Goal: Transaction & Acquisition: Book appointment/travel/reservation

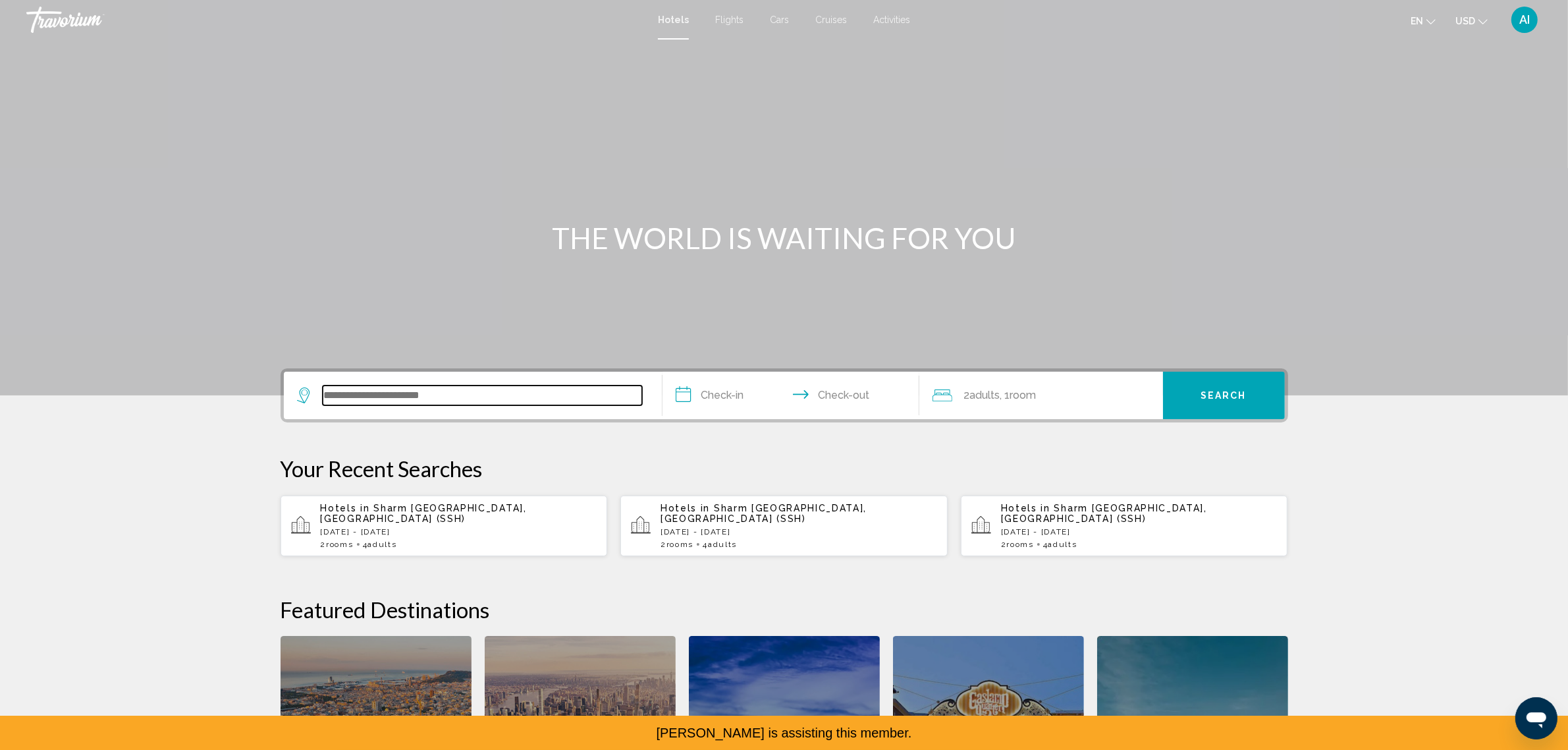
click at [333, 405] on input "Search widget" at bounding box center [482, 395] width 320 height 20
paste input "**********"
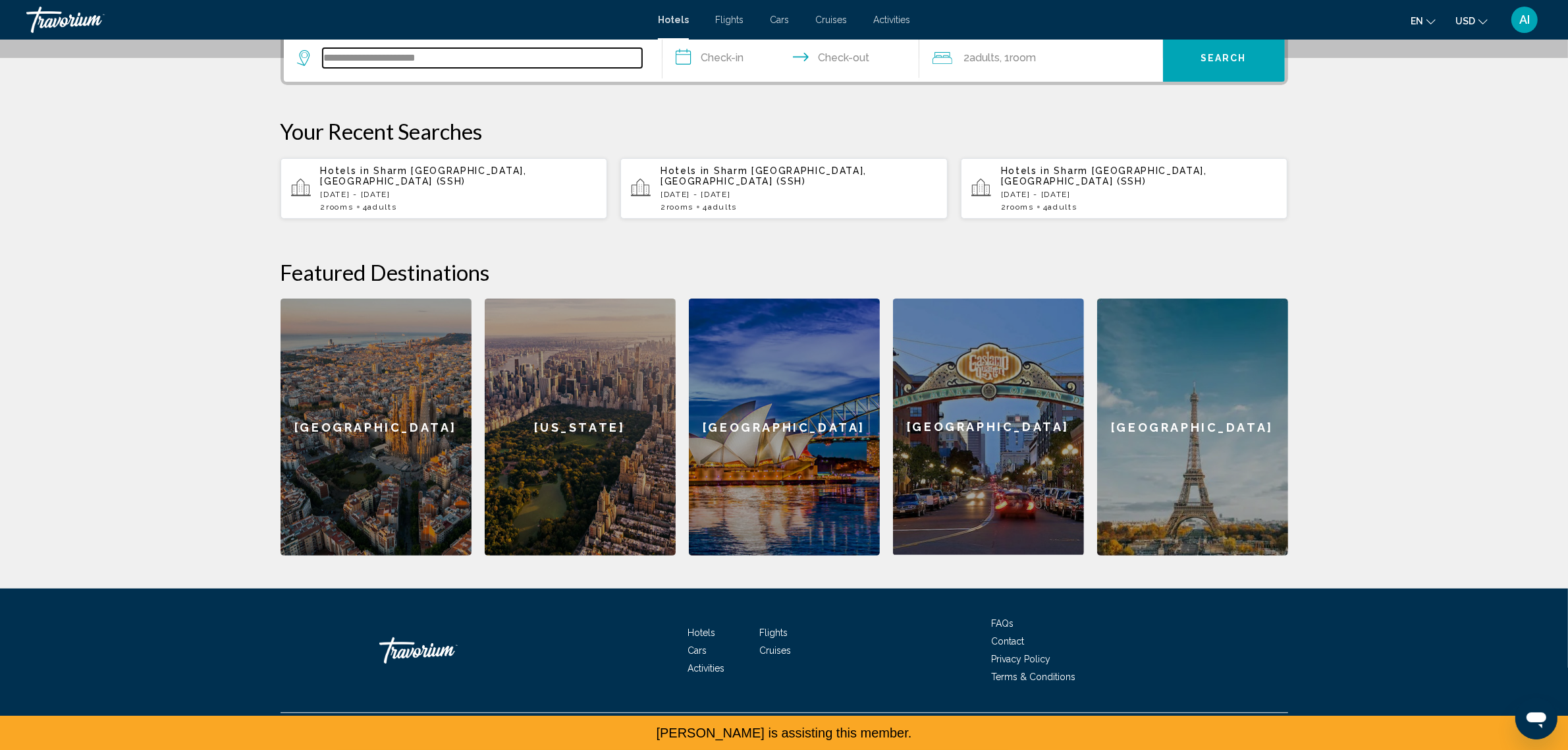
scroll to position [406, 0]
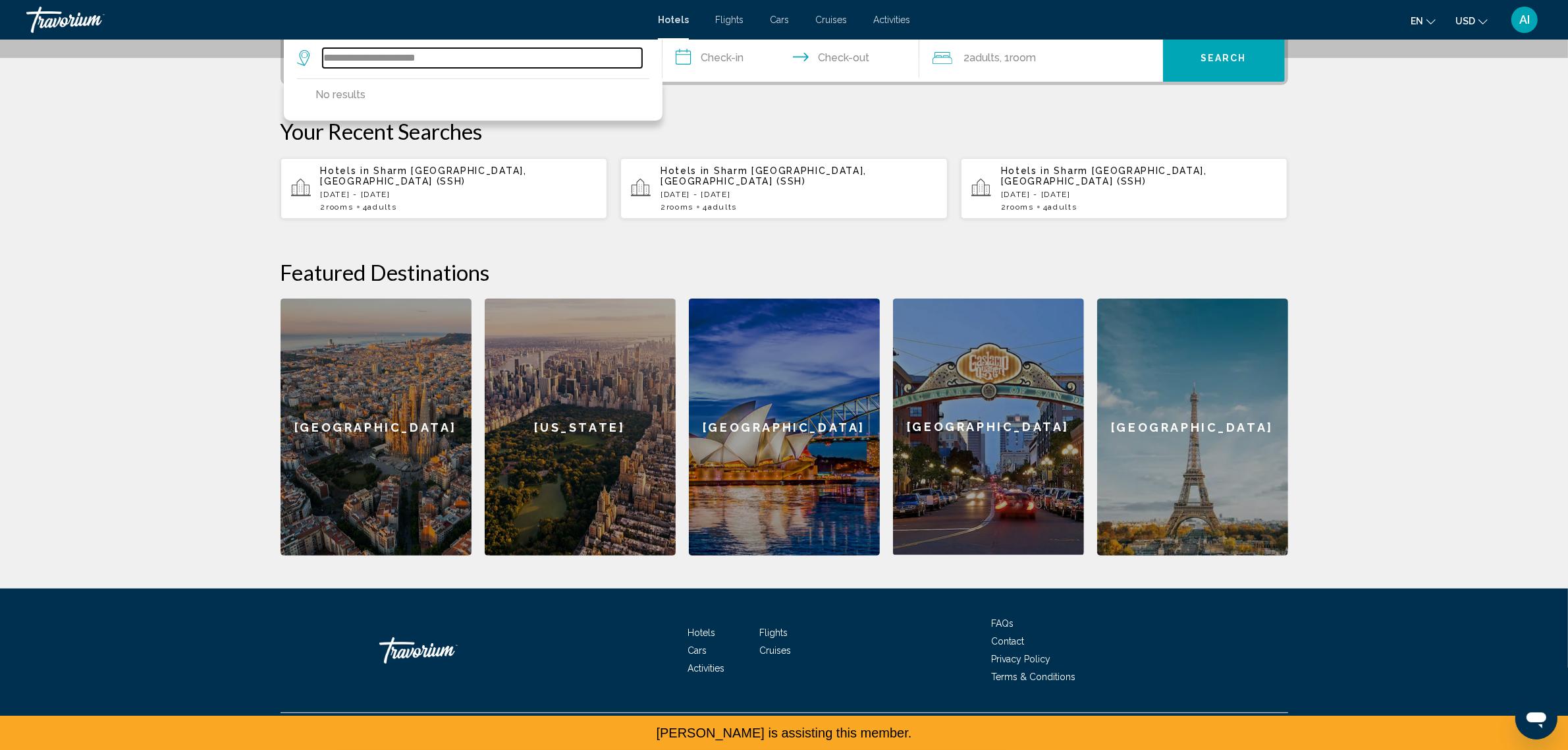
click at [370, 68] on input "**********" at bounding box center [482, 57] width 320 height 20
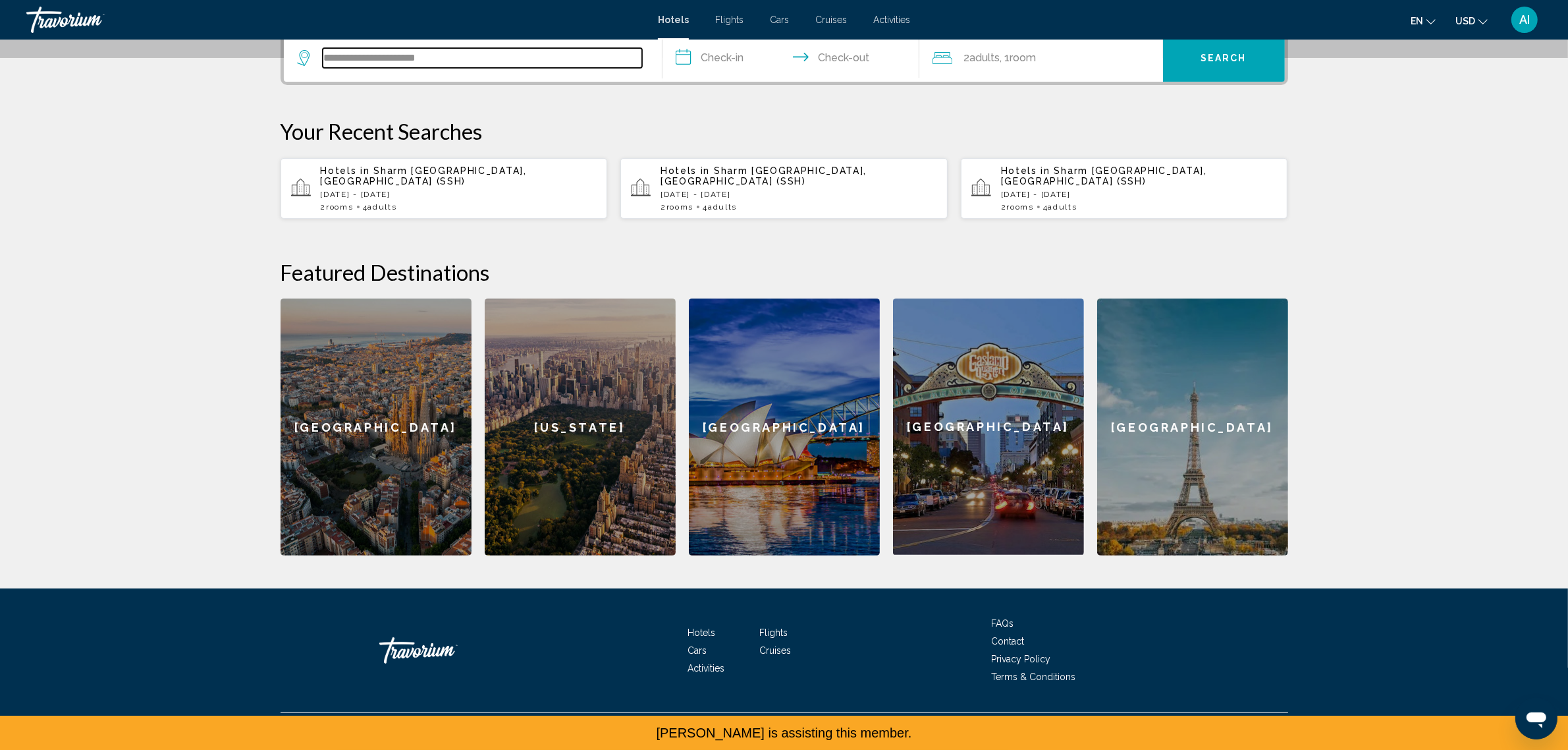
click at [323, 68] on input "**********" at bounding box center [482, 57] width 320 height 20
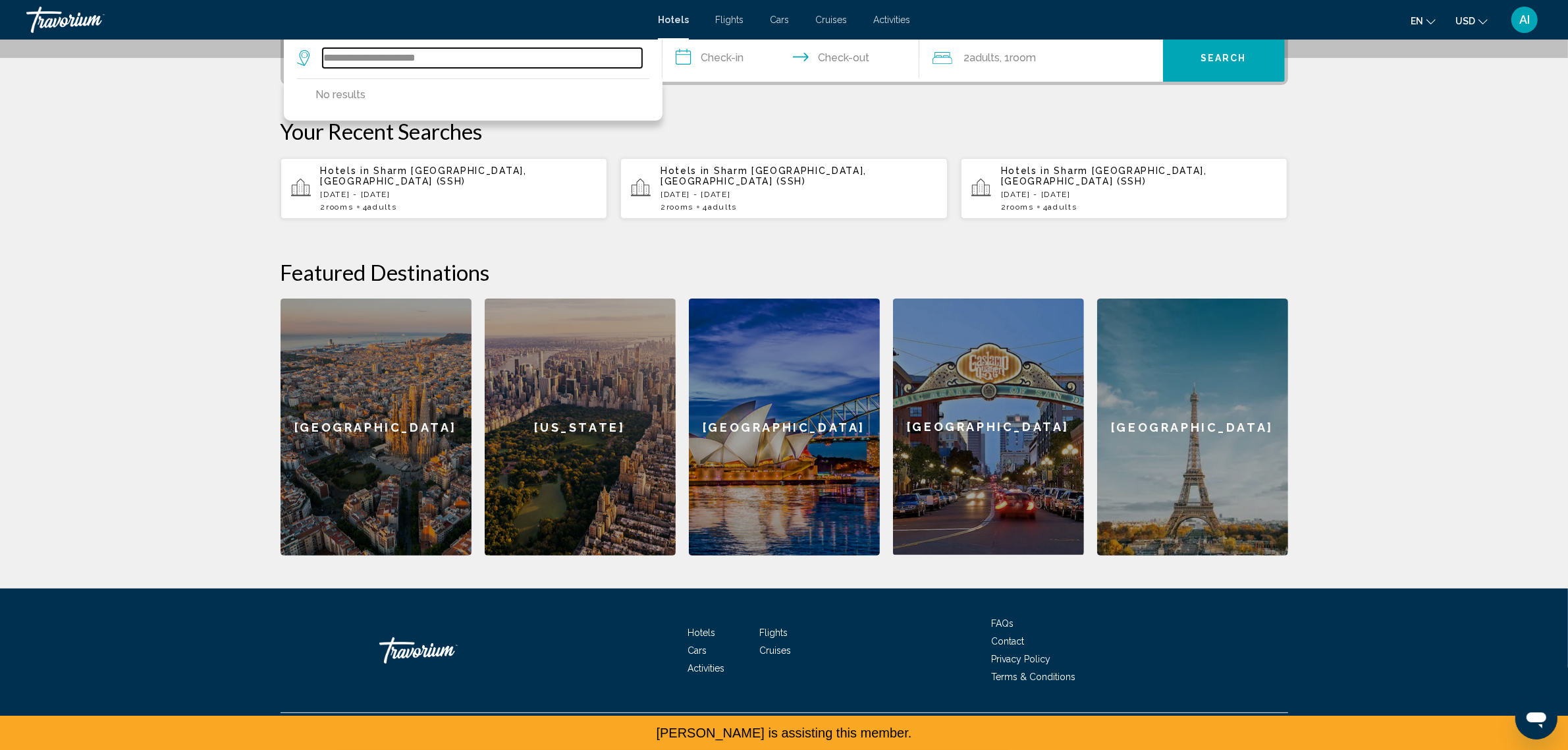
drag, startPoint x: 286, startPoint y: 86, endPoint x: 389, endPoint y: 89, distance: 103.0
click at [389, 68] on input "**********" at bounding box center [482, 57] width 320 height 20
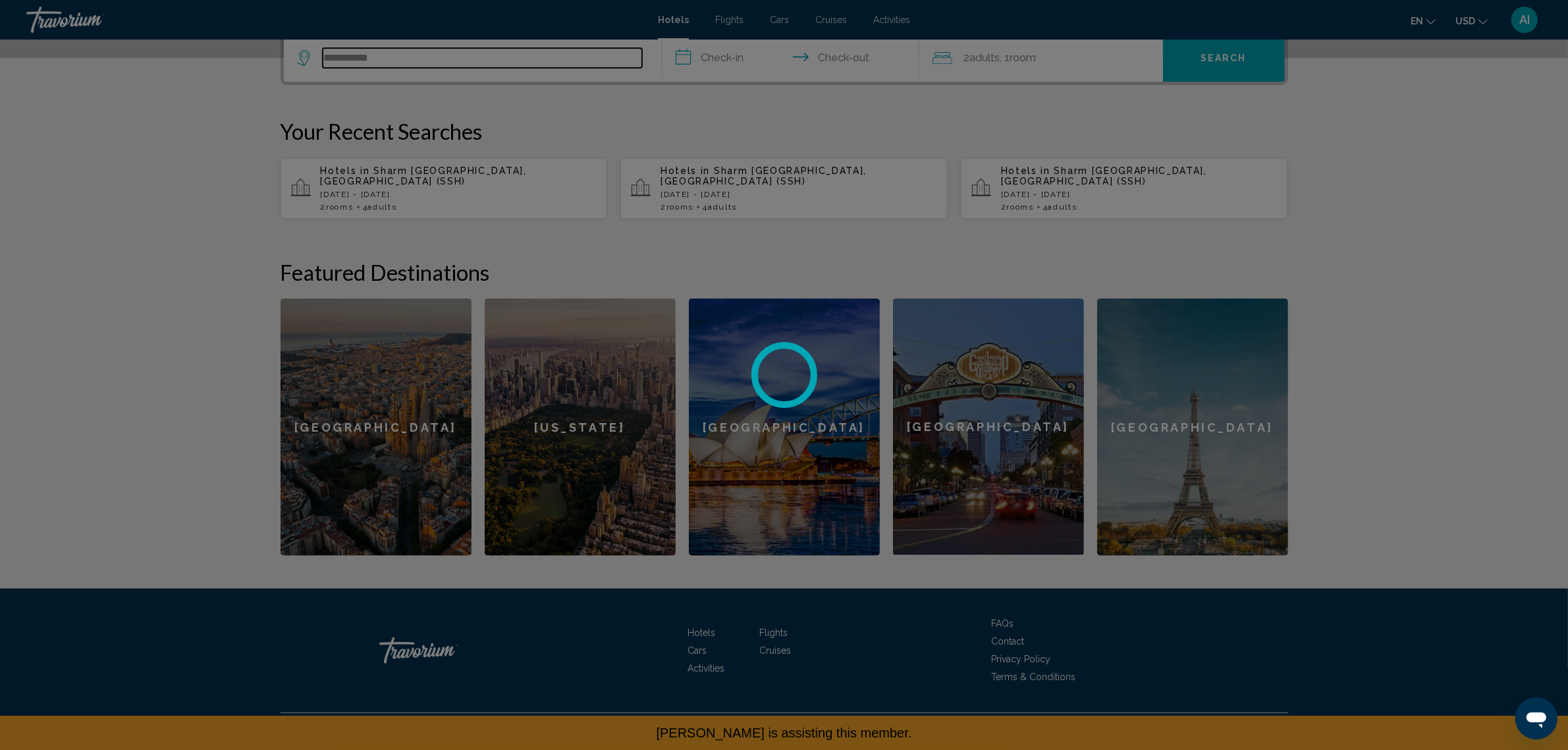
drag, startPoint x: 284, startPoint y: 86, endPoint x: 168, endPoint y: 100, distance: 116.8
click at [168, 100] on div "**********" at bounding box center [784, 38] width 1568 height 750
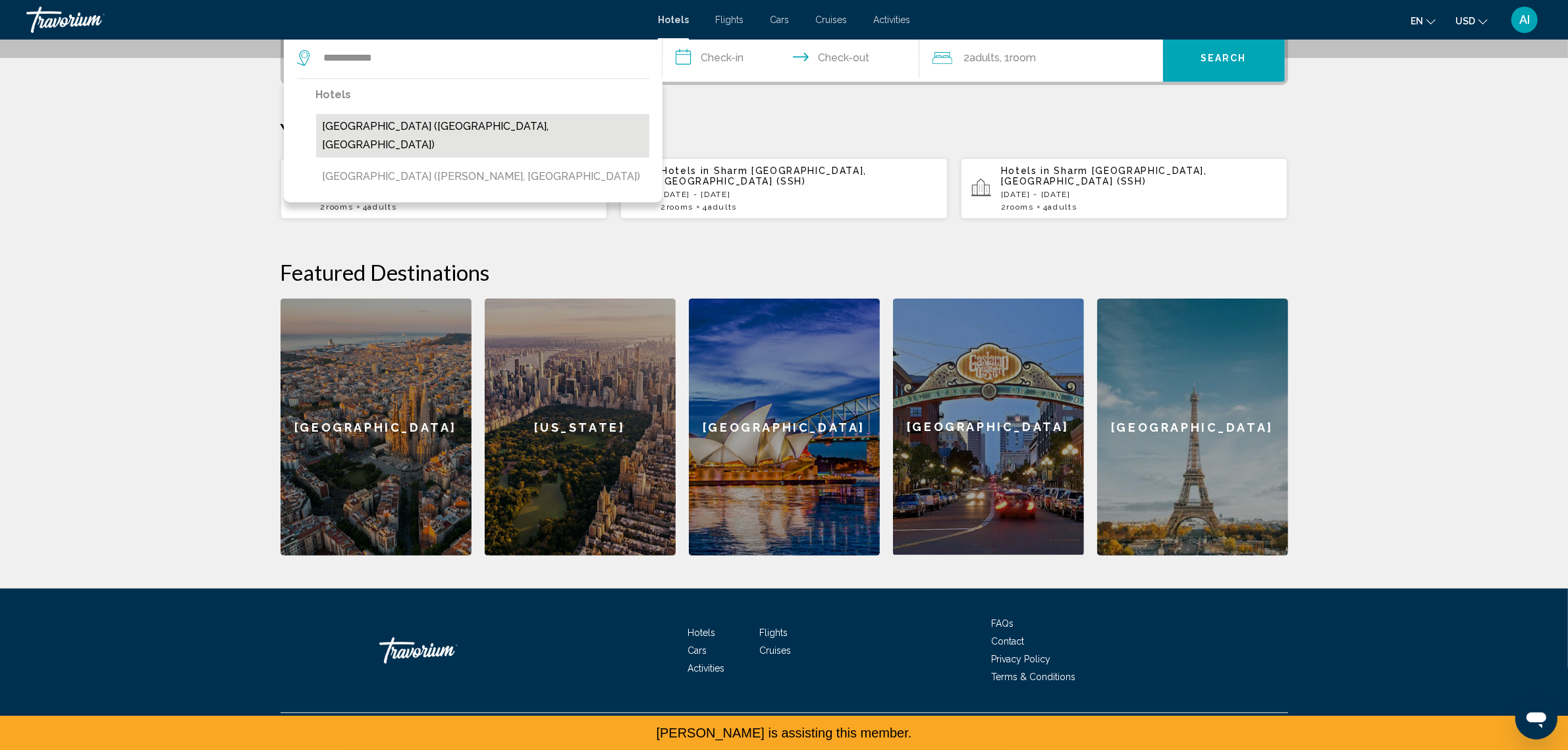
click at [385, 158] on button "[GEOGRAPHIC_DATA] ([GEOGRAPHIC_DATA], [GEOGRAPHIC_DATA])" at bounding box center [482, 136] width 334 height 44
type input "**********"
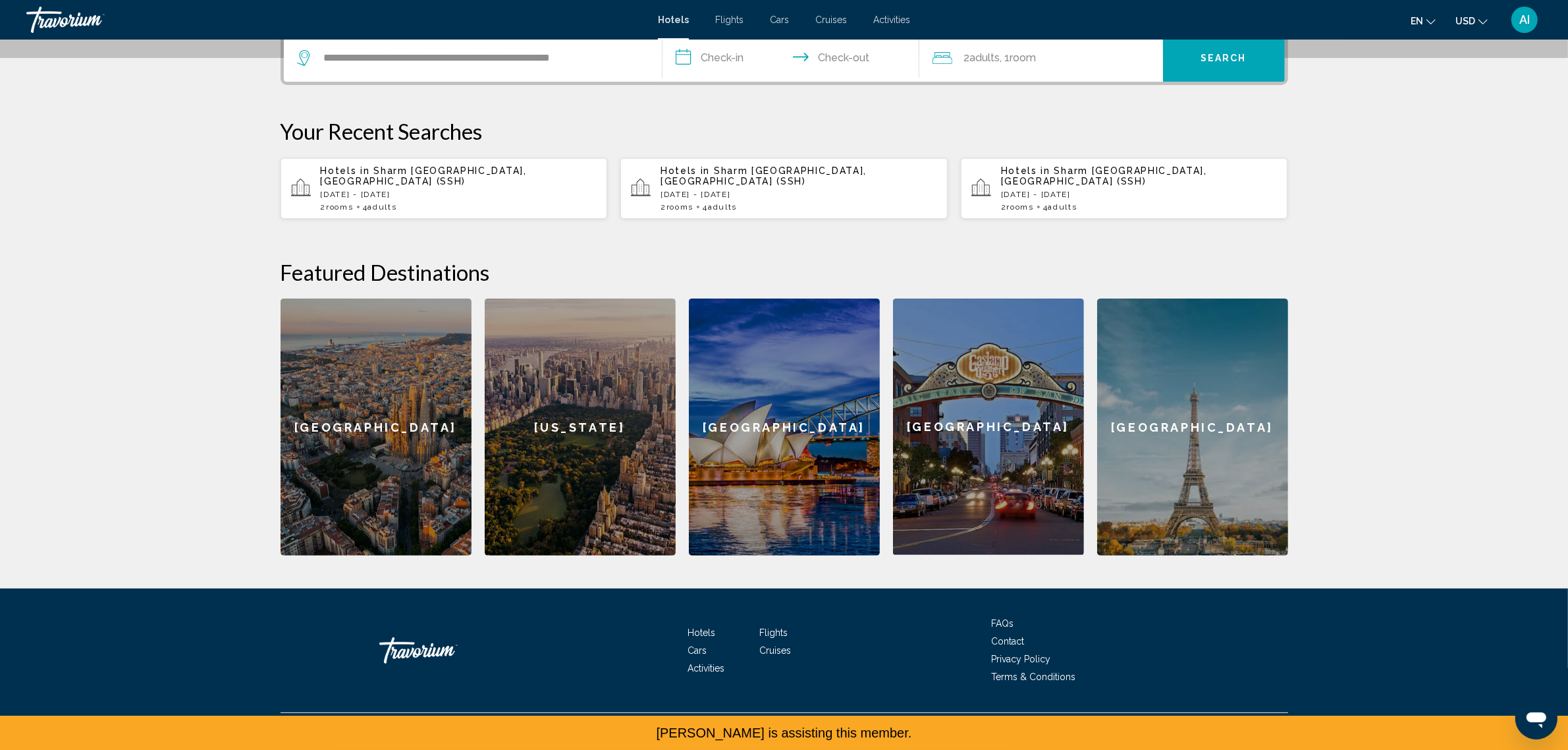
click at [732, 86] on input "**********" at bounding box center [793, 60] width 262 height 52
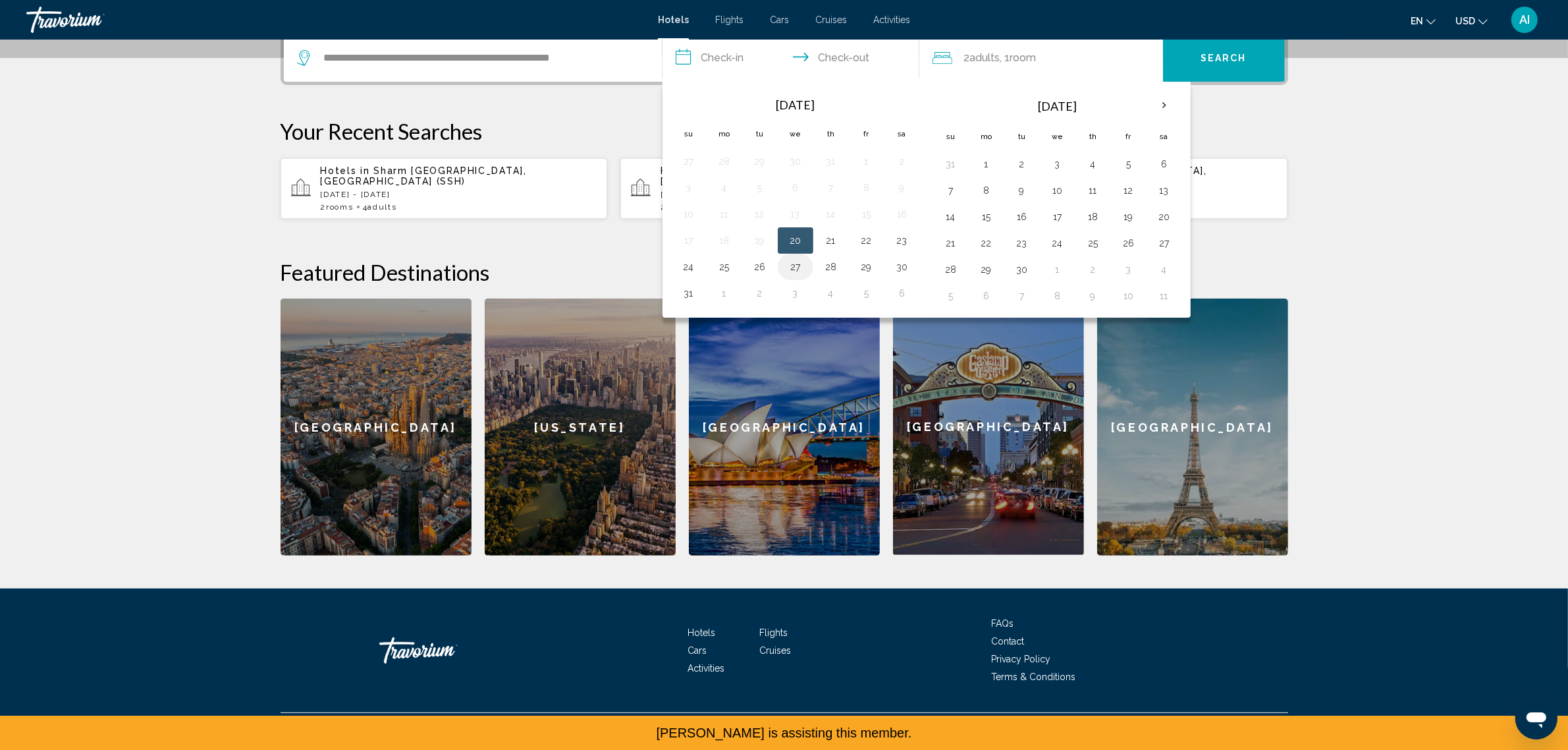
click at [785, 276] on button "27" at bounding box center [796, 266] width 21 height 18
click at [856, 276] on button "29" at bounding box center [866, 266] width 21 height 18
type input "**********"
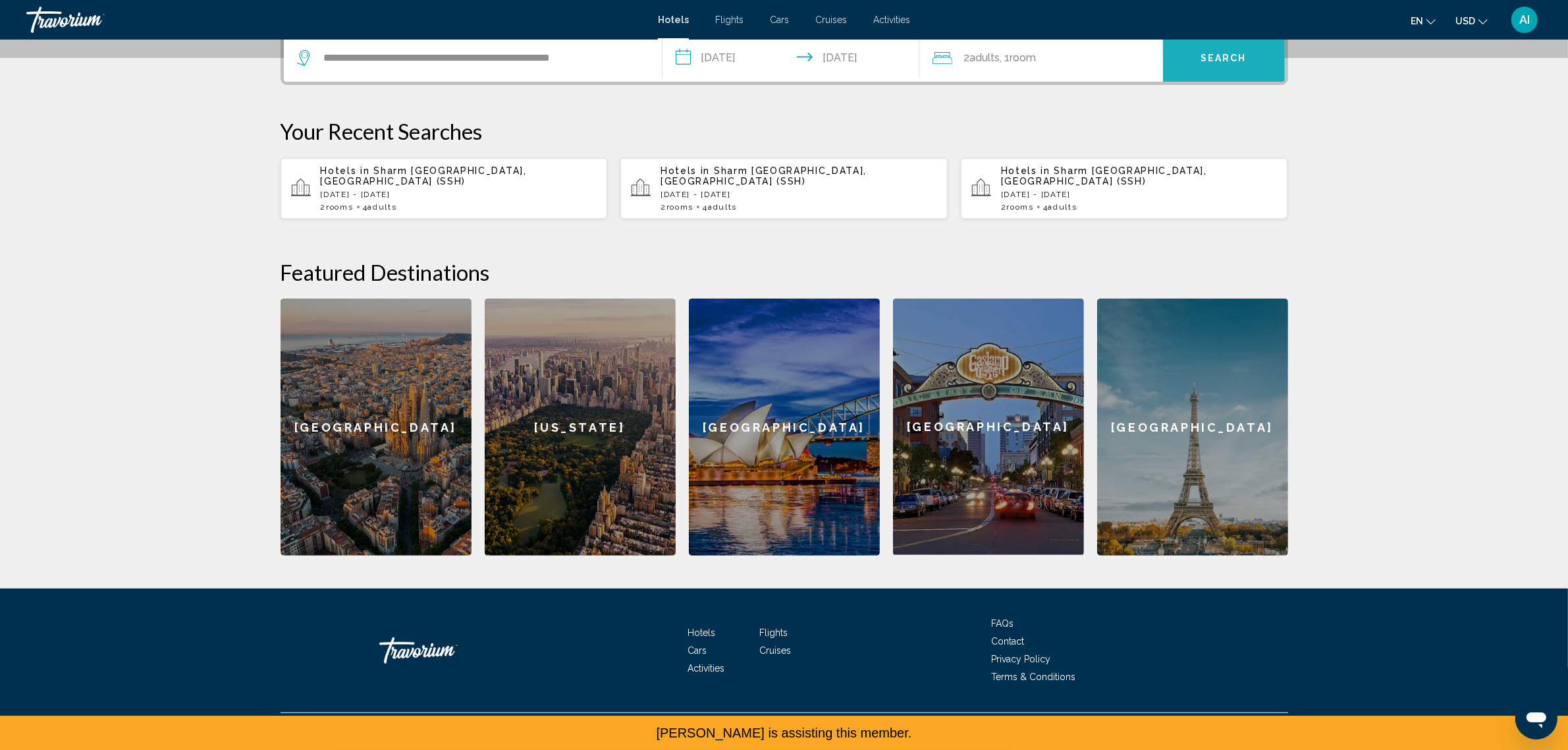
click at [1285, 81] on button "Search" at bounding box center [1224, 57] width 122 height 47
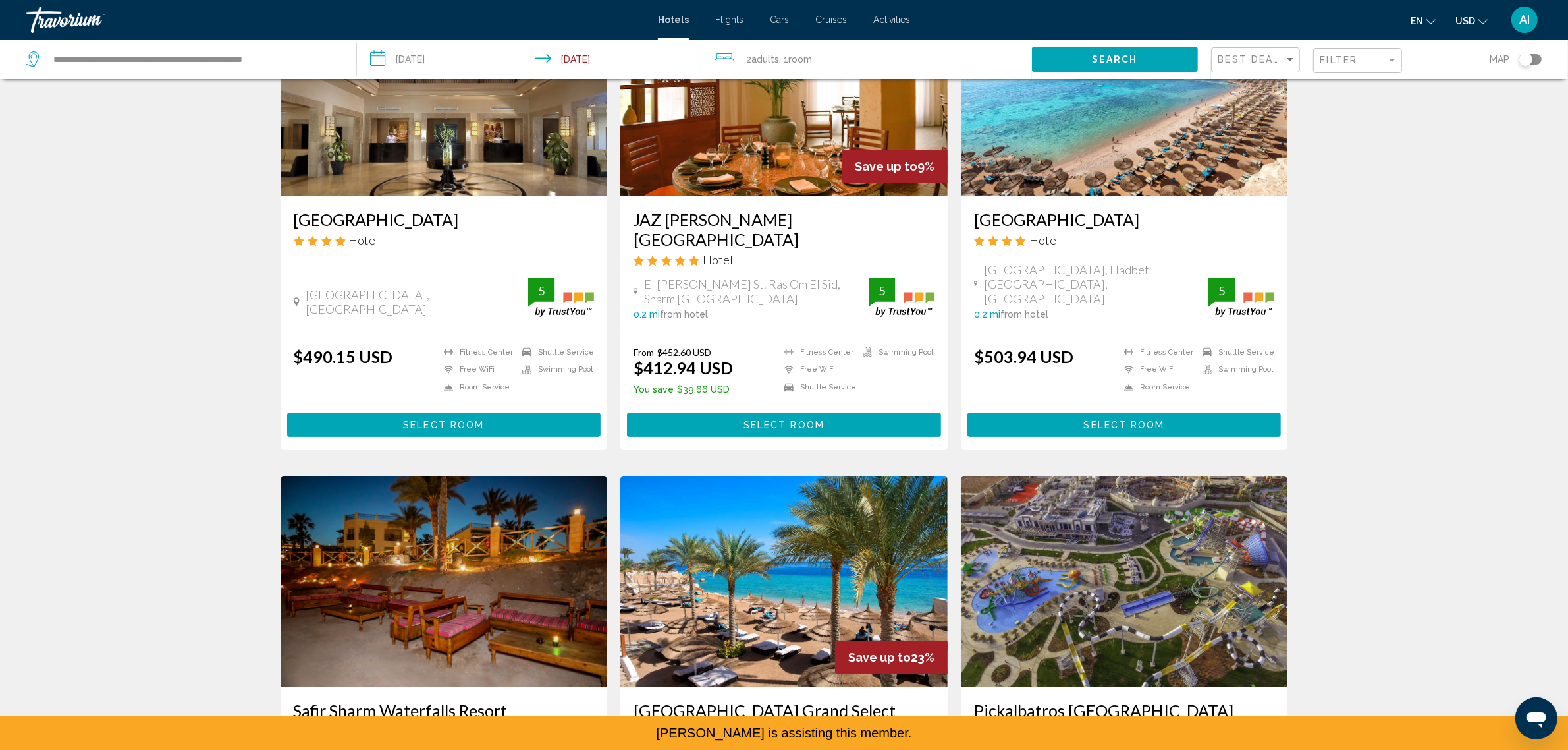
scroll to position [82, 0]
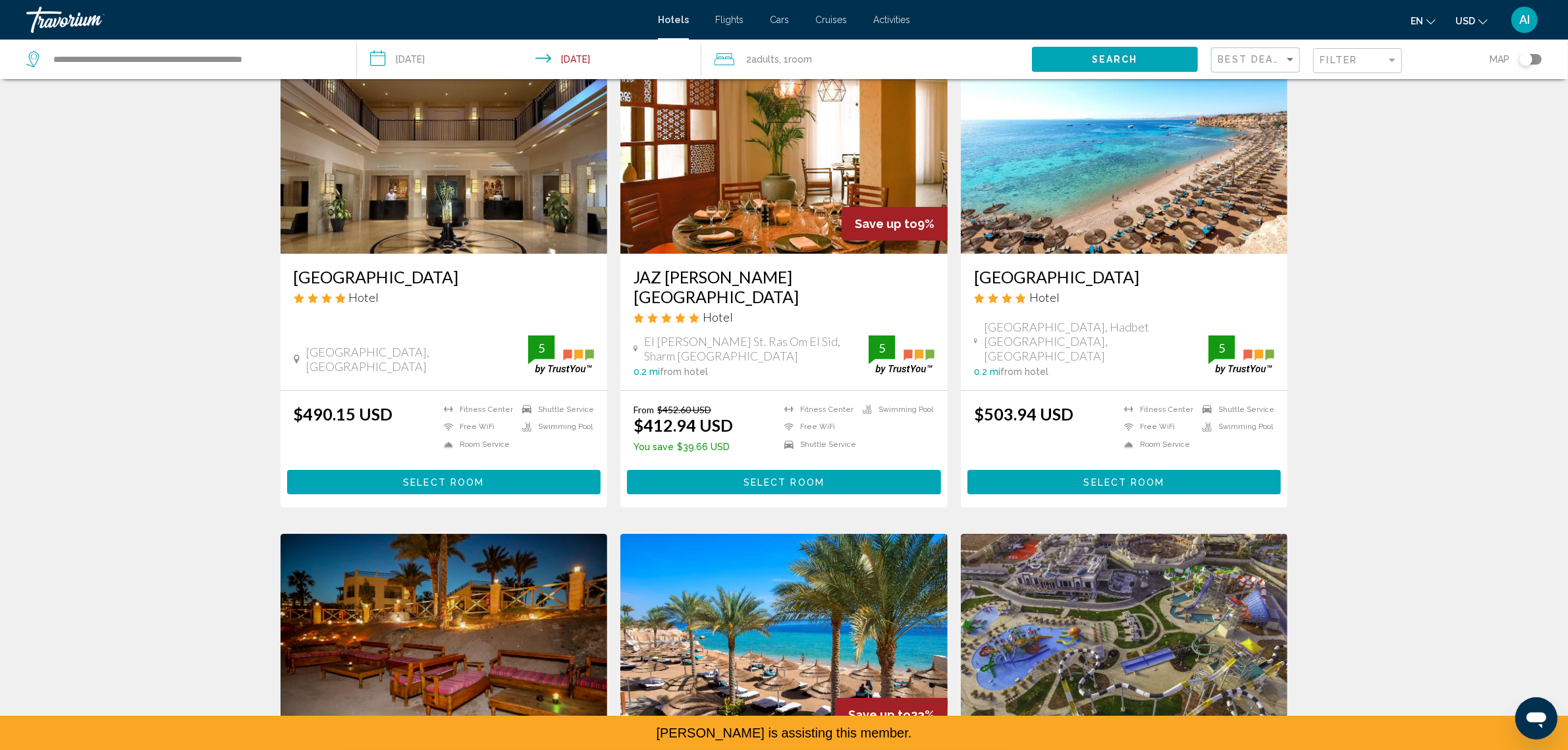
click at [399, 230] on img "Main content" at bounding box center [444, 148] width 328 height 211
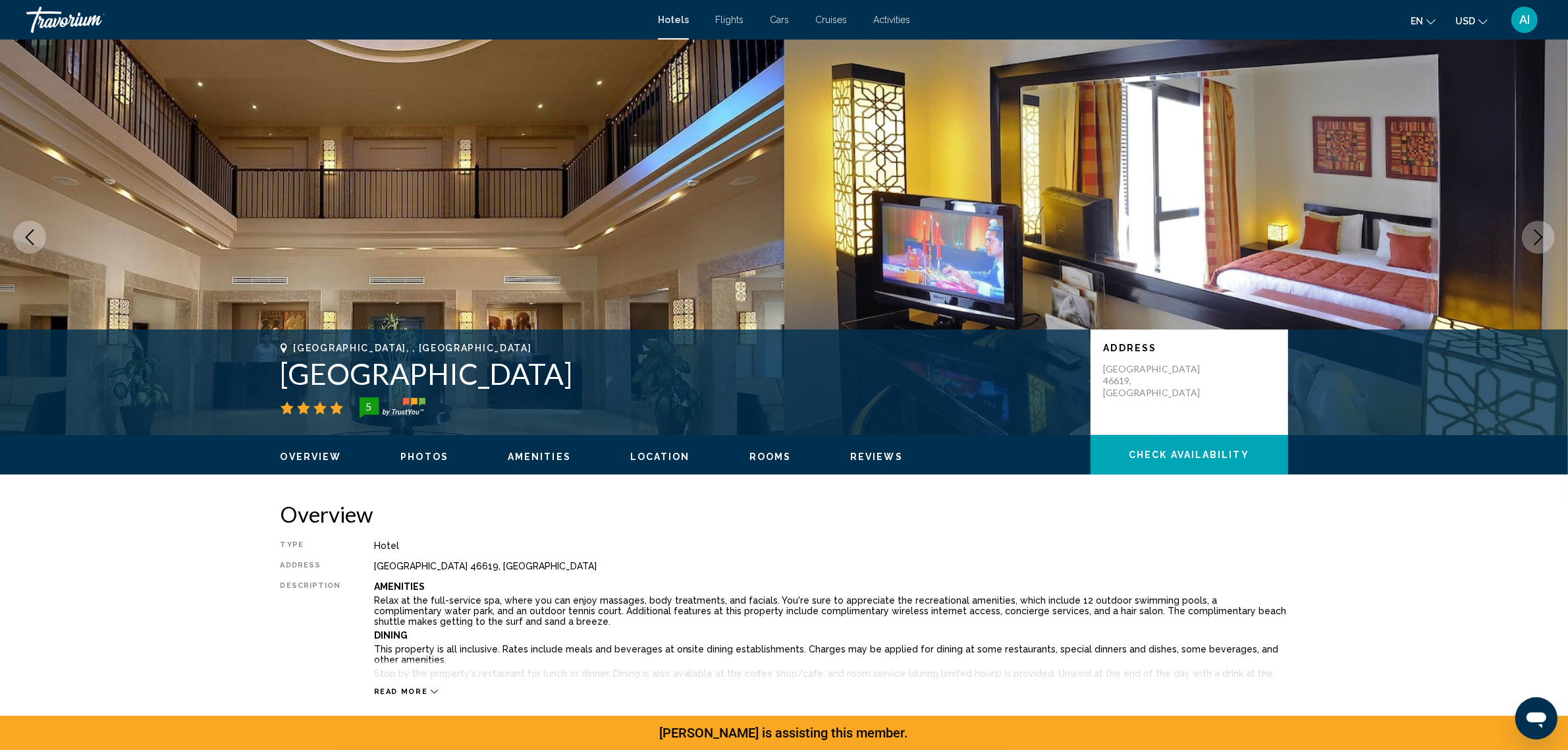
click at [1537, 245] on icon "Next image" at bounding box center [1539, 237] width 16 height 16
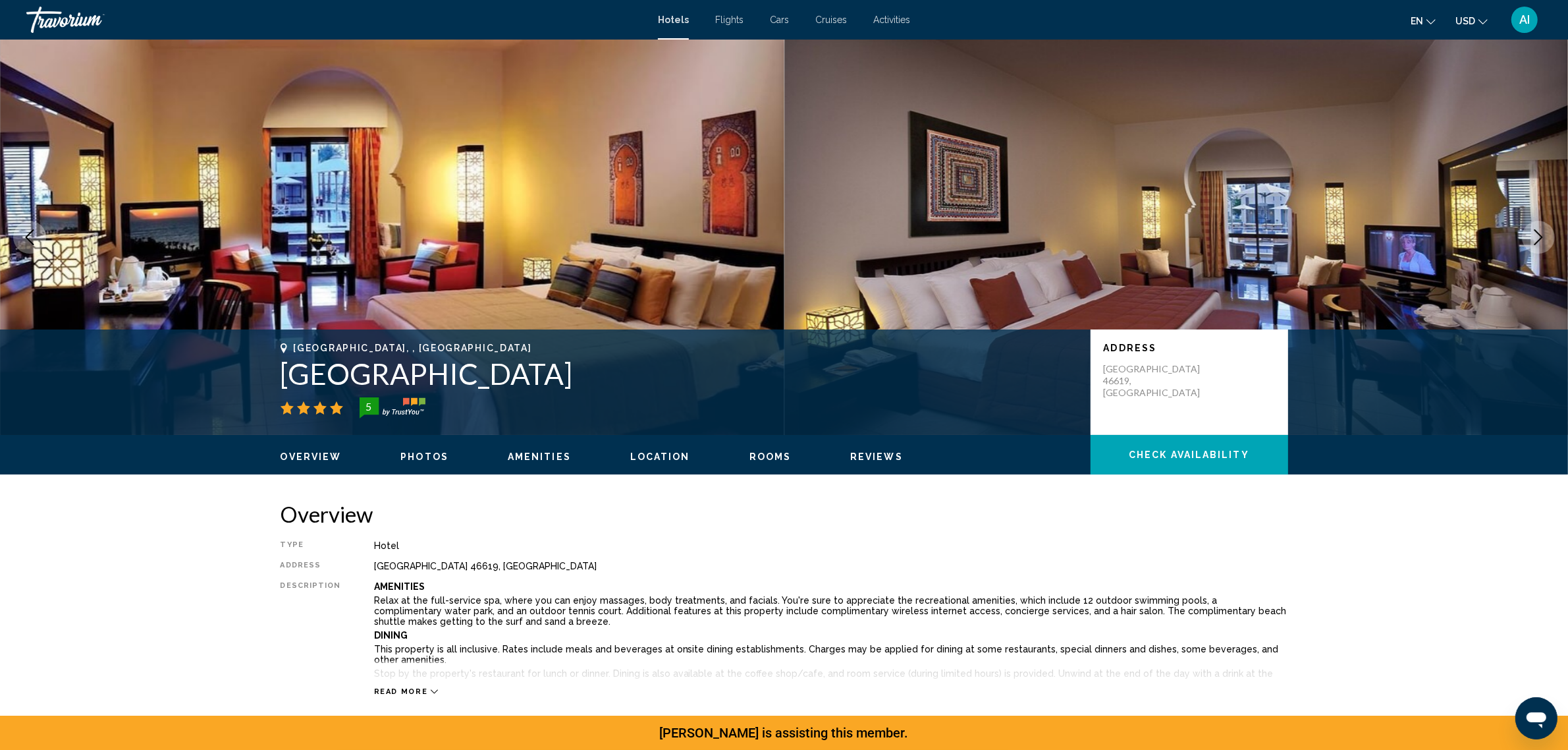
click at [1537, 245] on icon "Next image" at bounding box center [1539, 237] width 16 height 16
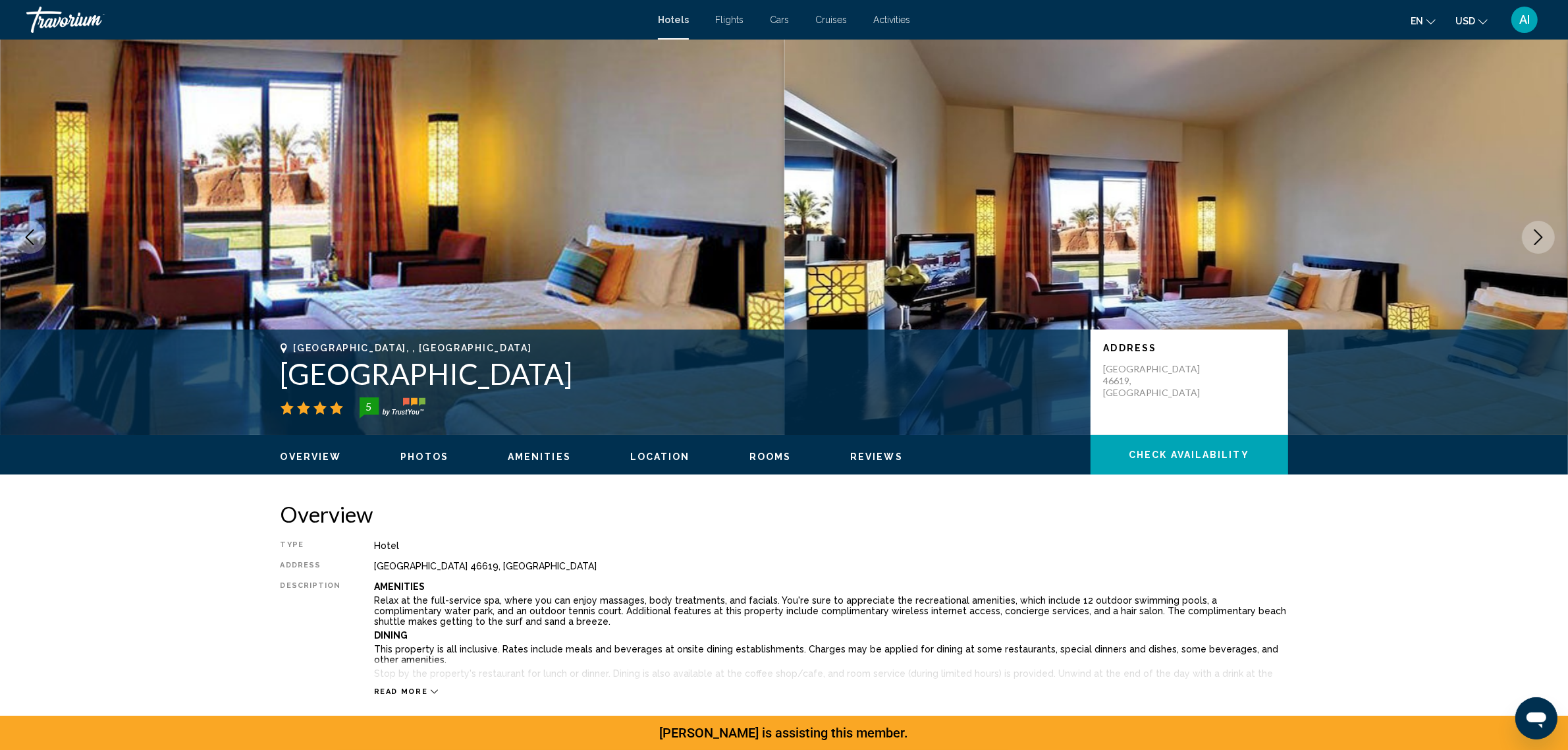
click at [1537, 245] on icon "Next image" at bounding box center [1539, 237] width 16 height 16
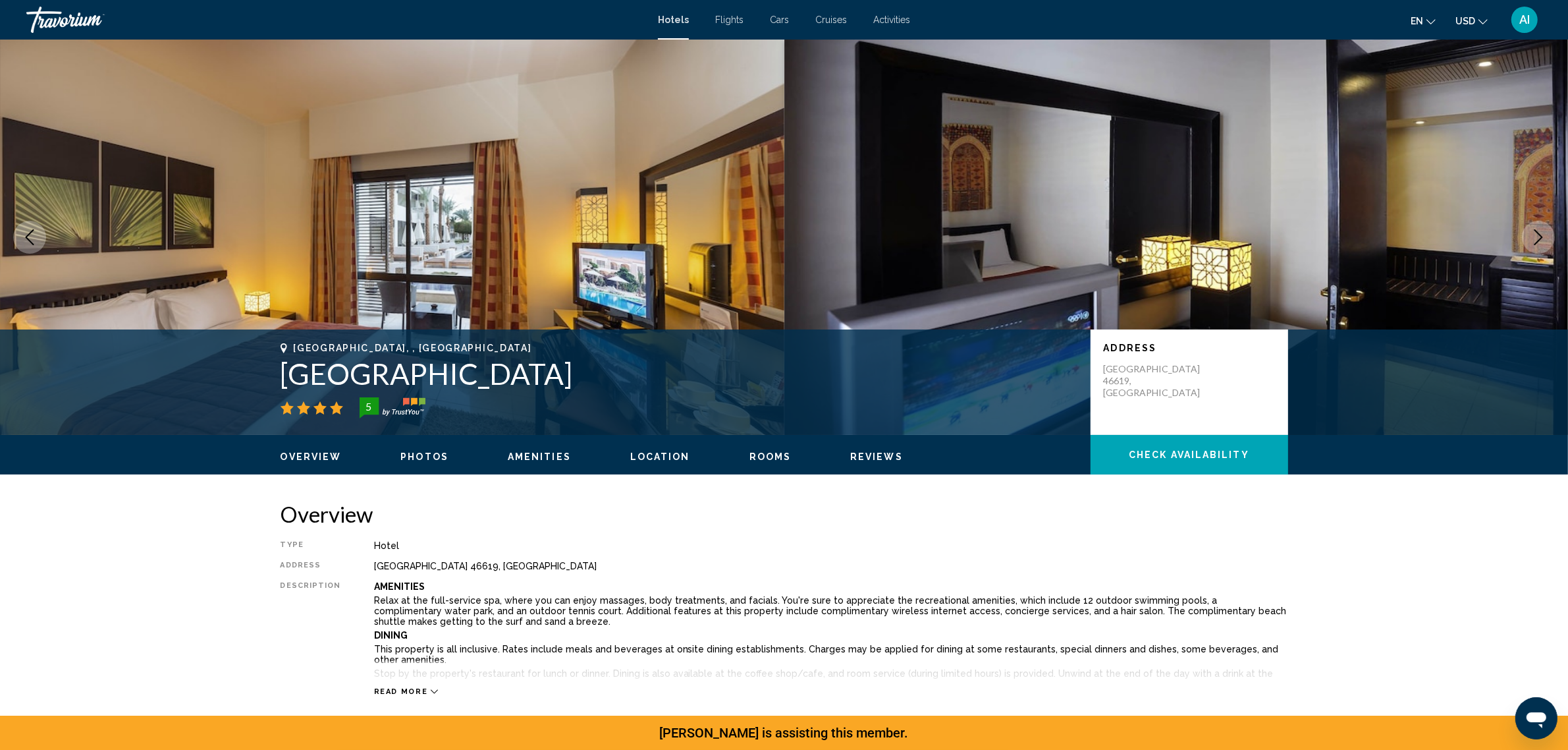
click at [1537, 245] on icon "Next image" at bounding box center [1539, 237] width 16 height 16
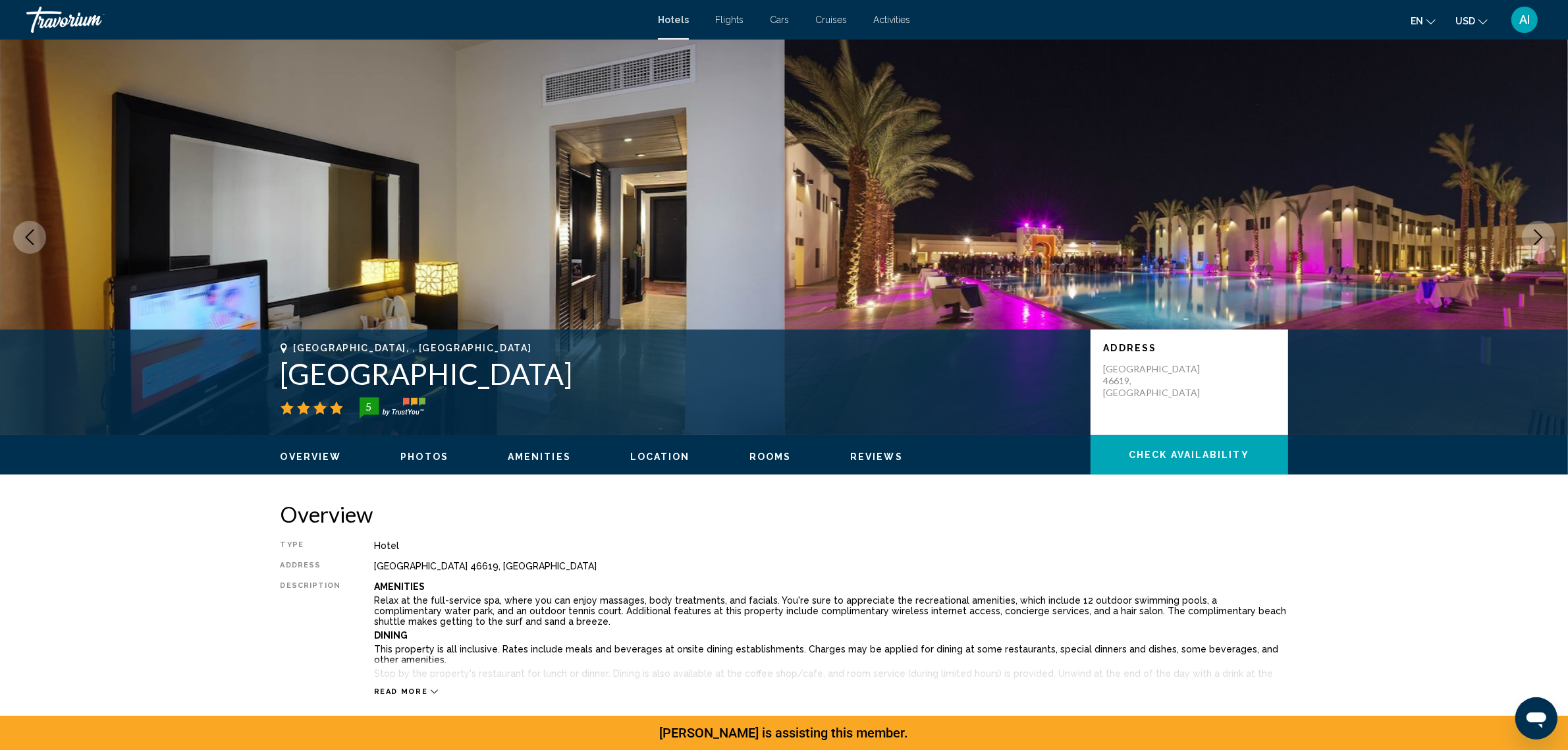
click at [1537, 245] on icon "Next image" at bounding box center [1539, 237] width 16 height 16
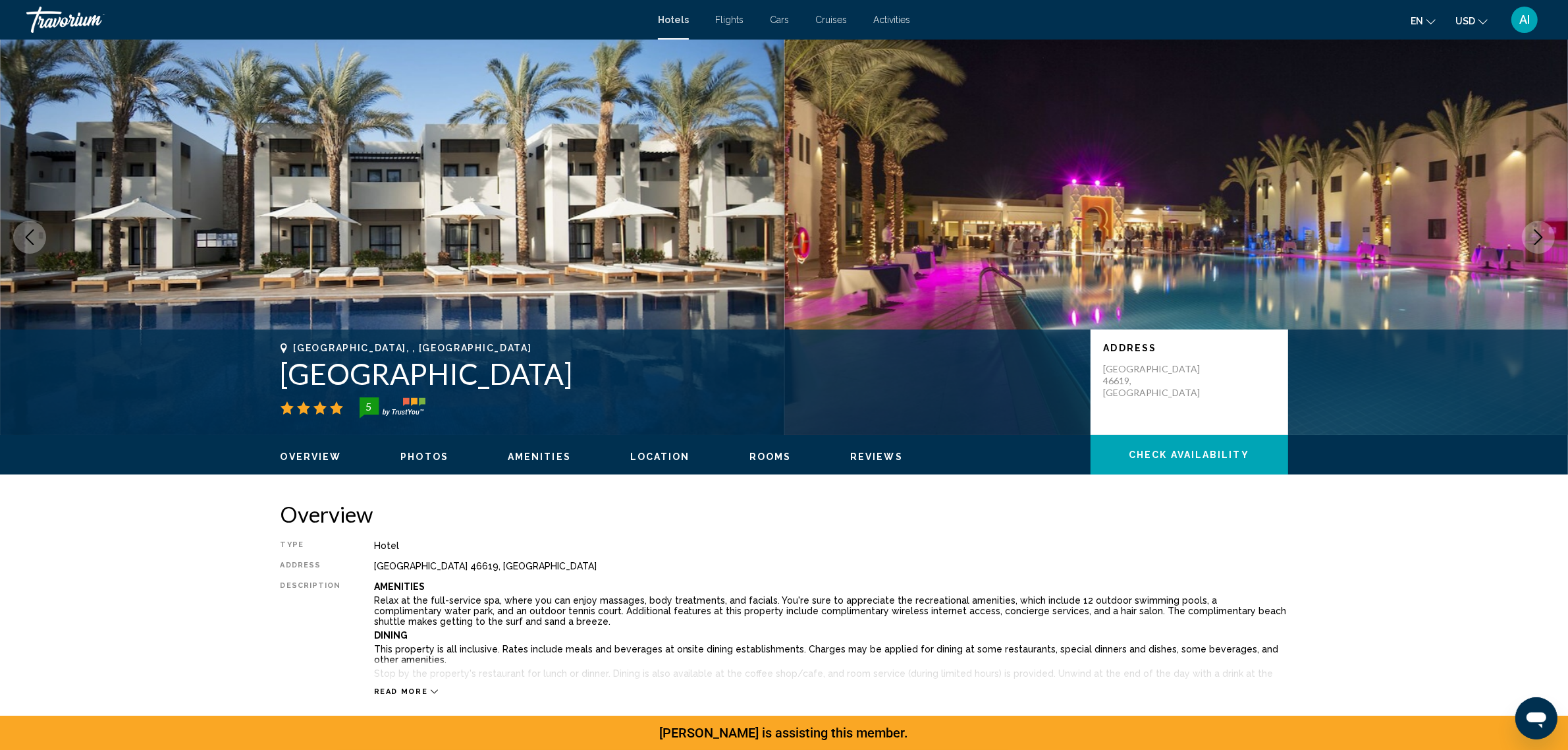
click at [1537, 245] on icon "Next image" at bounding box center [1539, 237] width 16 height 16
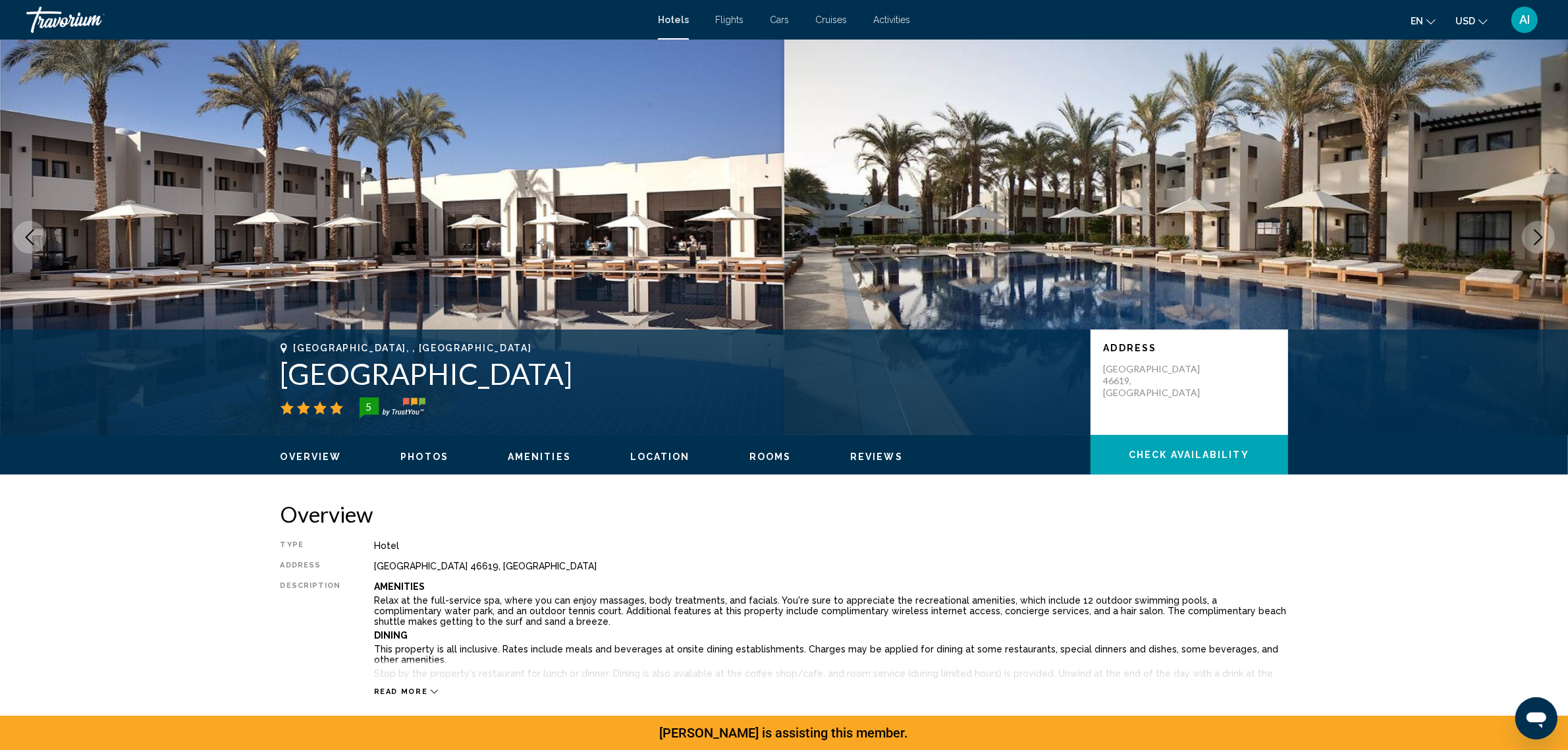
click at [1537, 245] on icon "Next image" at bounding box center [1539, 237] width 16 height 16
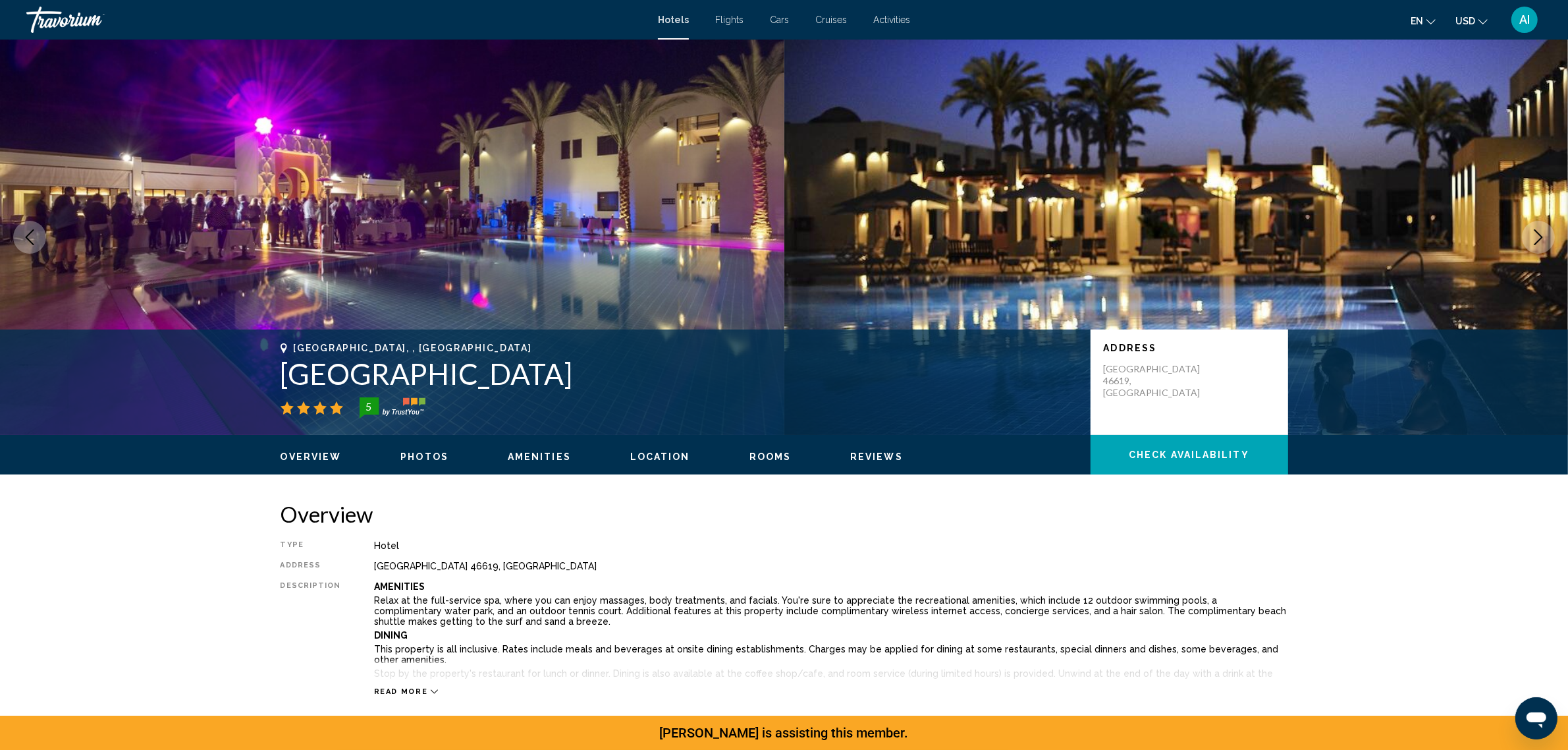
click at [1537, 245] on icon "Next image" at bounding box center [1539, 237] width 16 height 16
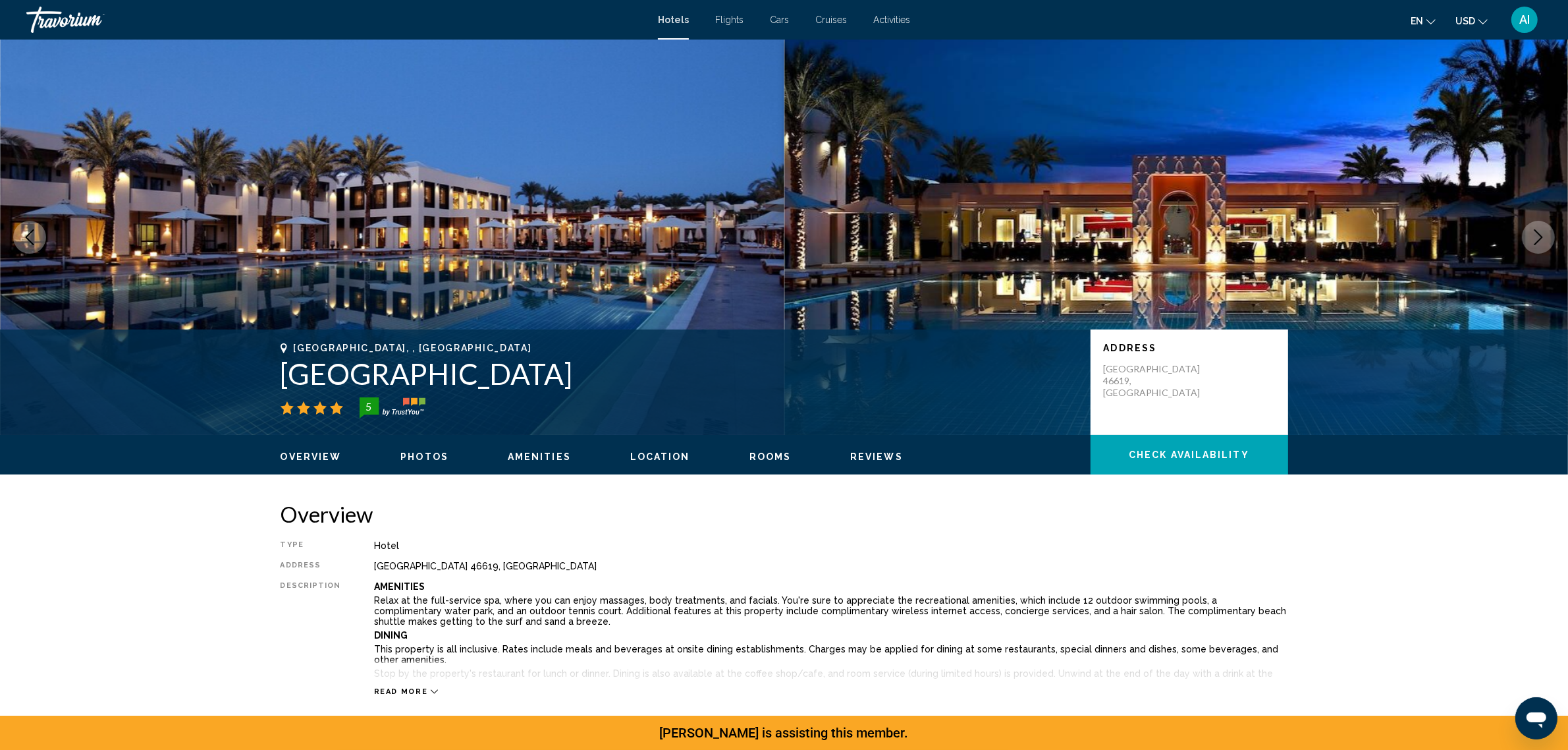
click at [1537, 245] on icon "Next image" at bounding box center [1539, 237] width 16 height 16
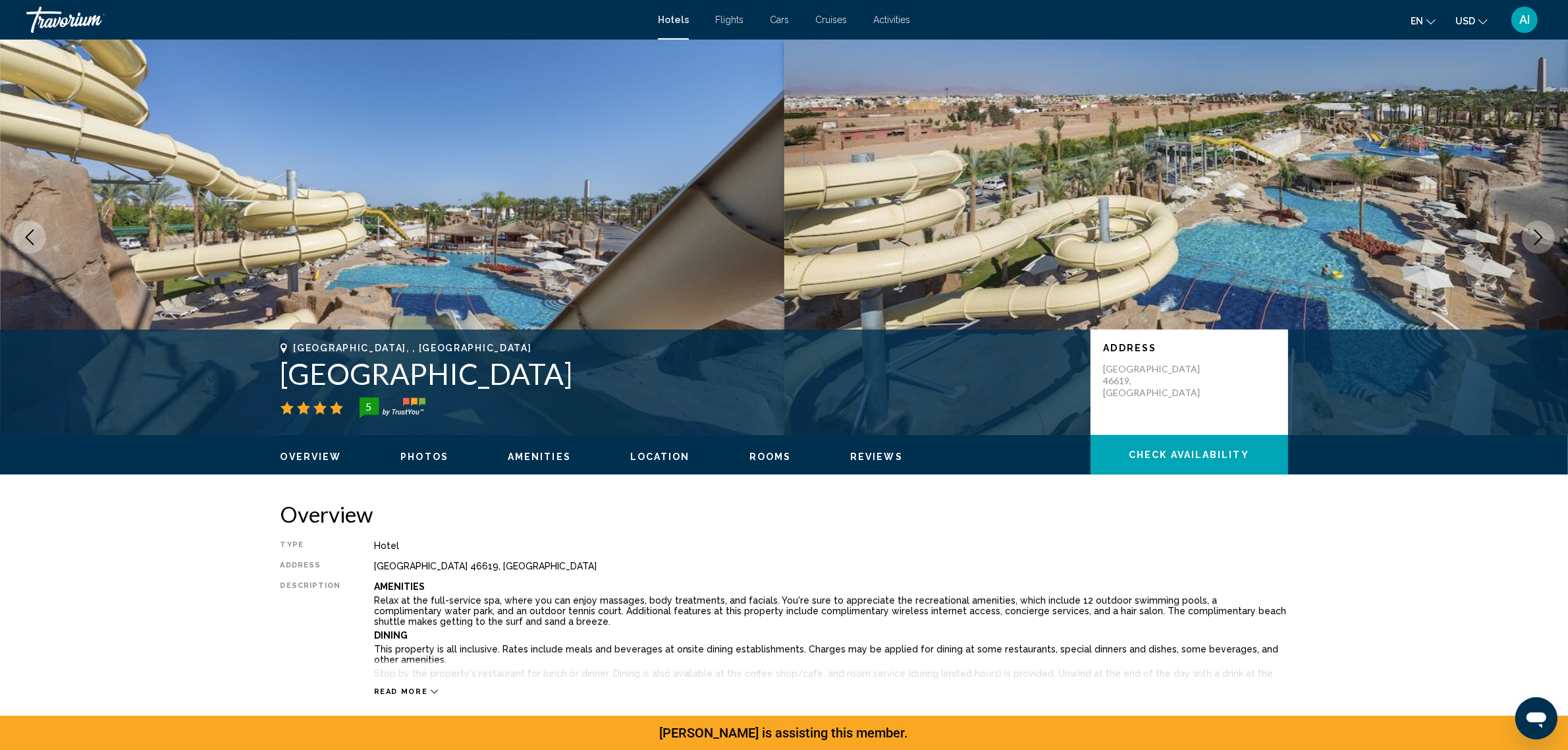
click at [1537, 245] on icon "Next image" at bounding box center [1539, 237] width 16 height 16
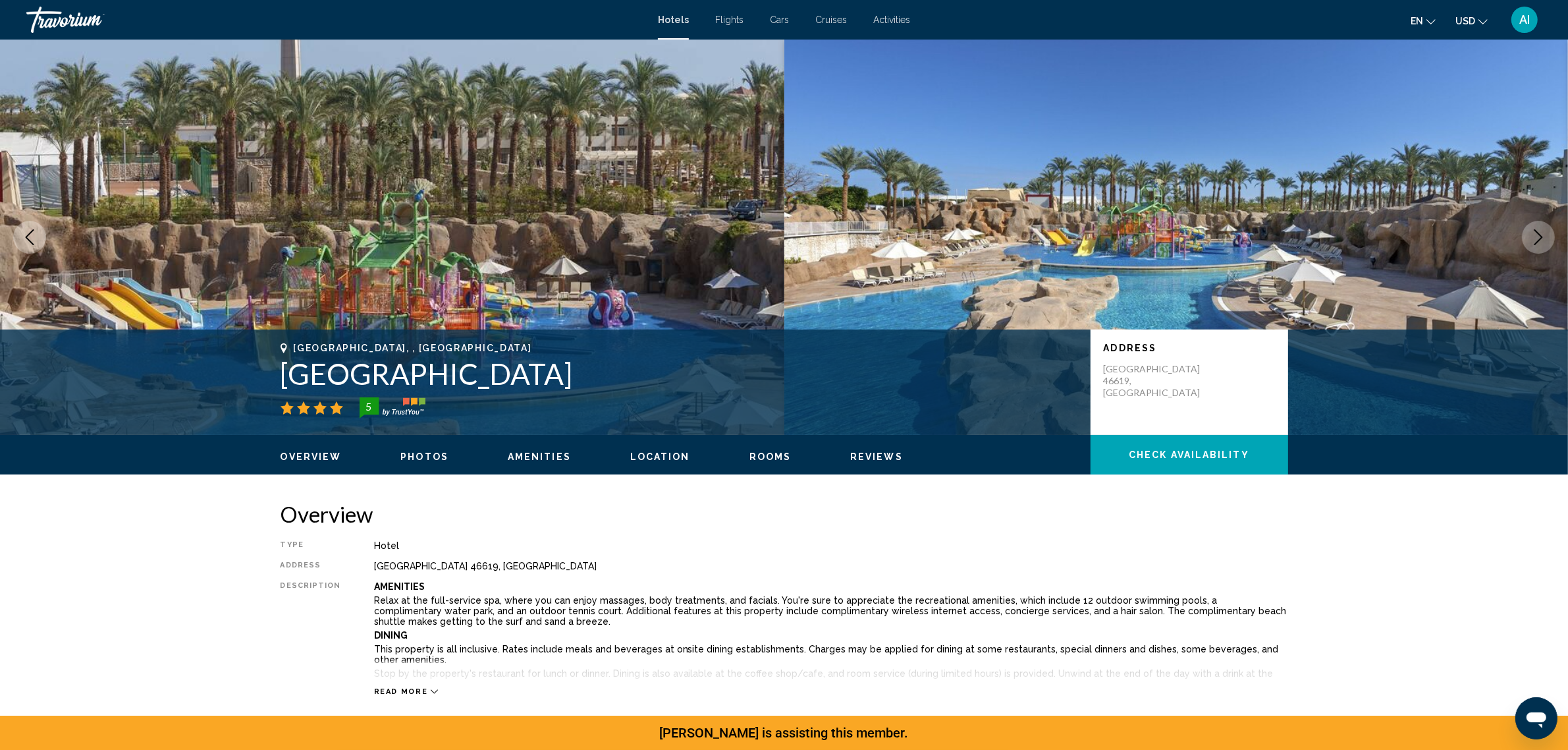
click at [1537, 245] on icon "Next image" at bounding box center [1539, 237] width 16 height 16
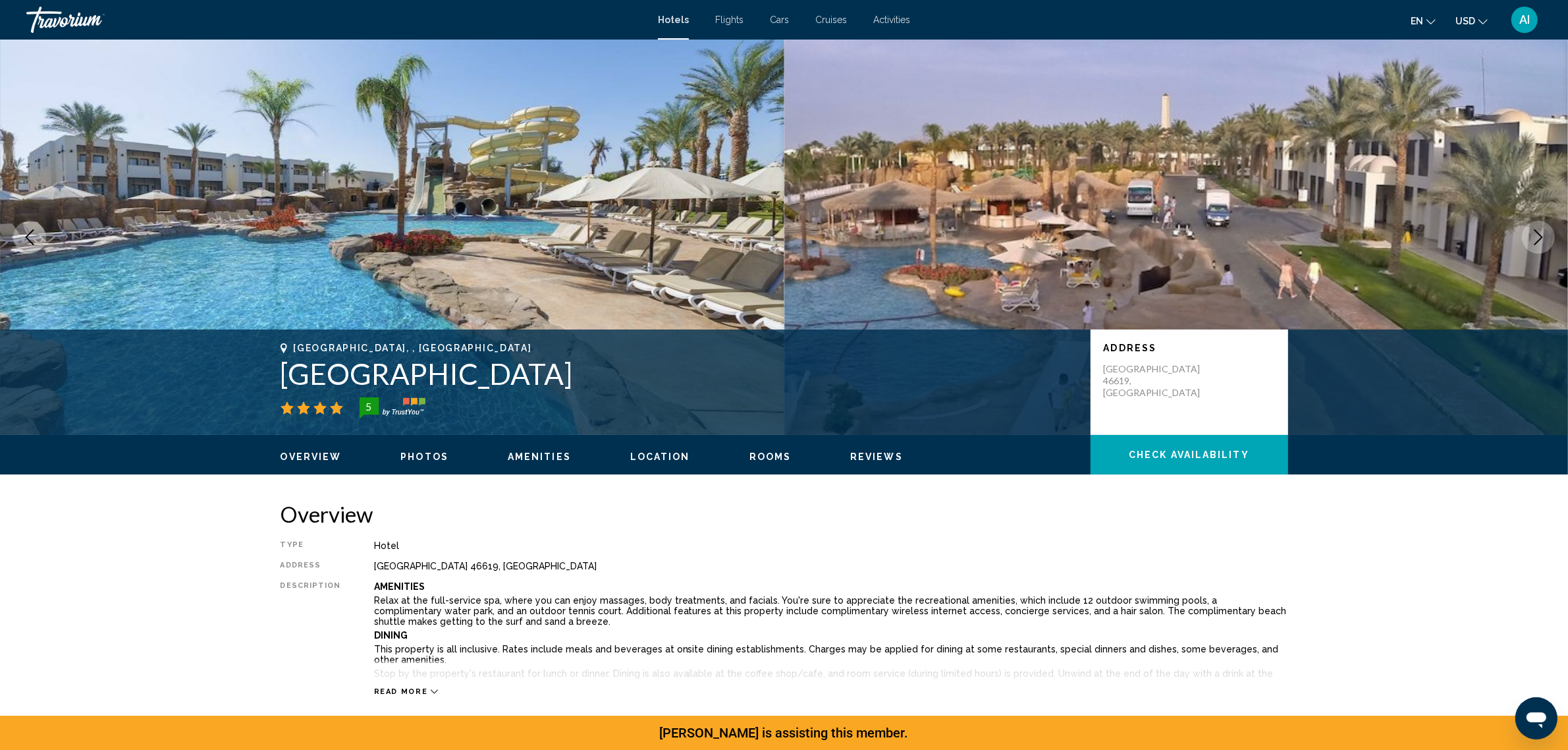
click at [1537, 245] on icon "Next image" at bounding box center [1539, 237] width 16 height 16
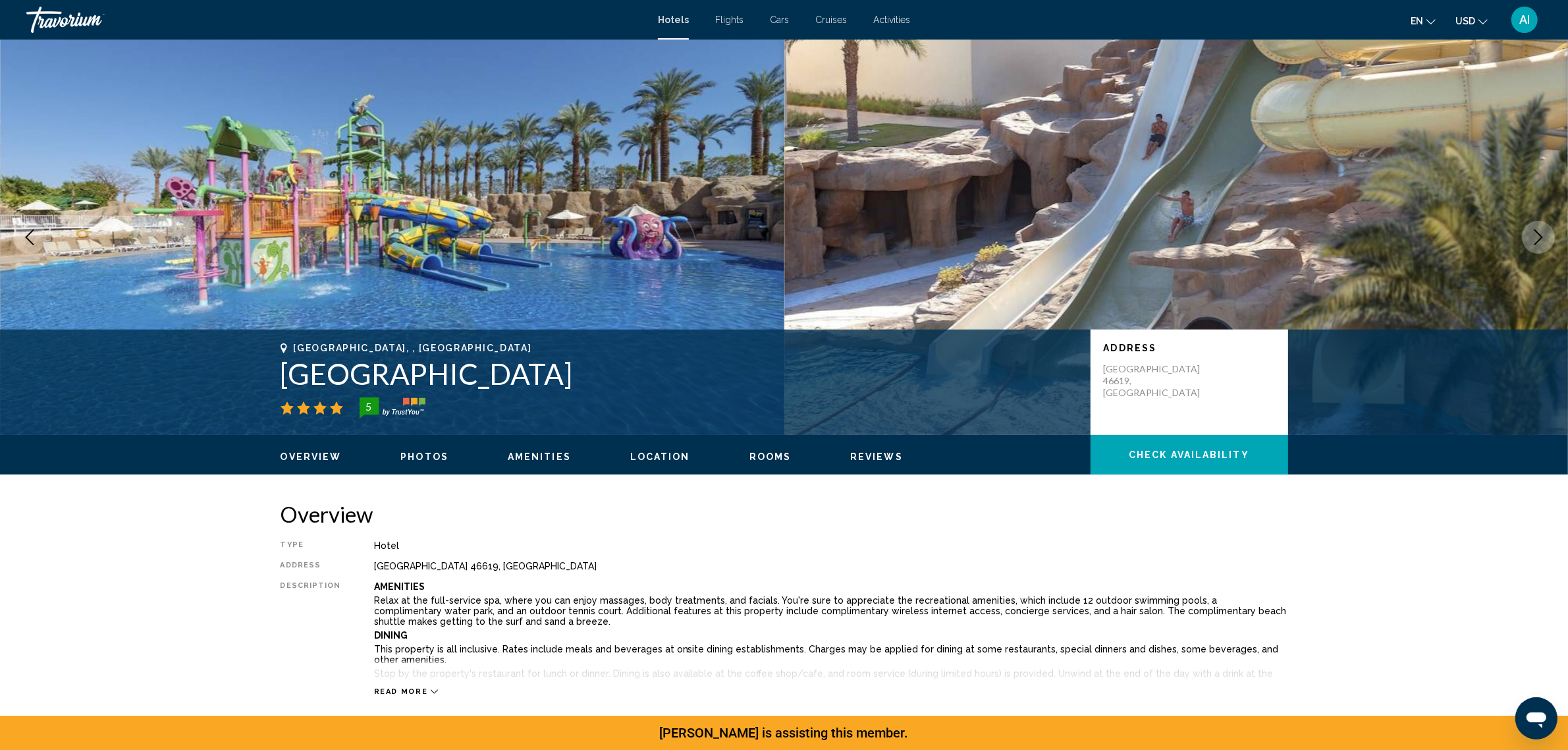
click at [1537, 245] on icon "Next image" at bounding box center [1539, 237] width 16 height 16
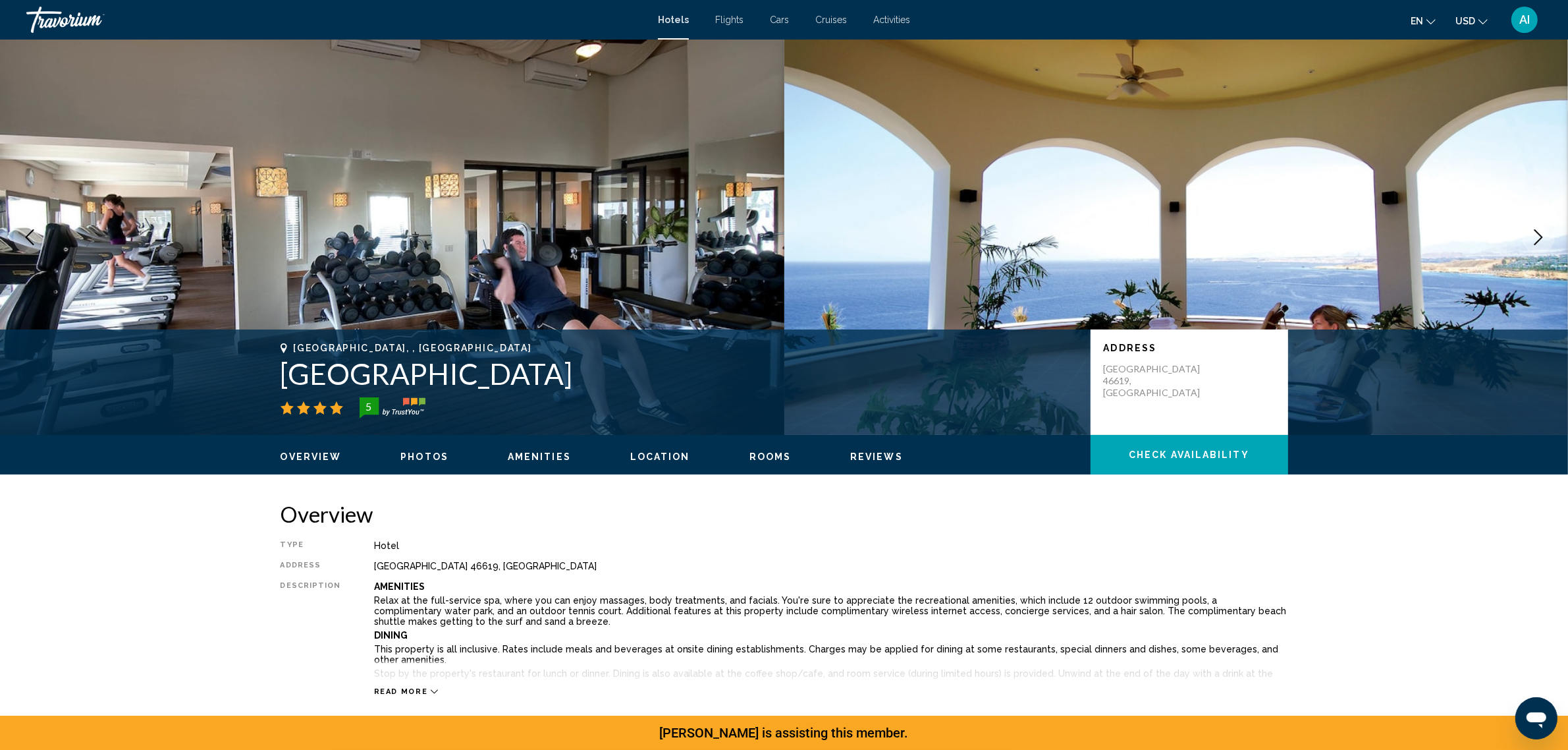
click at [1537, 245] on icon "Next image" at bounding box center [1539, 237] width 16 height 16
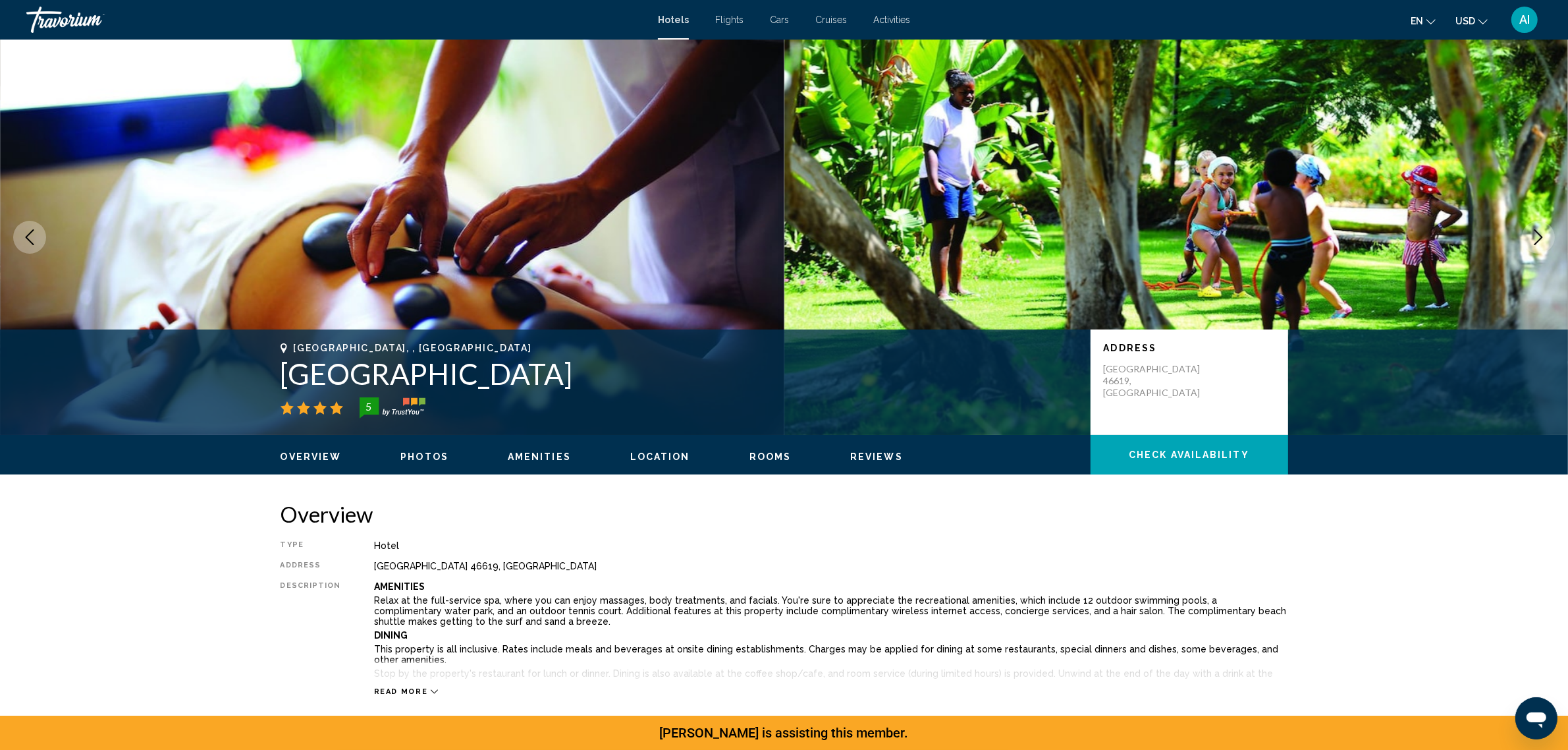
click at [1537, 245] on icon "Next image" at bounding box center [1539, 237] width 16 height 16
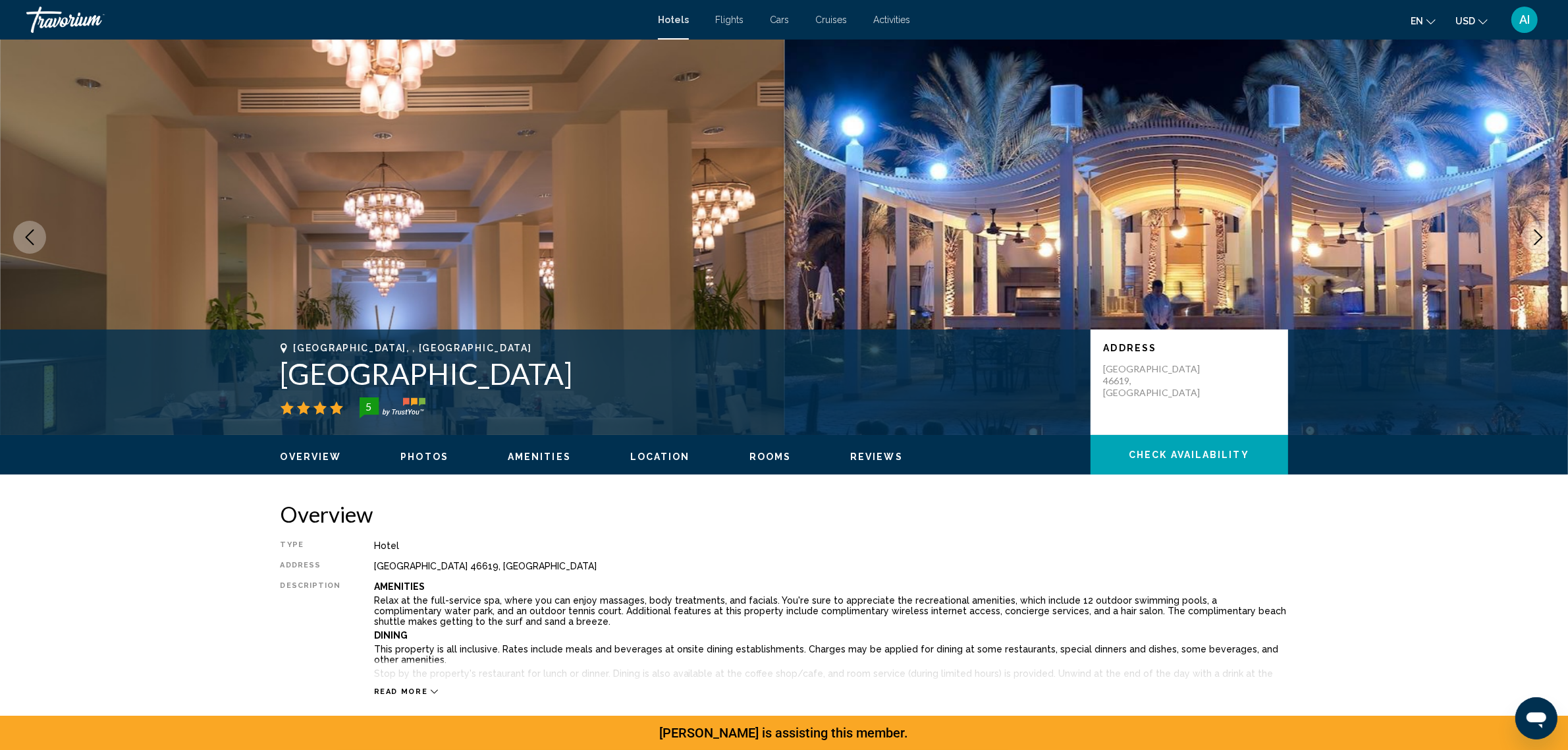
click at [1537, 245] on icon "Next image" at bounding box center [1539, 237] width 16 height 16
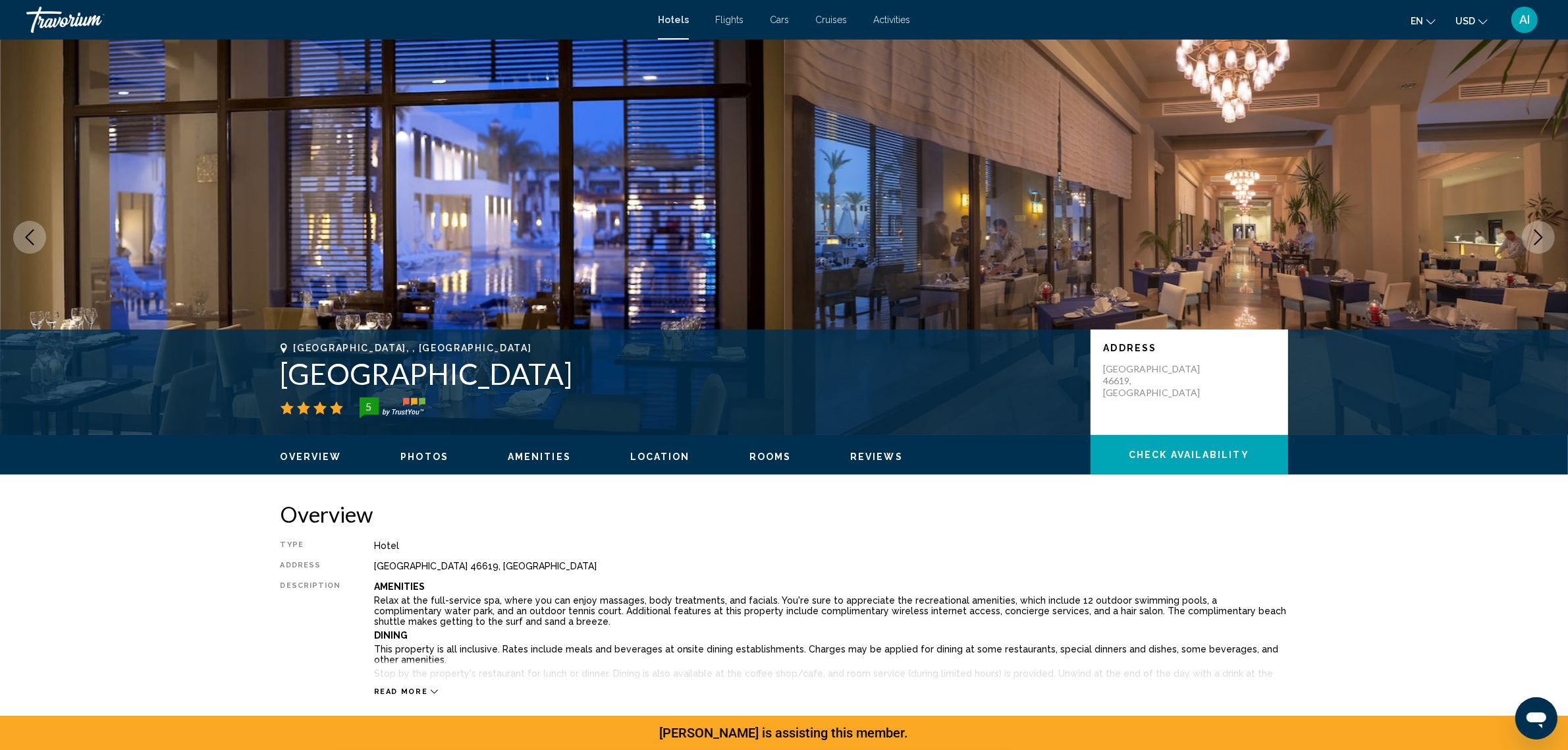
click at [1537, 245] on icon "Next image" at bounding box center [1539, 237] width 16 height 16
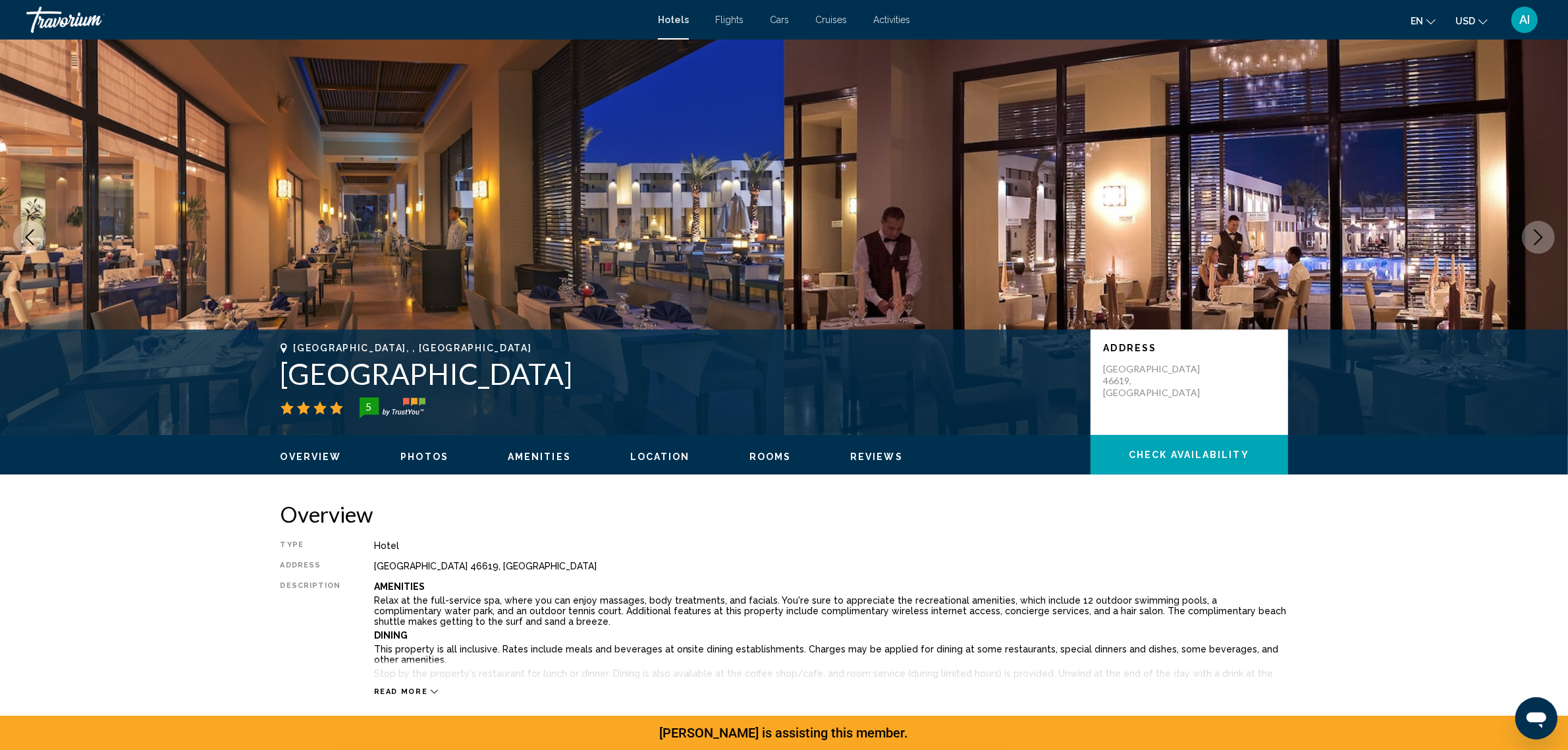
click at [1537, 245] on icon "Next image" at bounding box center [1539, 237] width 16 height 16
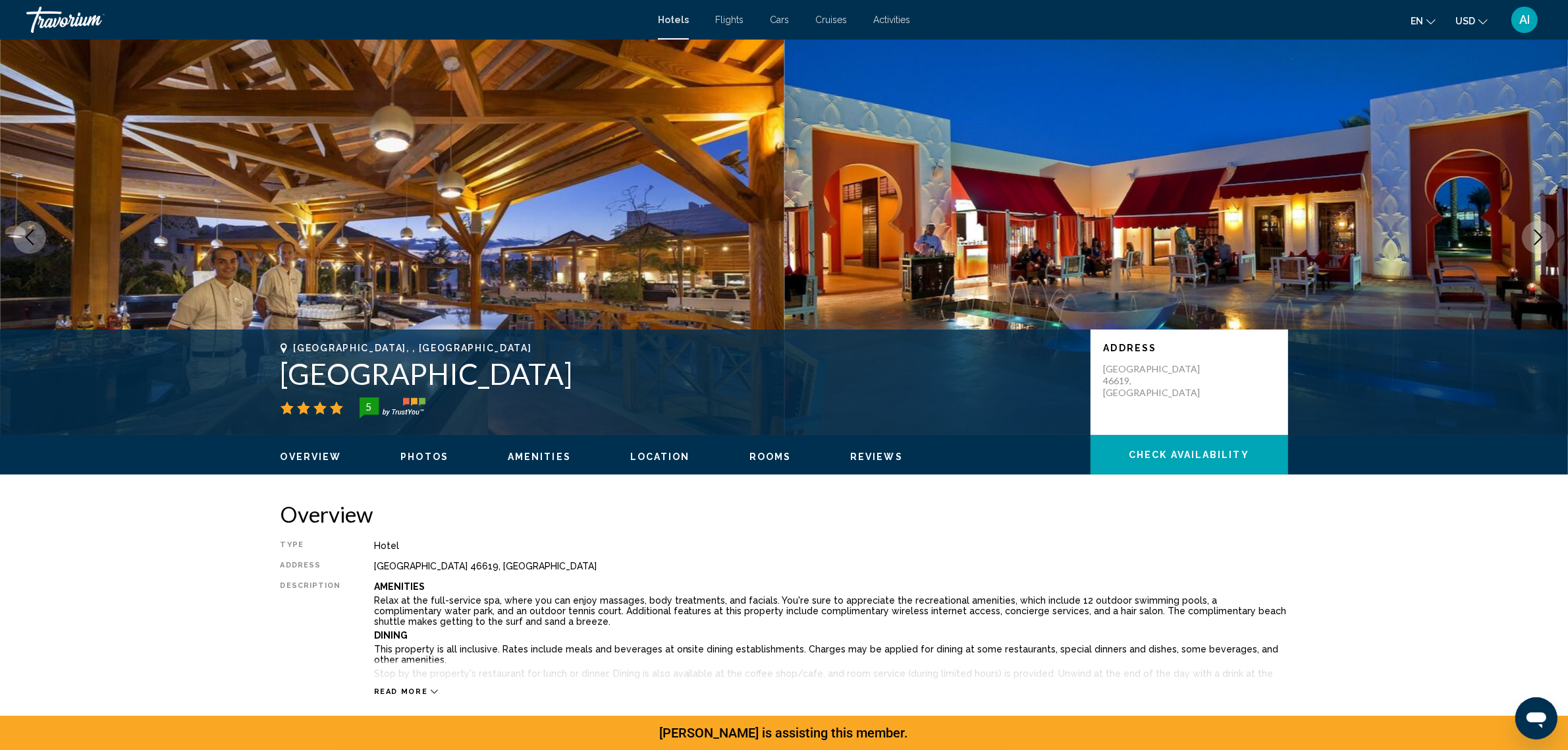
click at [1537, 245] on icon "Next image" at bounding box center [1539, 237] width 16 height 16
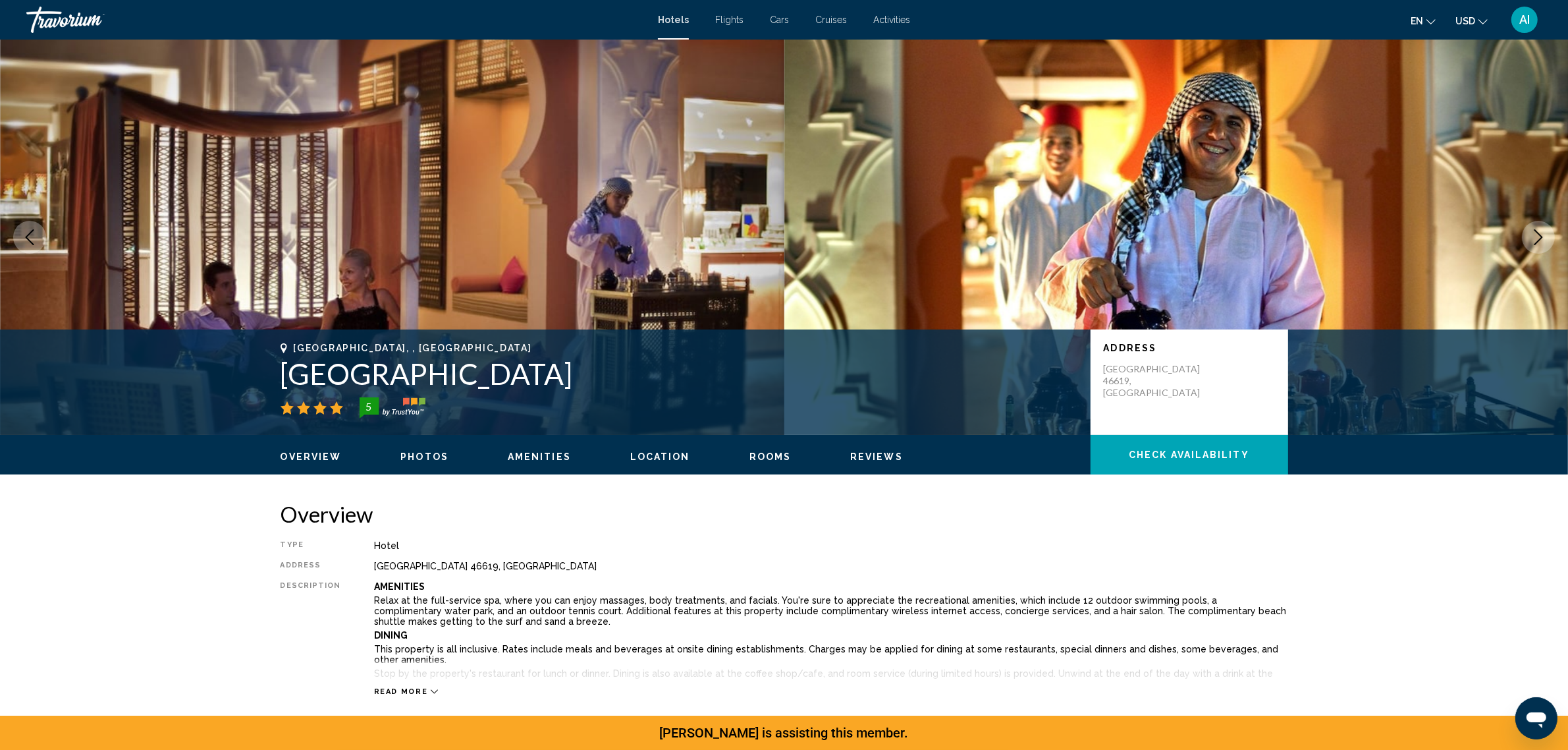
click at [1537, 245] on icon "Next image" at bounding box center [1539, 237] width 16 height 16
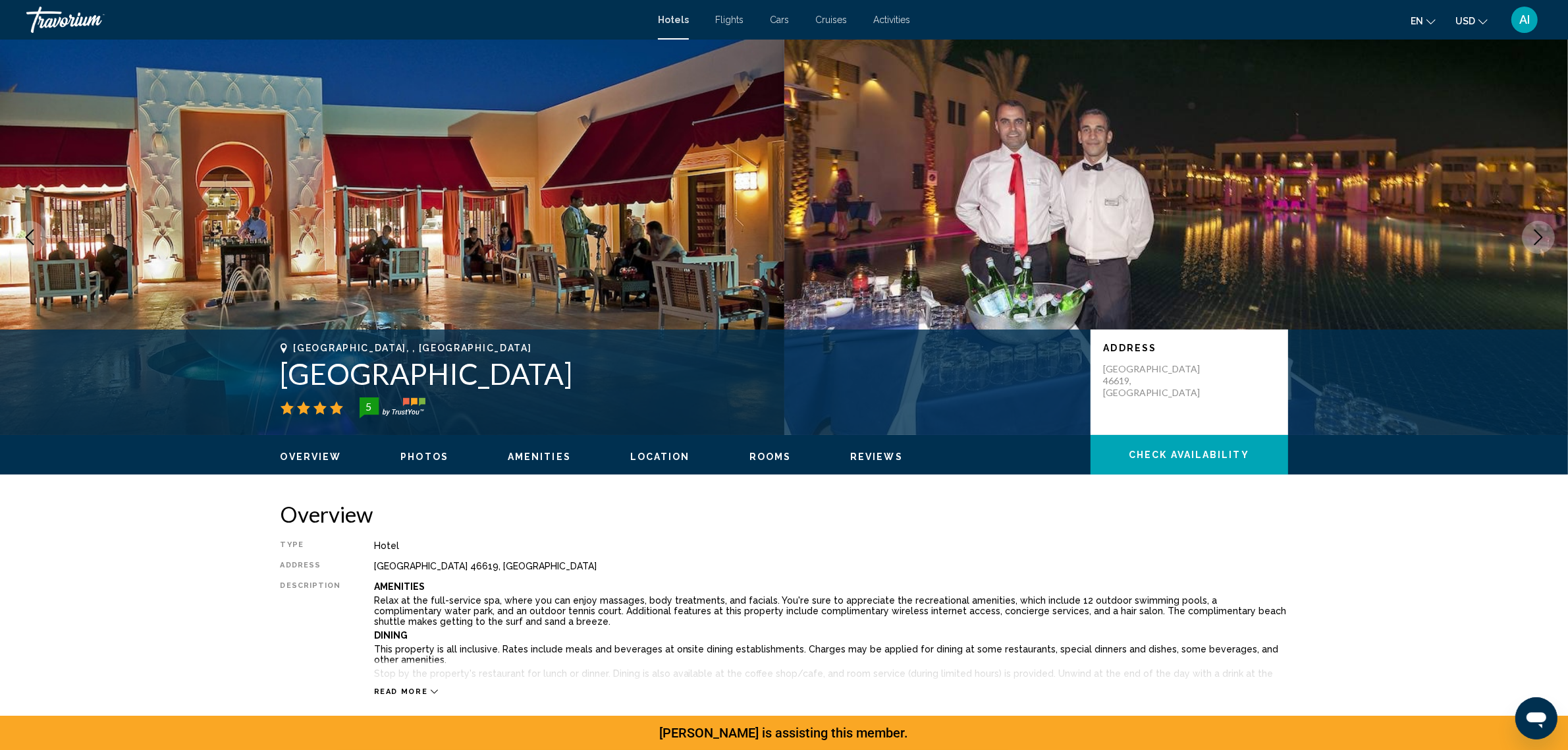
click at [1537, 245] on icon "Next image" at bounding box center [1539, 237] width 16 height 16
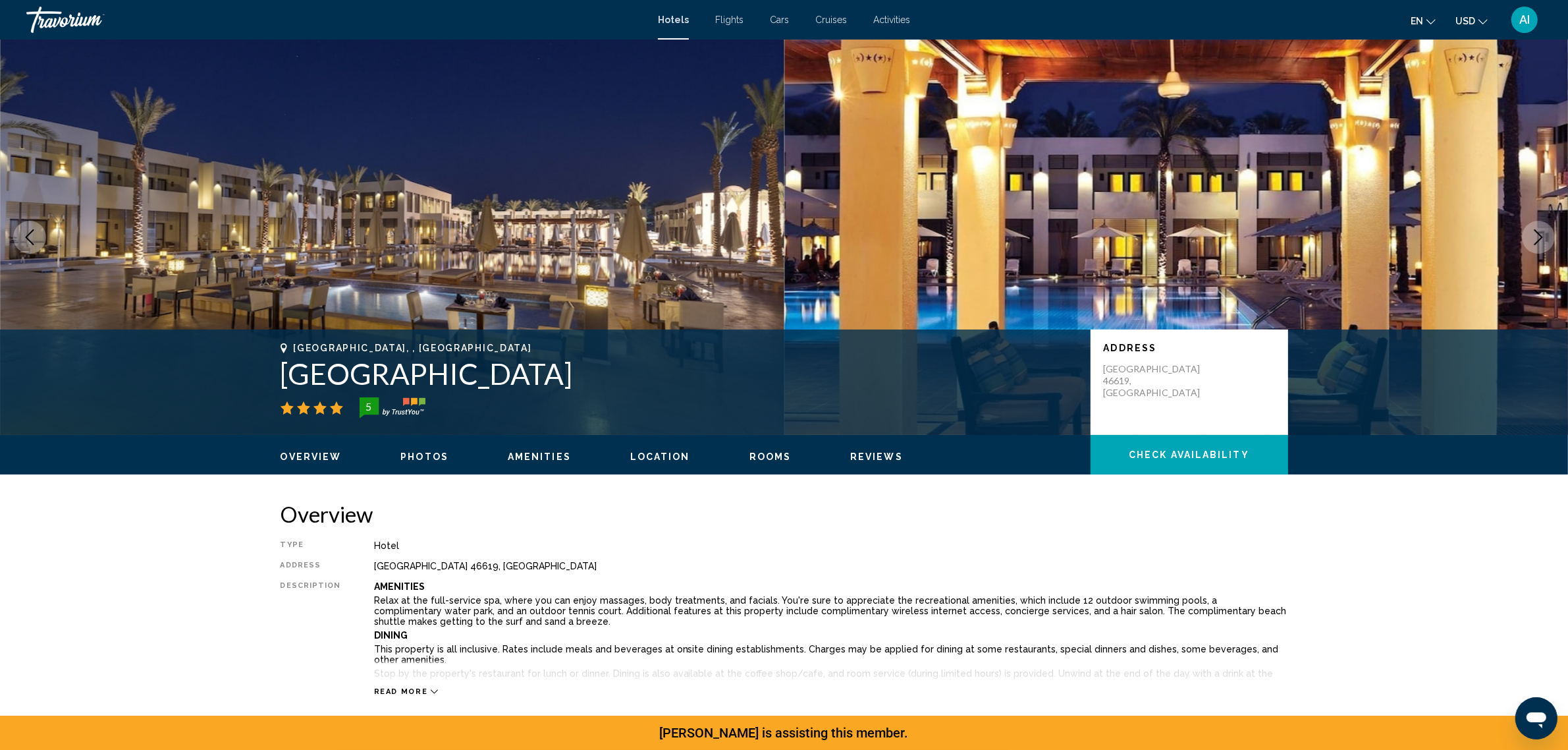
click at [1537, 245] on icon "Next image" at bounding box center [1539, 237] width 16 height 16
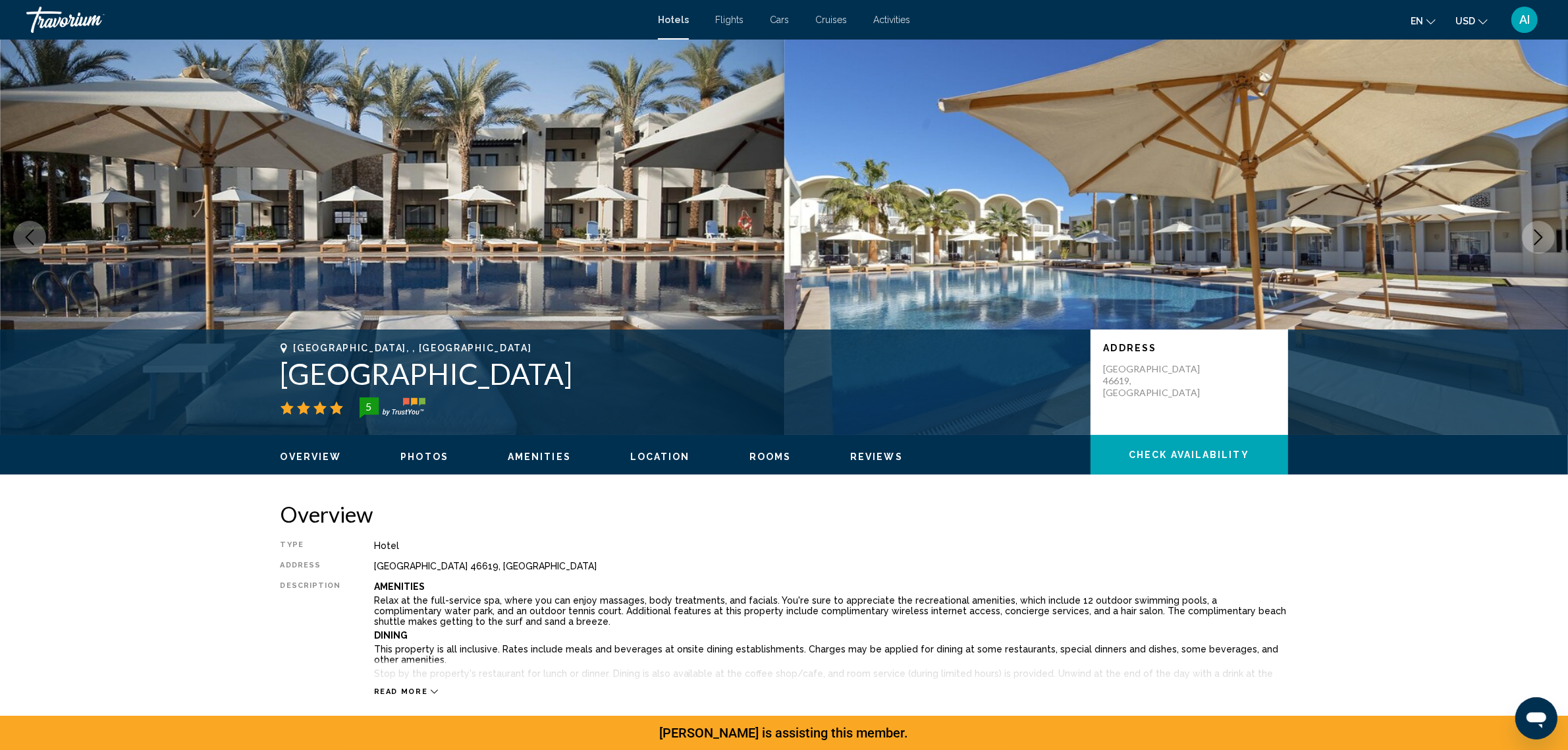
click at [1537, 245] on icon "Next image" at bounding box center [1539, 237] width 16 height 16
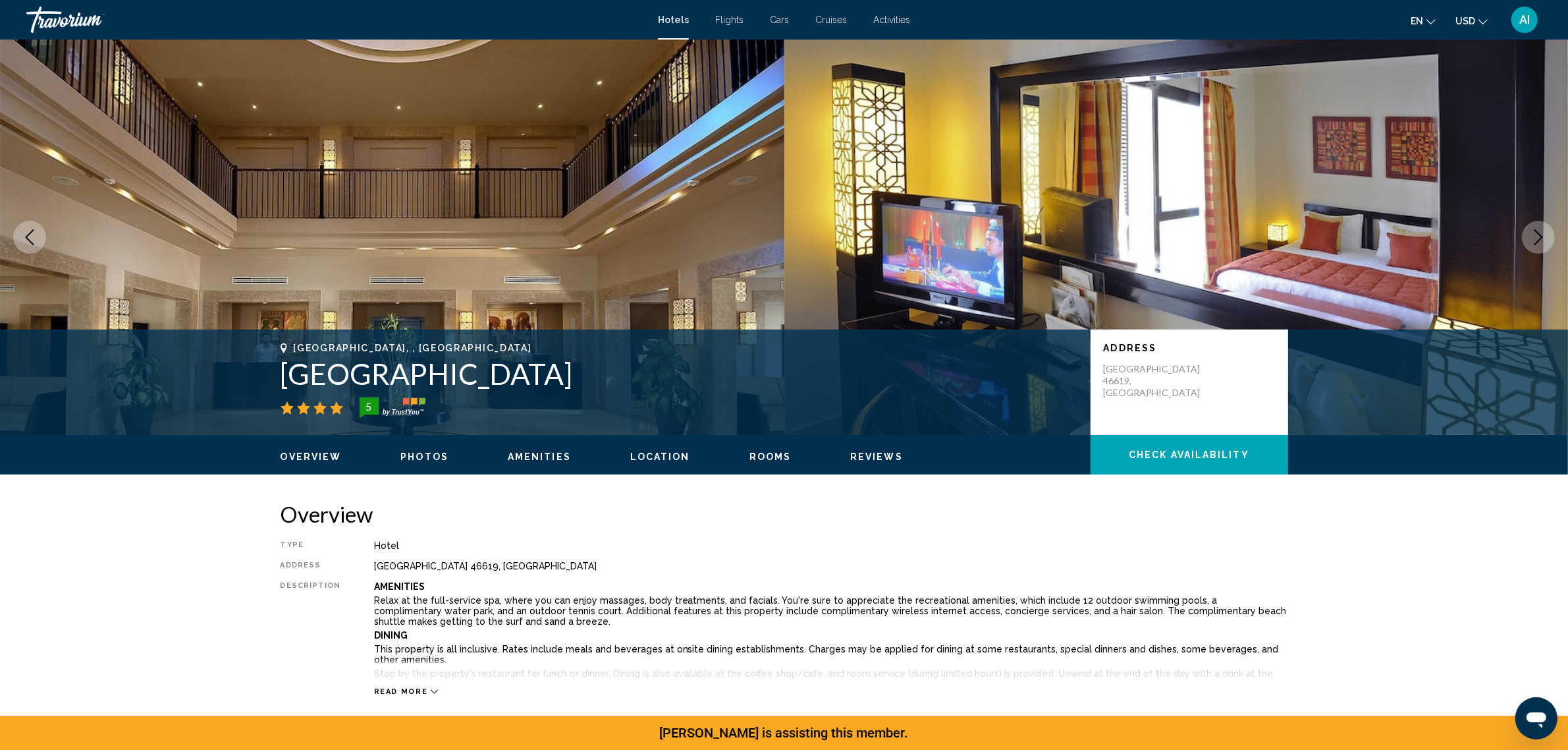
click at [1537, 245] on icon "Next image" at bounding box center [1539, 237] width 16 height 16
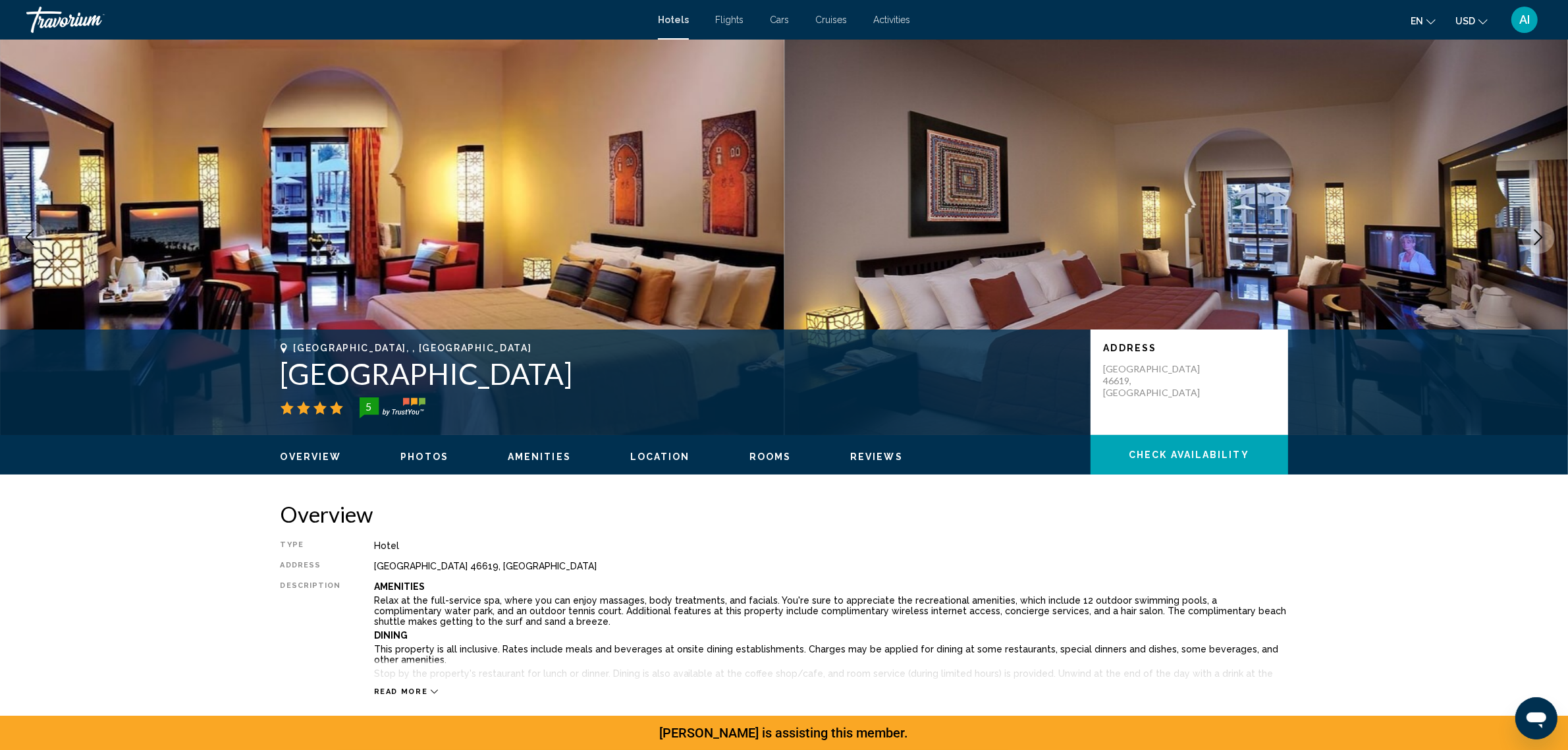
click at [1537, 245] on icon "Next image" at bounding box center [1539, 237] width 16 height 16
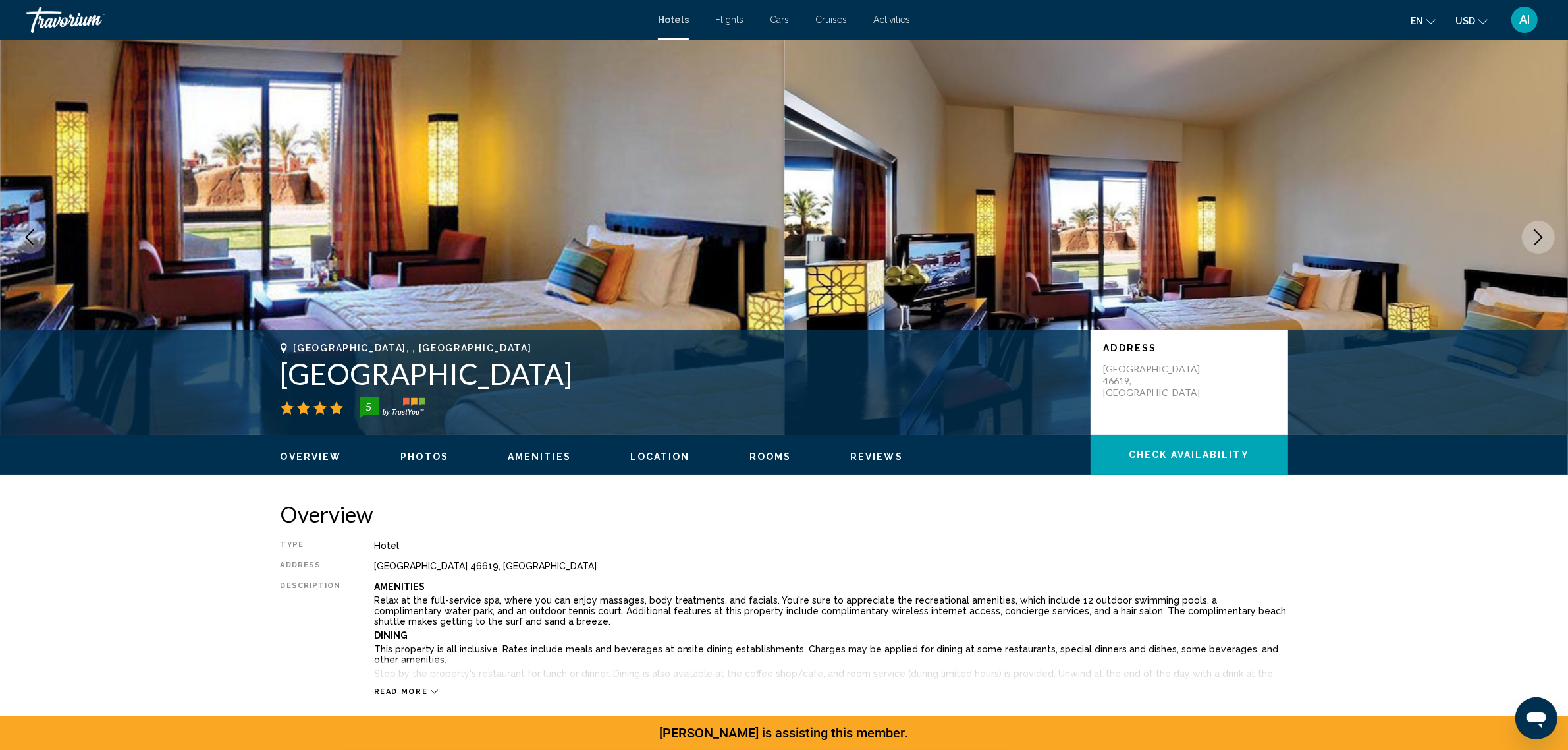
click at [1537, 245] on icon "Next image" at bounding box center [1539, 237] width 16 height 16
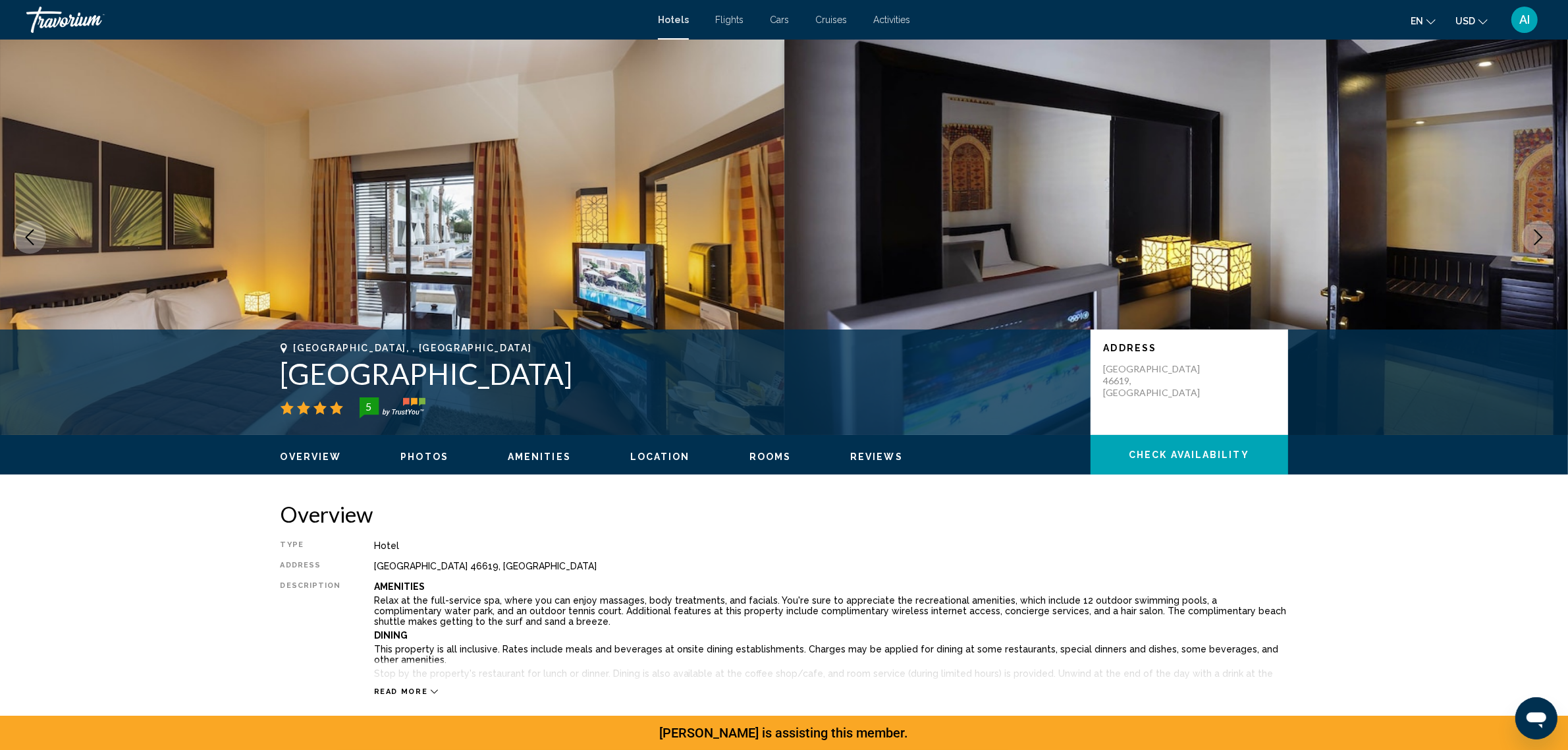
click at [1537, 245] on icon "Next image" at bounding box center [1539, 237] width 16 height 16
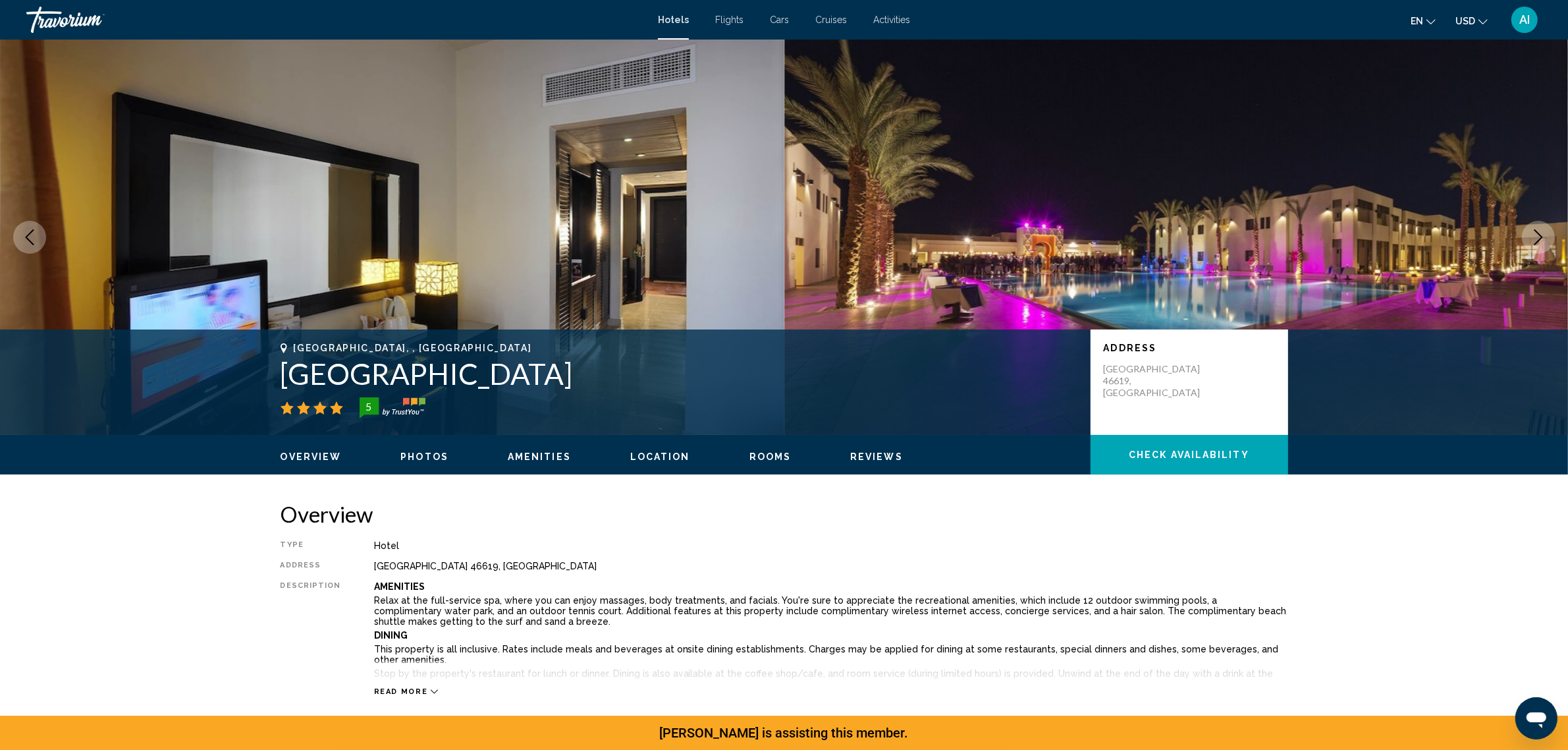
click at [1537, 245] on icon "Next image" at bounding box center [1539, 237] width 16 height 16
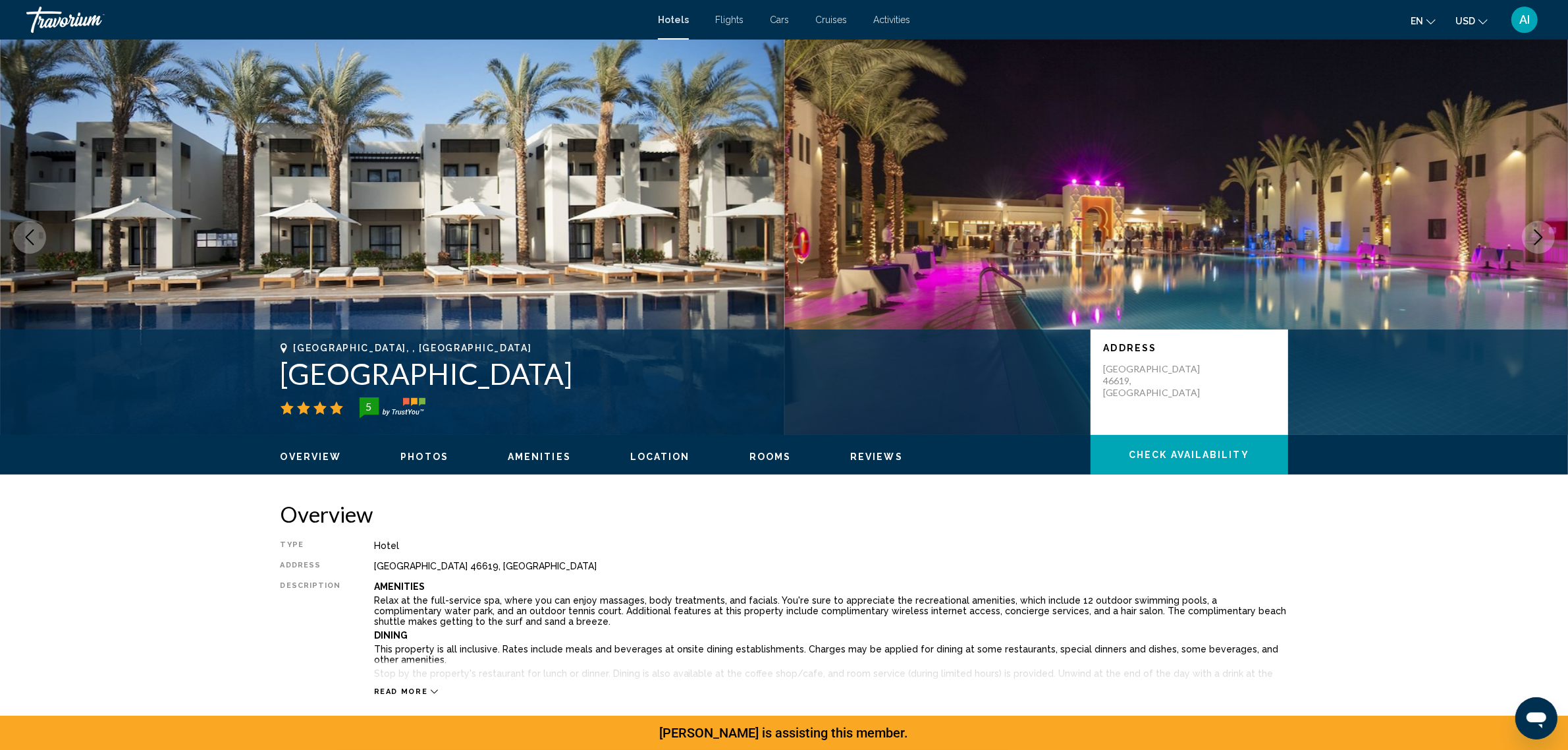
click at [1537, 245] on icon "Next image" at bounding box center [1539, 237] width 16 height 16
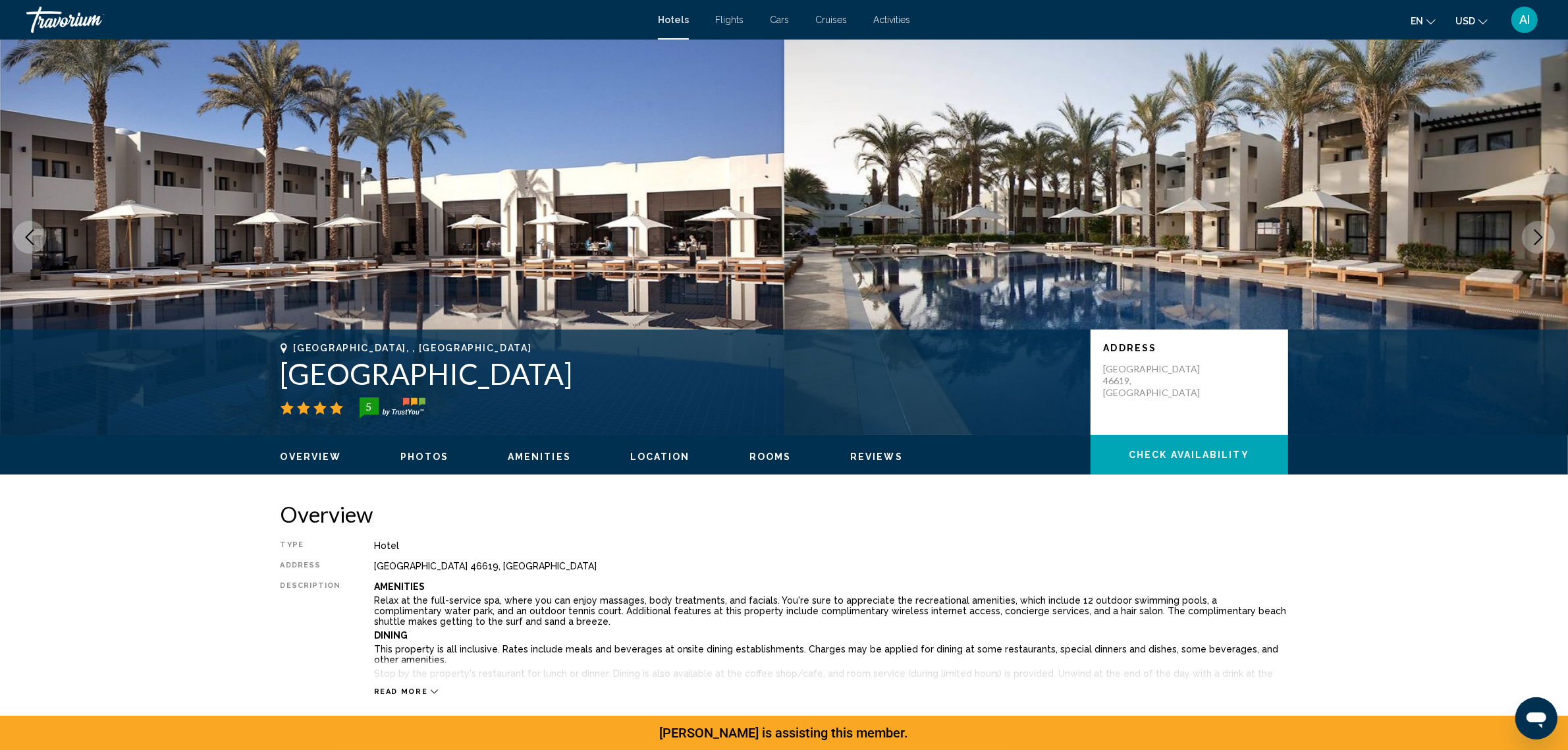
click at [1537, 245] on icon "Next image" at bounding box center [1539, 237] width 16 height 16
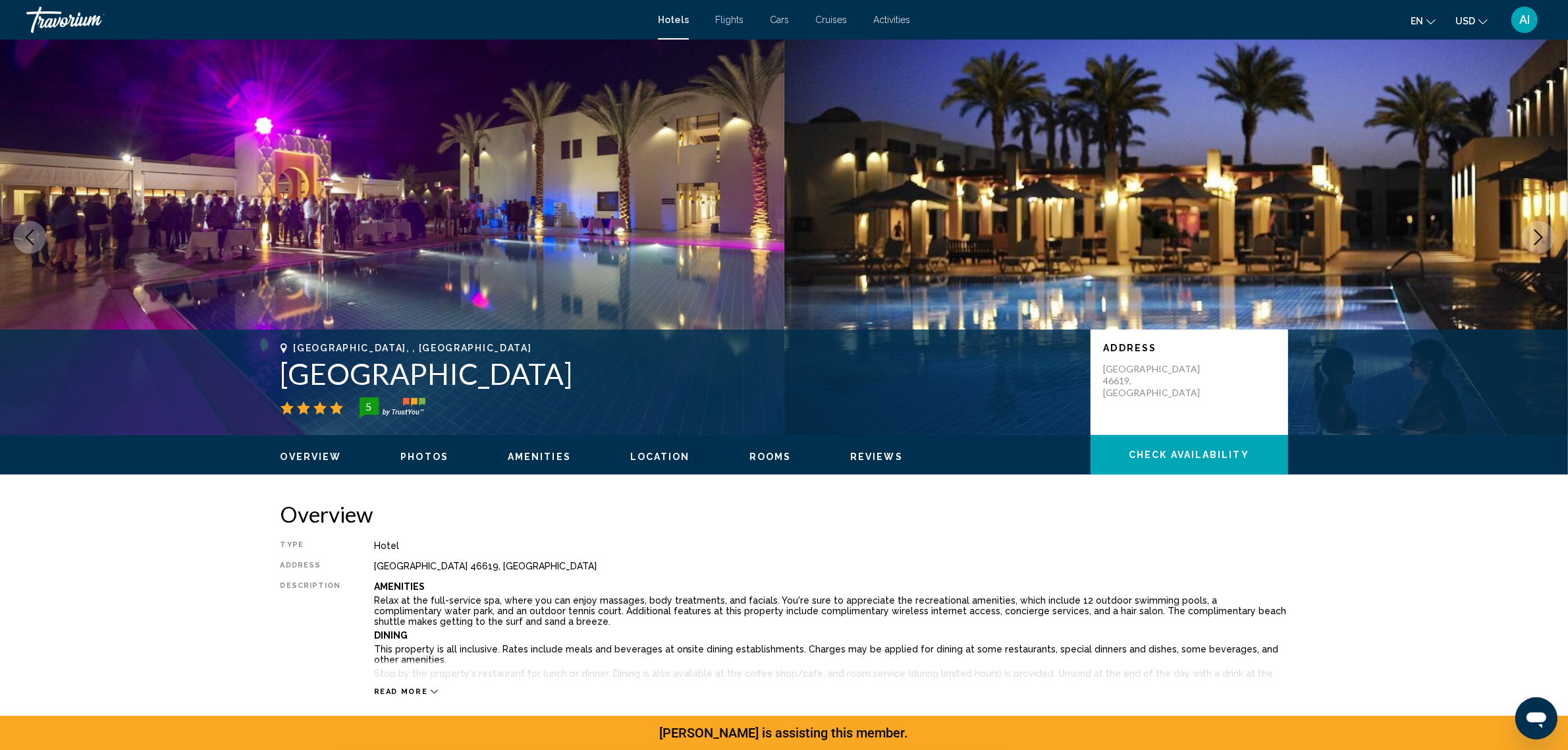
click at [1537, 245] on icon "Next image" at bounding box center [1539, 237] width 16 height 16
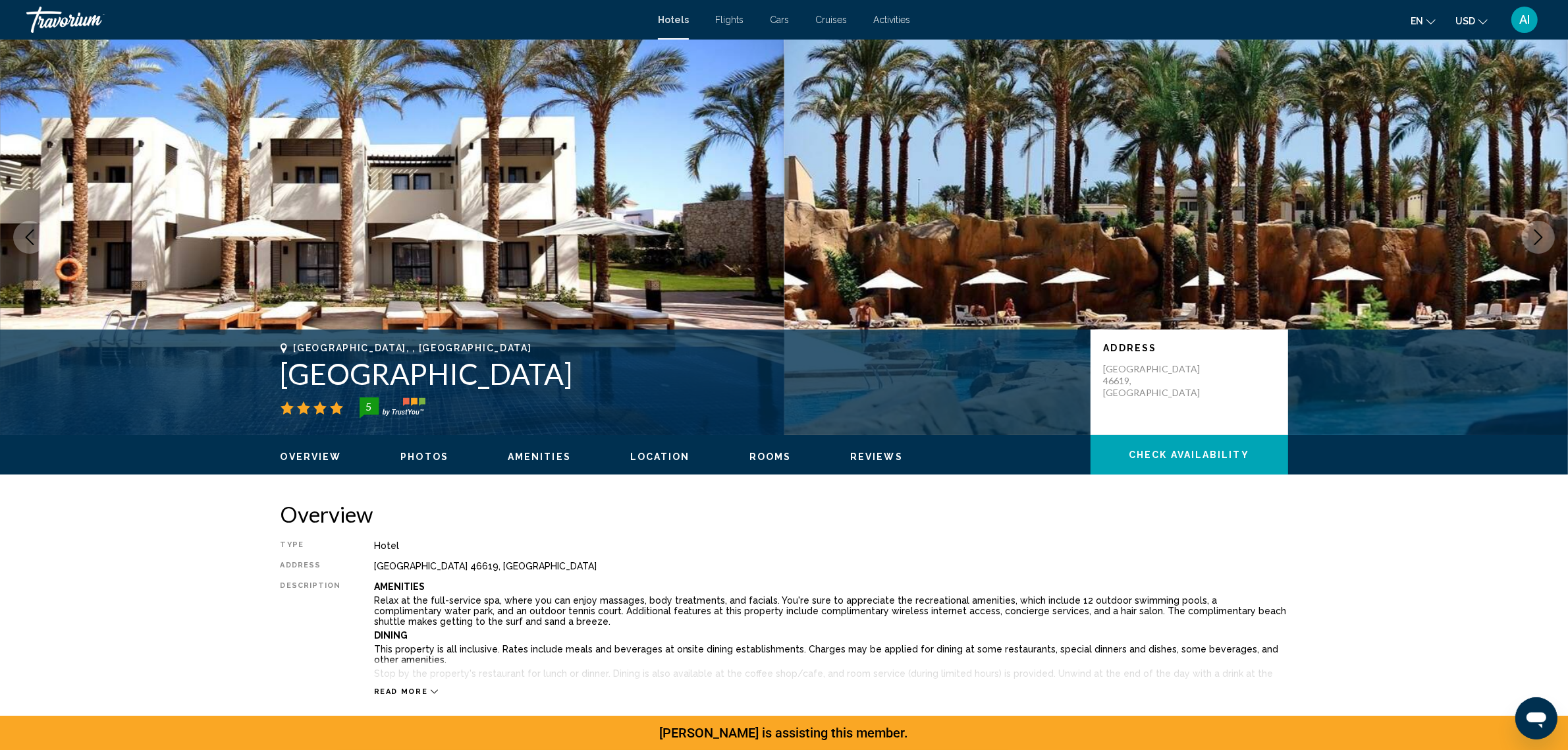
click at [1537, 245] on icon "Next image" at bounding box center [1539, 237] width 16 height 16
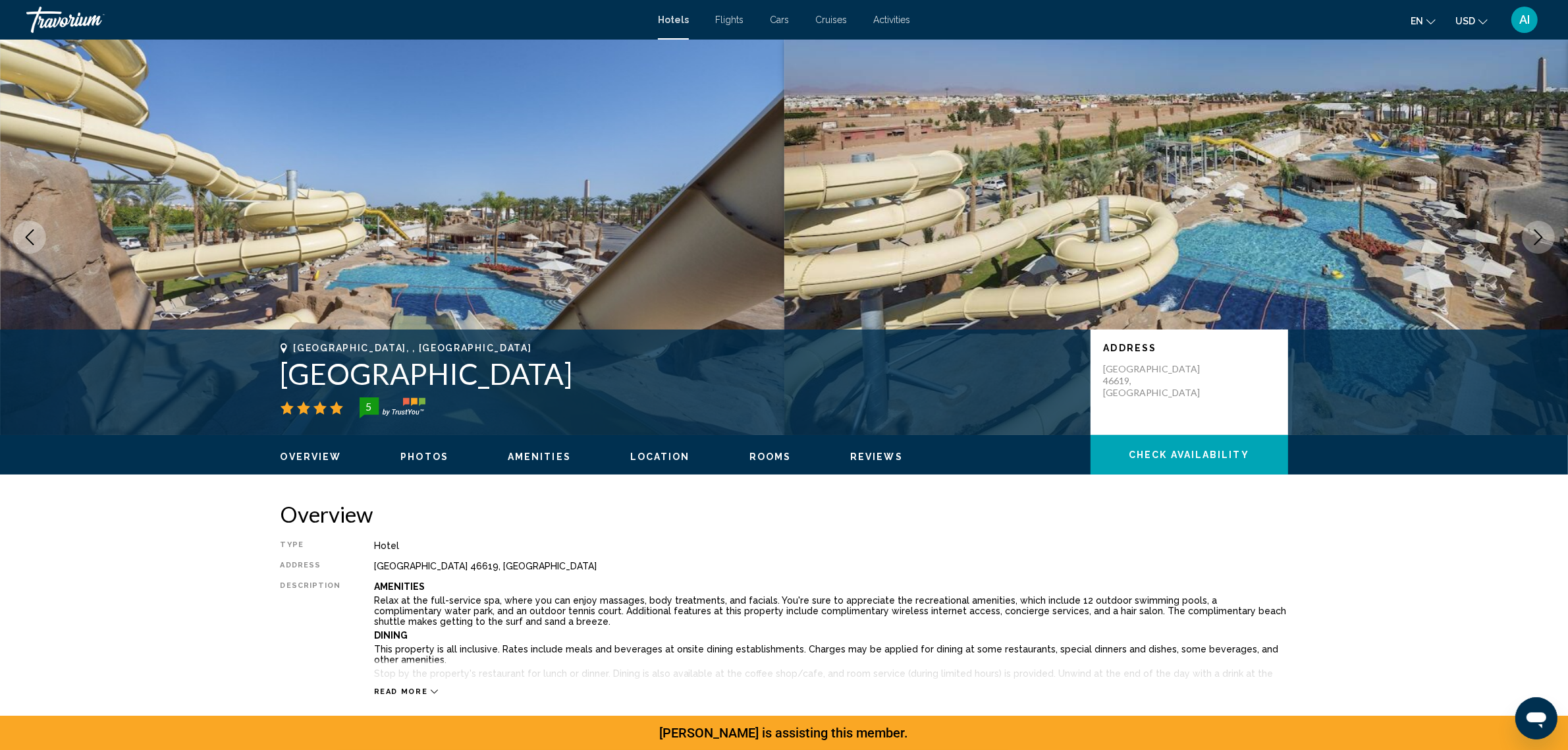
click at [1537, 245] on icon "Next image" at bounding box center [1539, 237] width 16 height 16
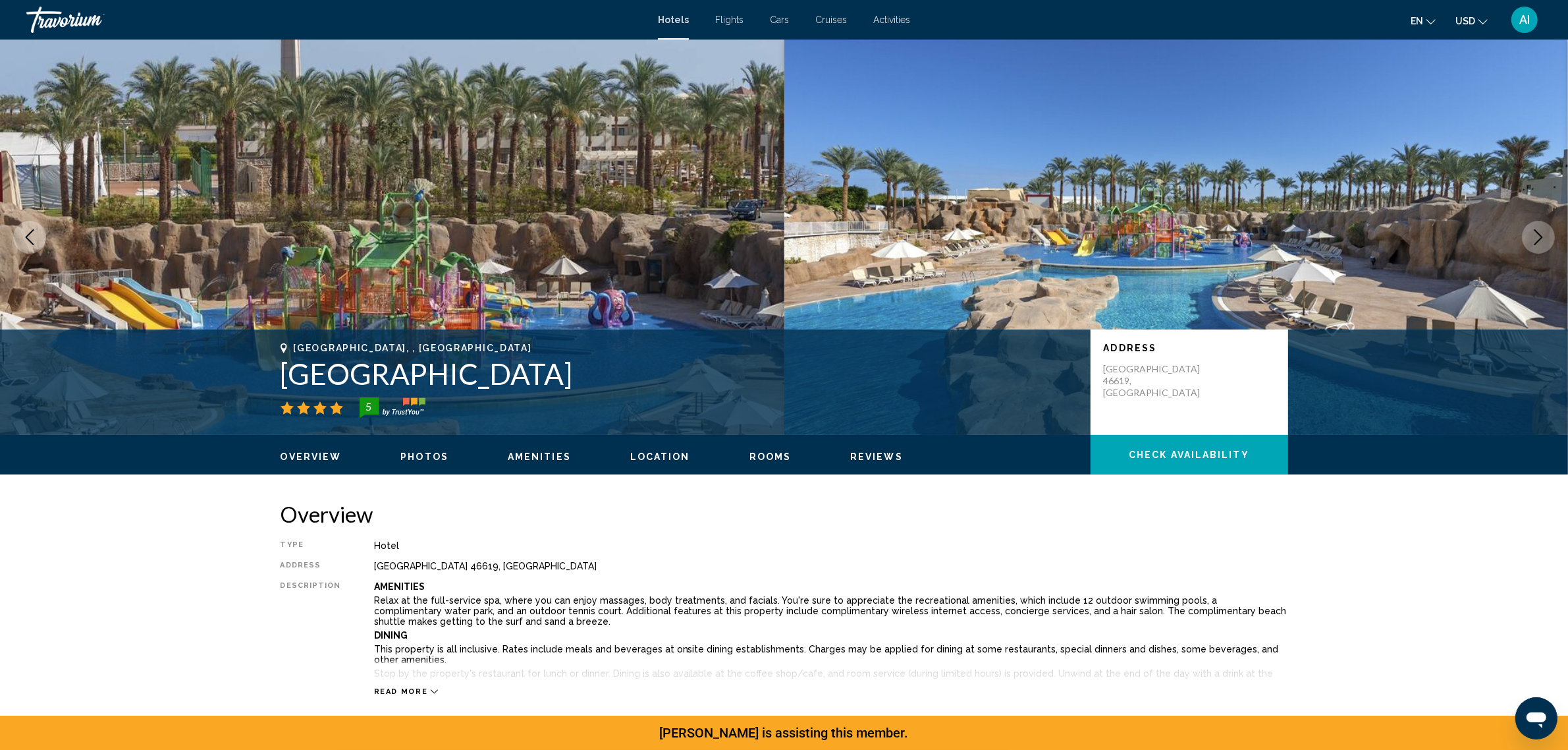
click at [1537, 245] on icon "Next image" at bounding box center [1539, 237] width 16 height 16
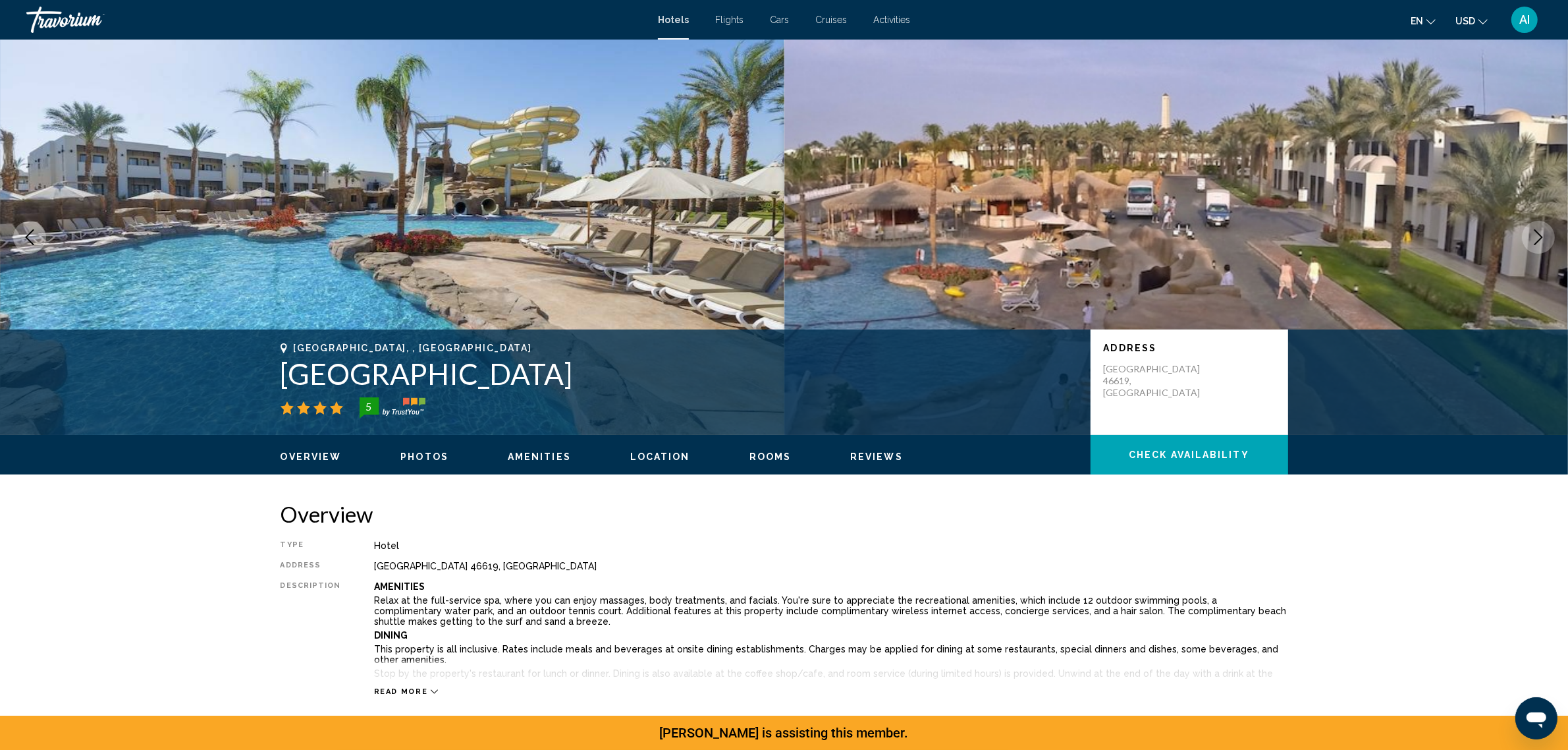
click at [1537, 245] on icon "Next image" at bounding box center [1539, 237] width 16 height 16
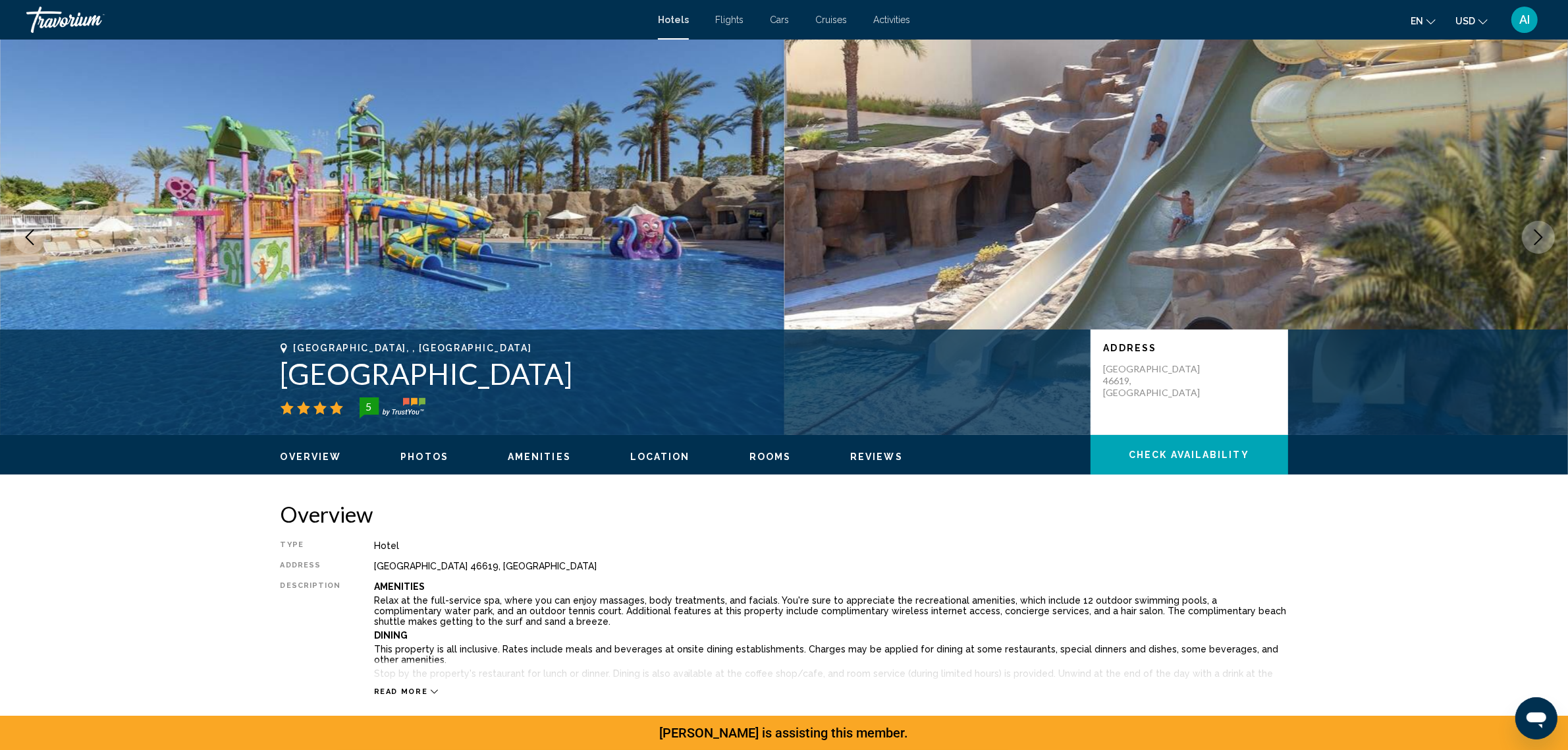
click at [1537, 245] on icon "Next image" at bounding box center [1539, 237] width 16 height 16
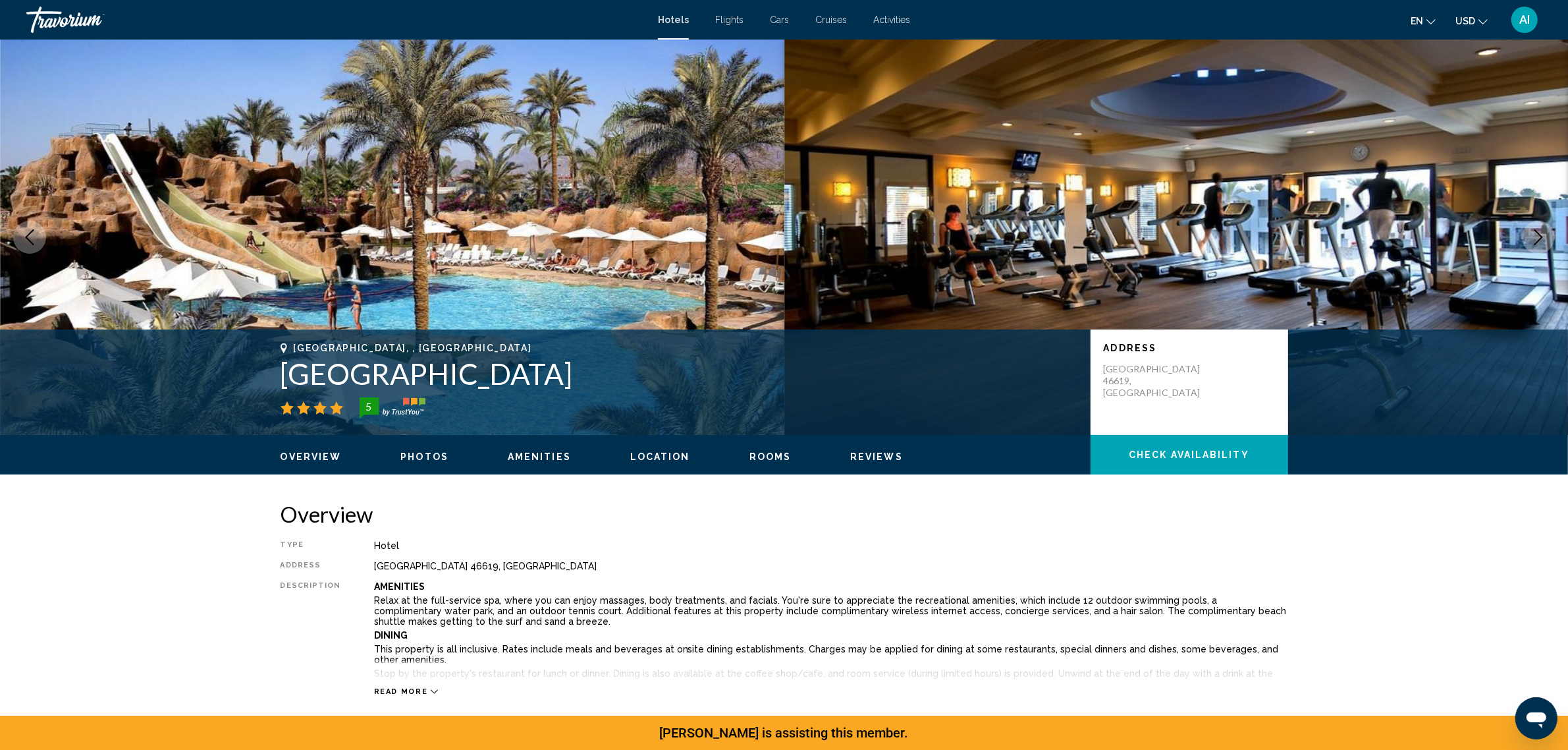
click at [1537, 245] on icon "Next image" at bounding box center [1539, 237] width 16 height 16
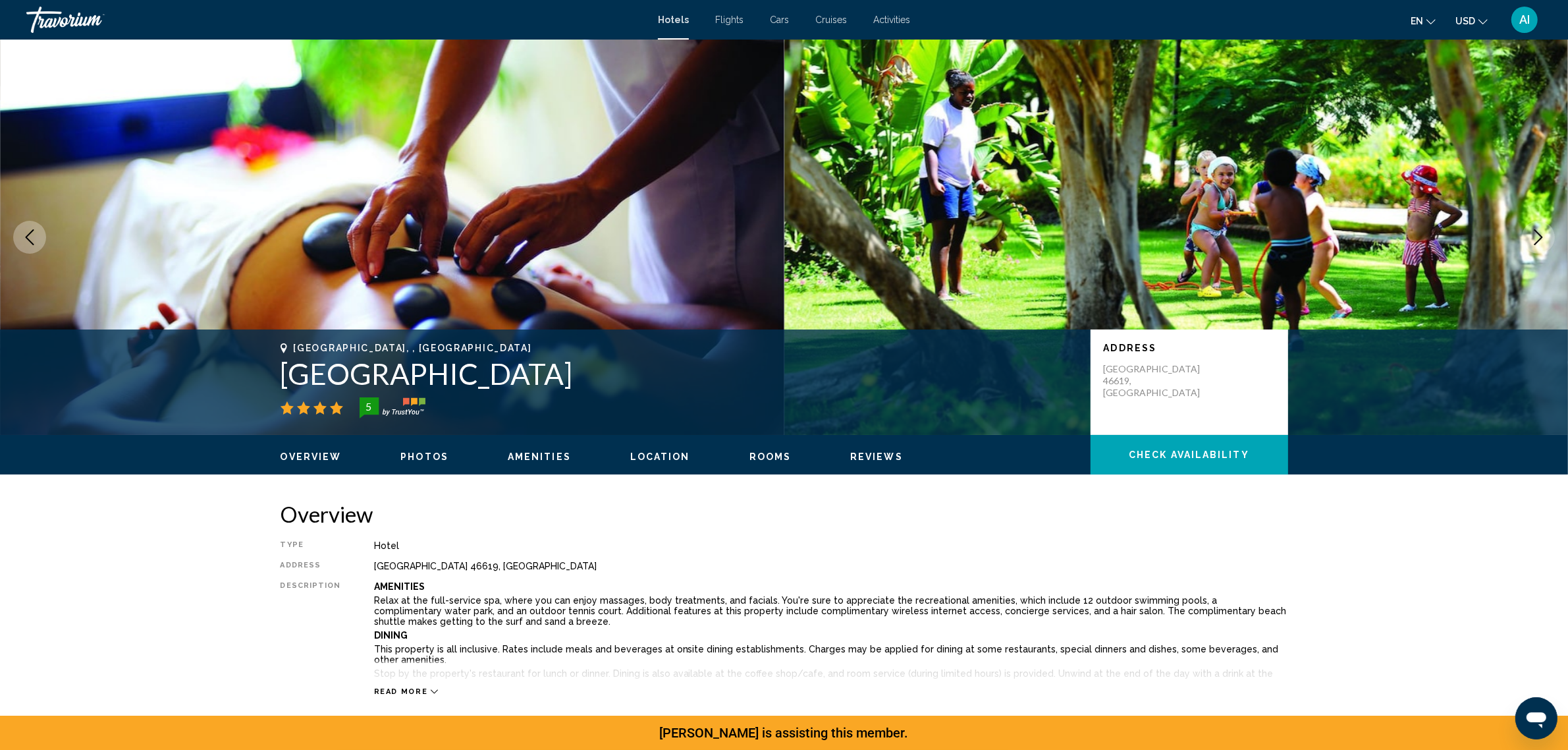
click at [1537, 245] on icon "Next image" at bounding box center [1539, 237] width 16 height 16
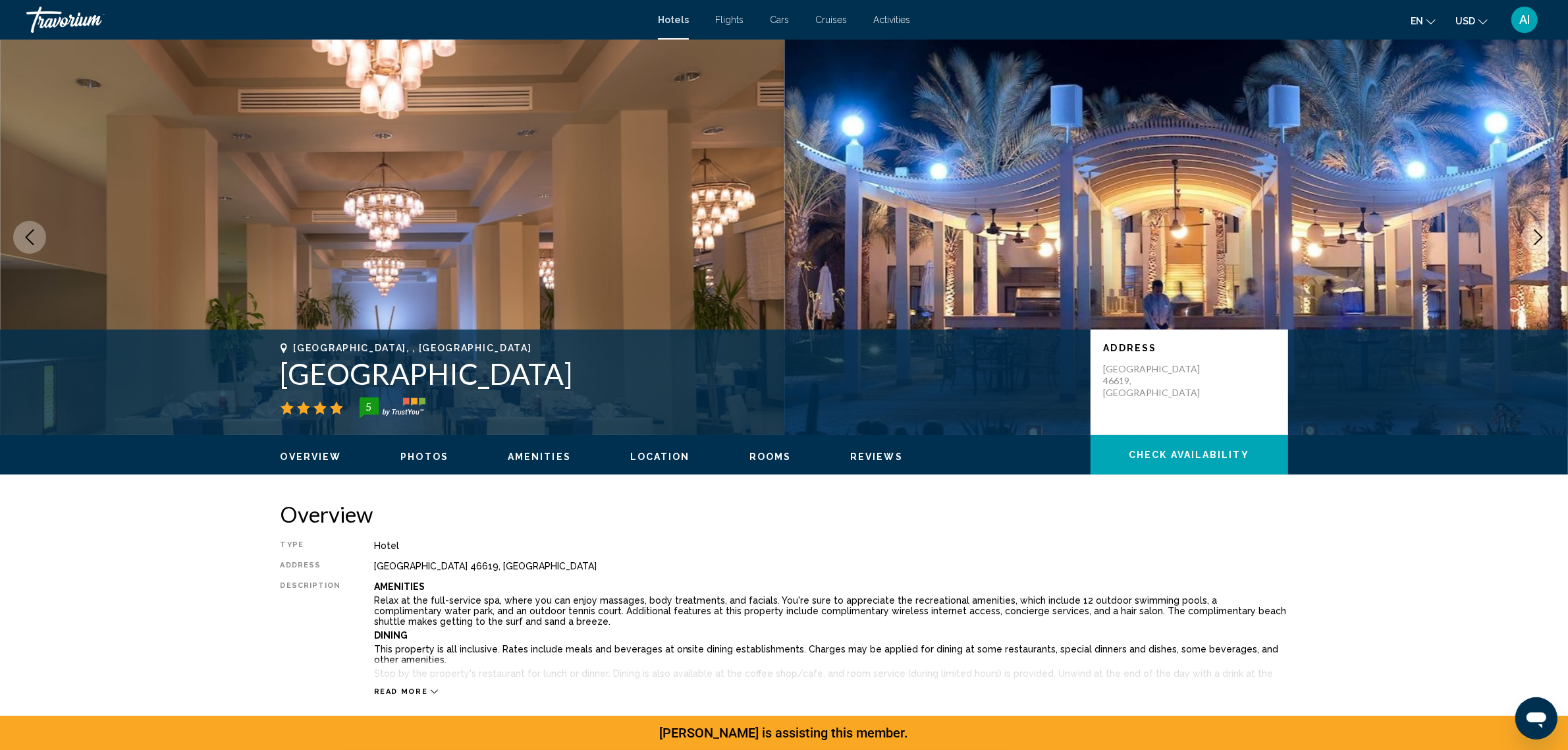
click at [1537, 245] on icon "Next image" at bounding box center [1539, 237] width 16 height 16
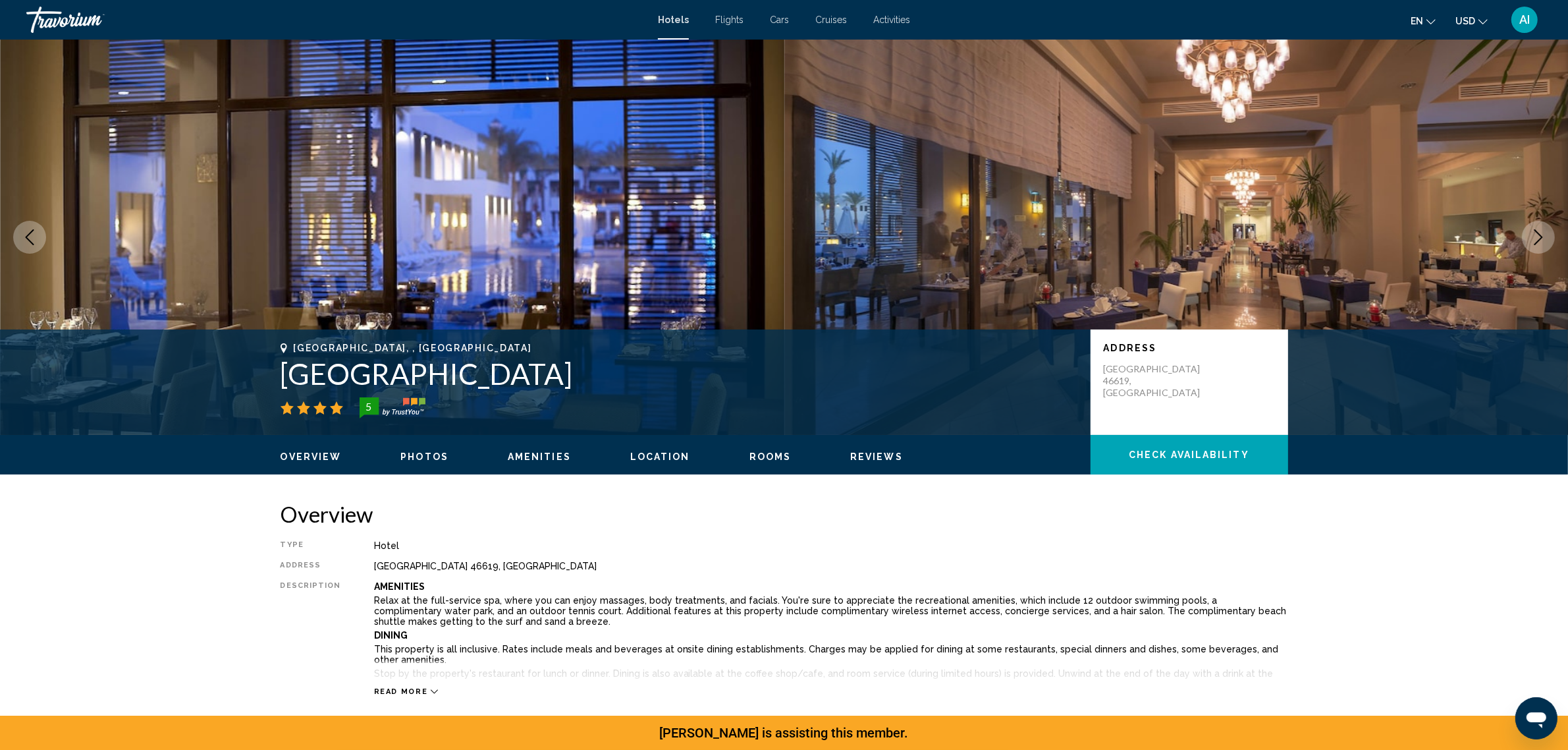
click at [1537, 245] on icon "Next image" at bounding box center [1539, 237] width 16 height 16
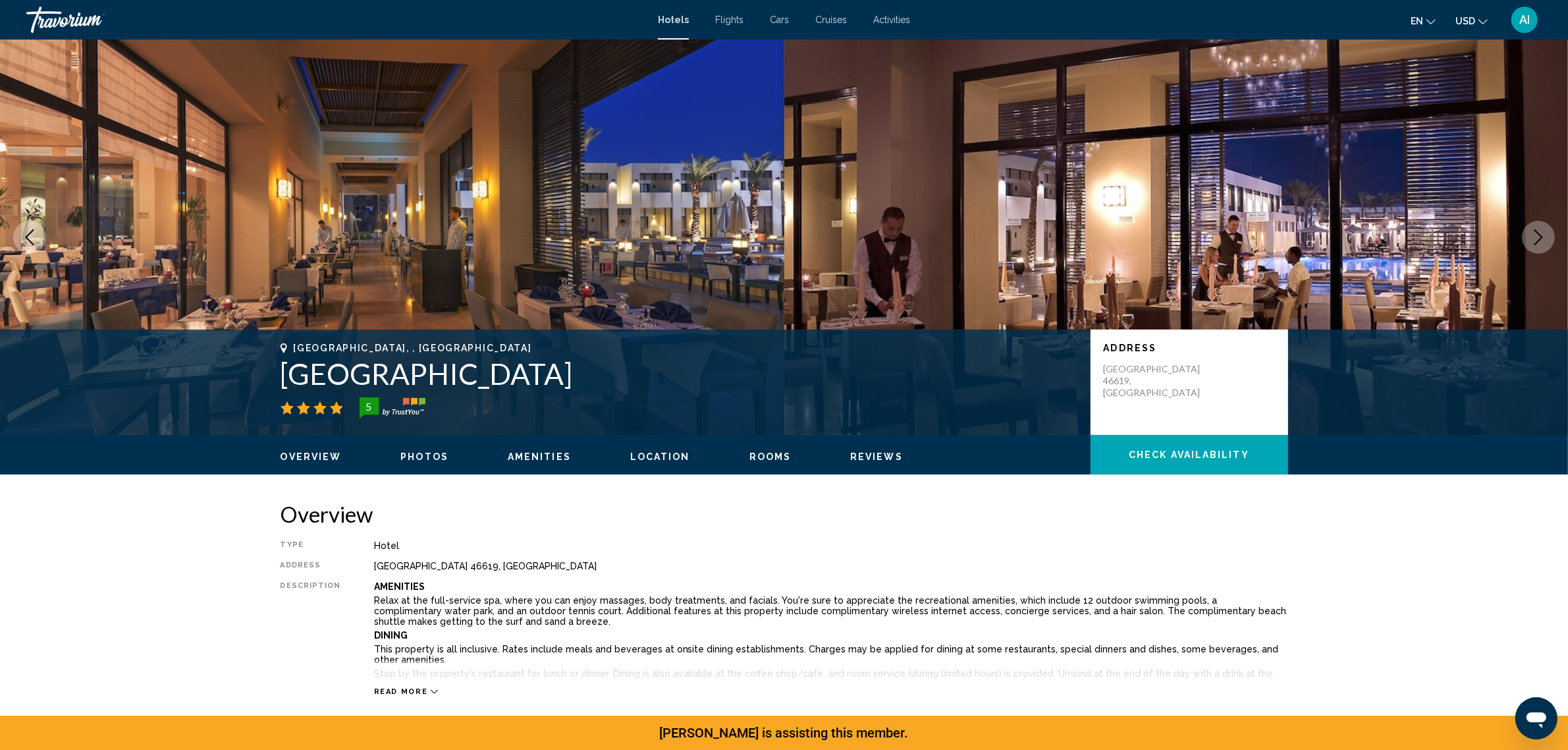
click at [1537, 245] on icon "Next image" at bounding box center [1539, 237] width 16 height 16
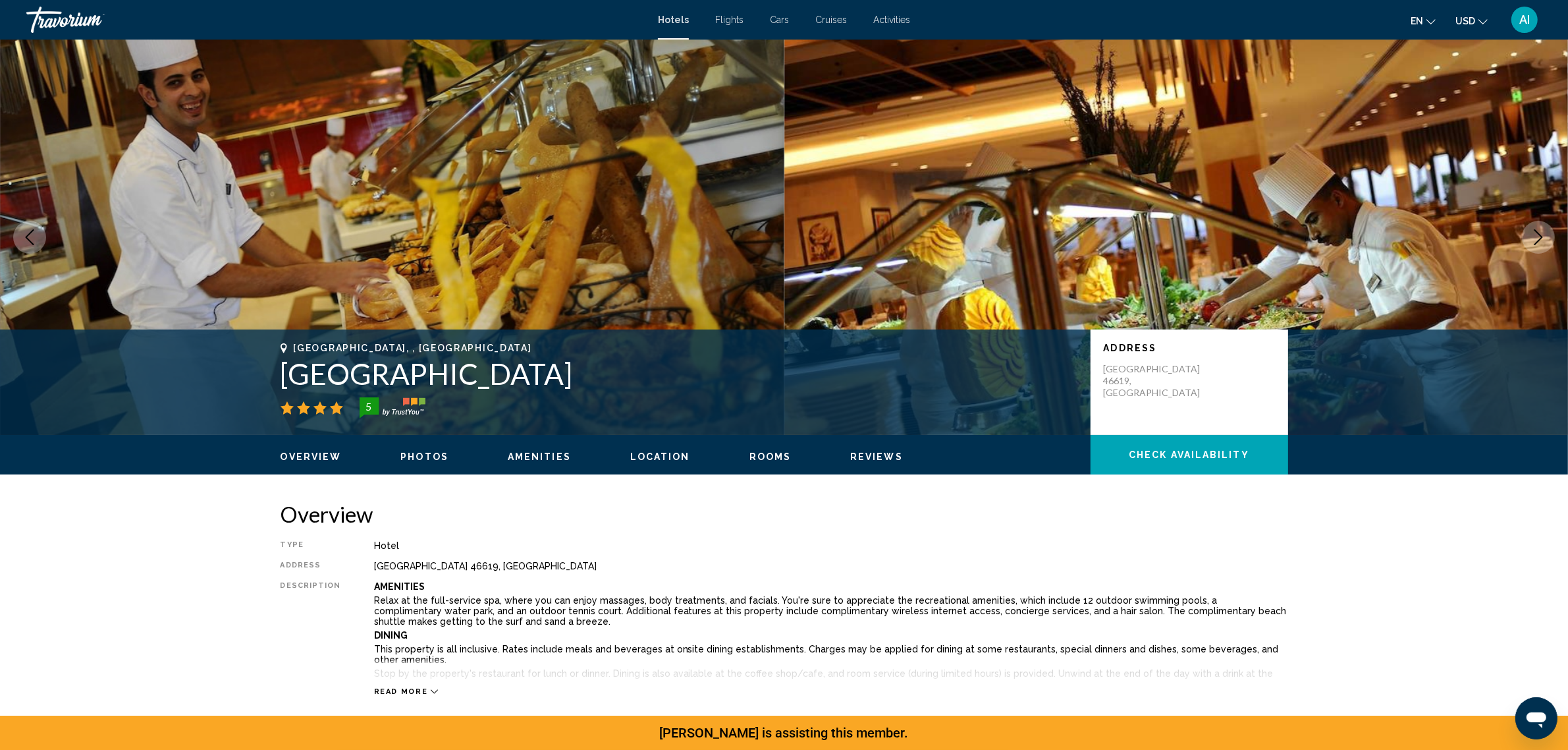
click at [1537, 245] on icon "Next image" at bounding box center [1539, 237] width 16 height 16
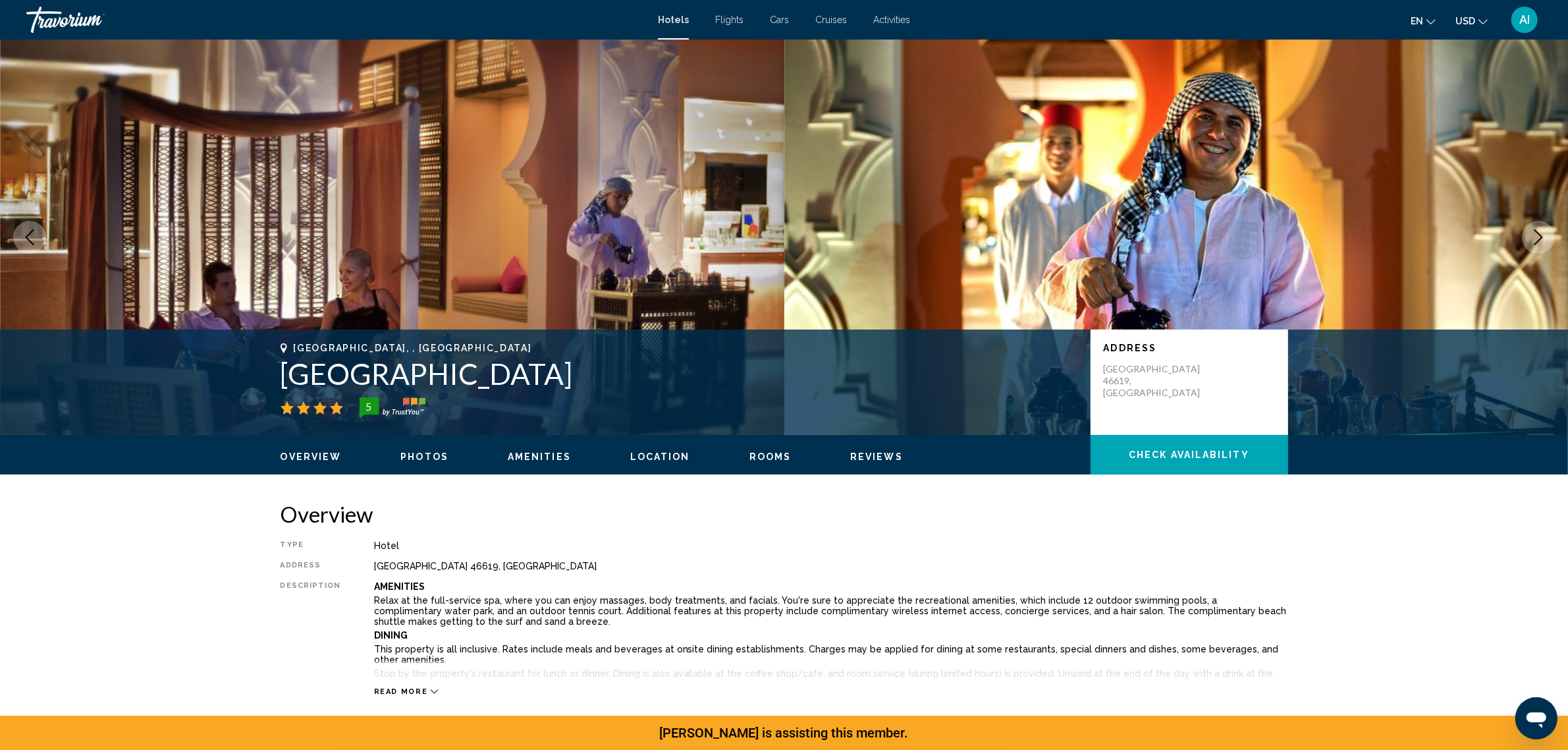
click at [1538, 245] on icon "Next image" at bounding box center [1539, 237] width 16 height 16
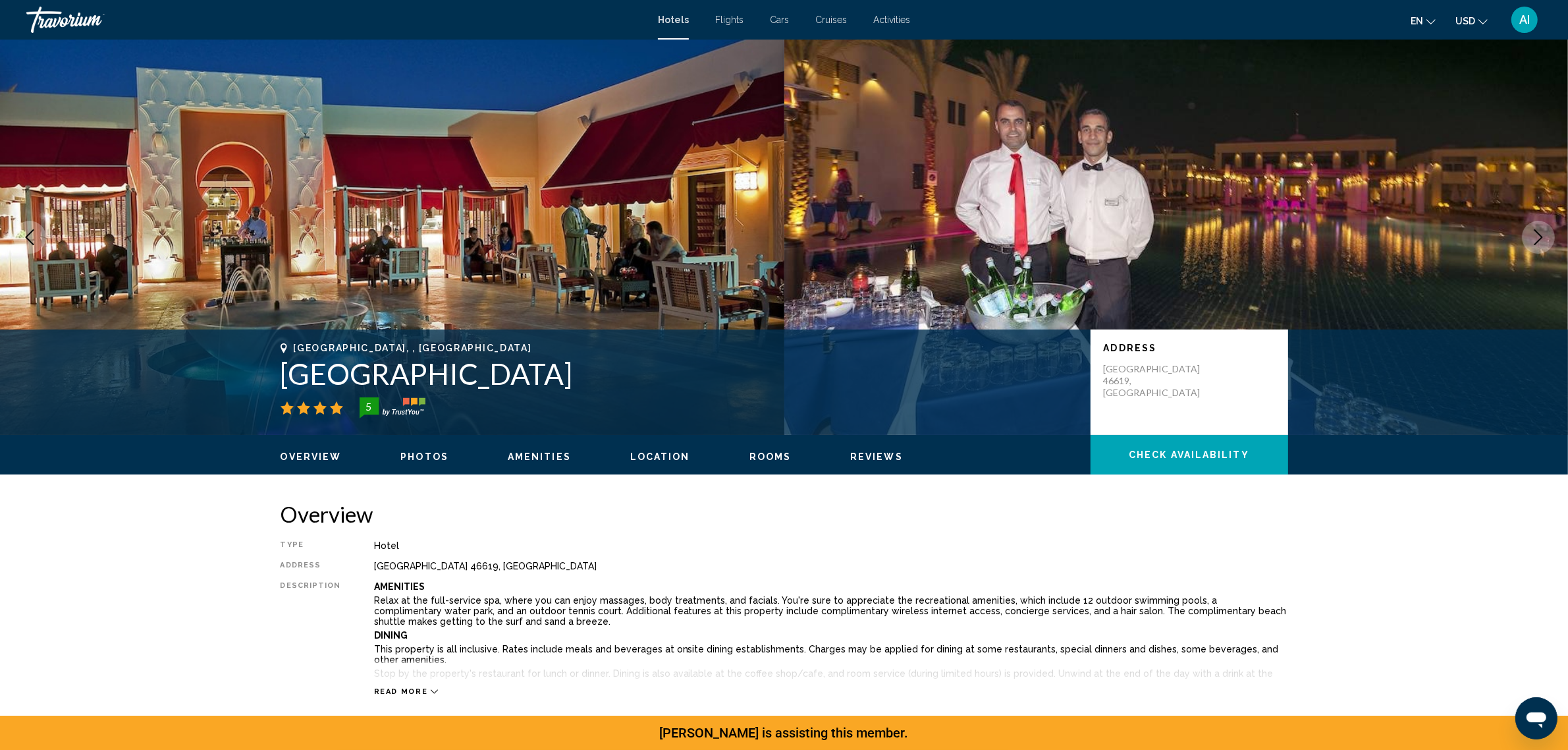
click at [1538, 245] on icon "Next image" at bounding box center [1539, 237] width 16 height 16
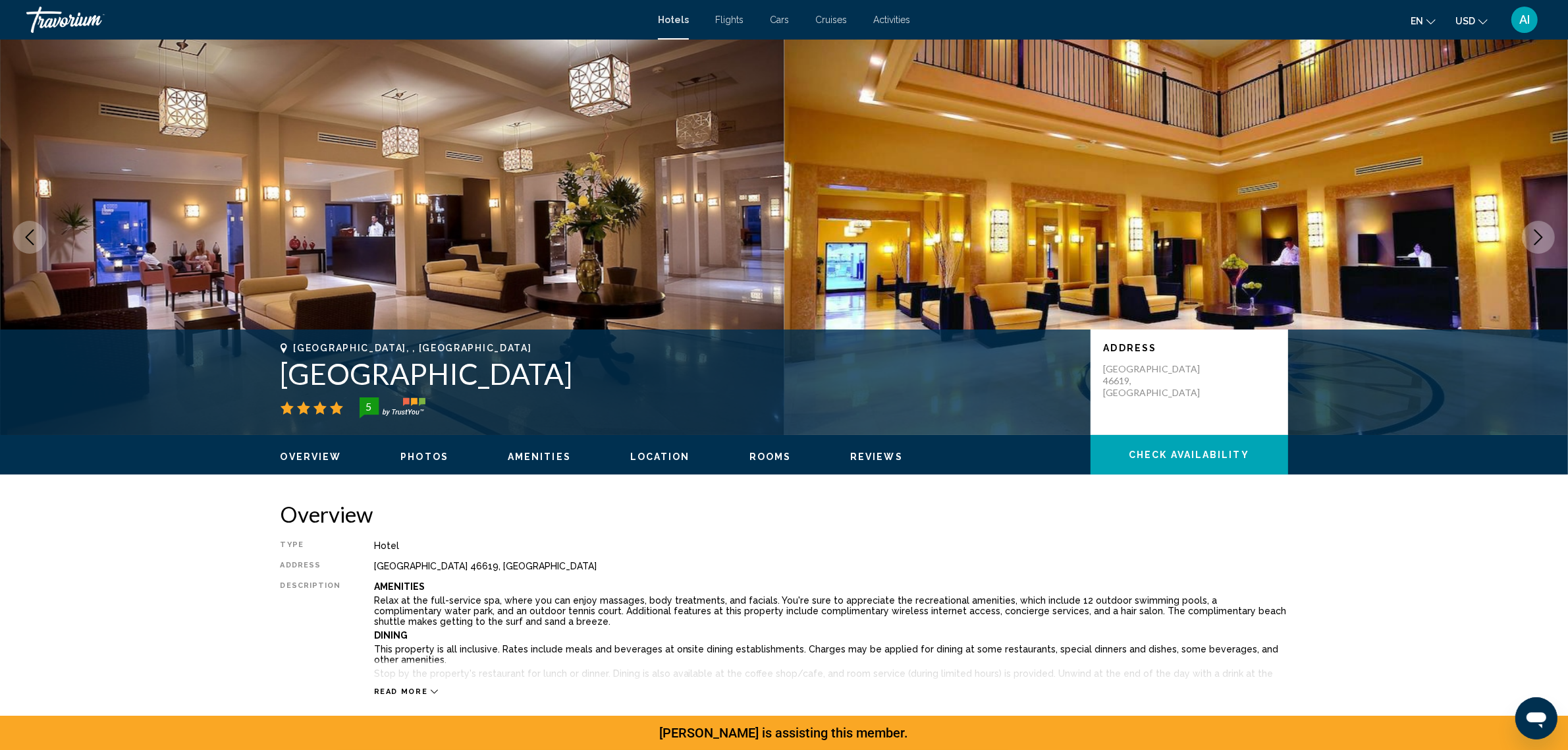
click at [1538, 245] on icon "Next image" at bounding box center [1539, 237] width 16 height 16
click at [1539, 245] on icon "Next image" at bounding box center [1539, 237] width 16 height 16
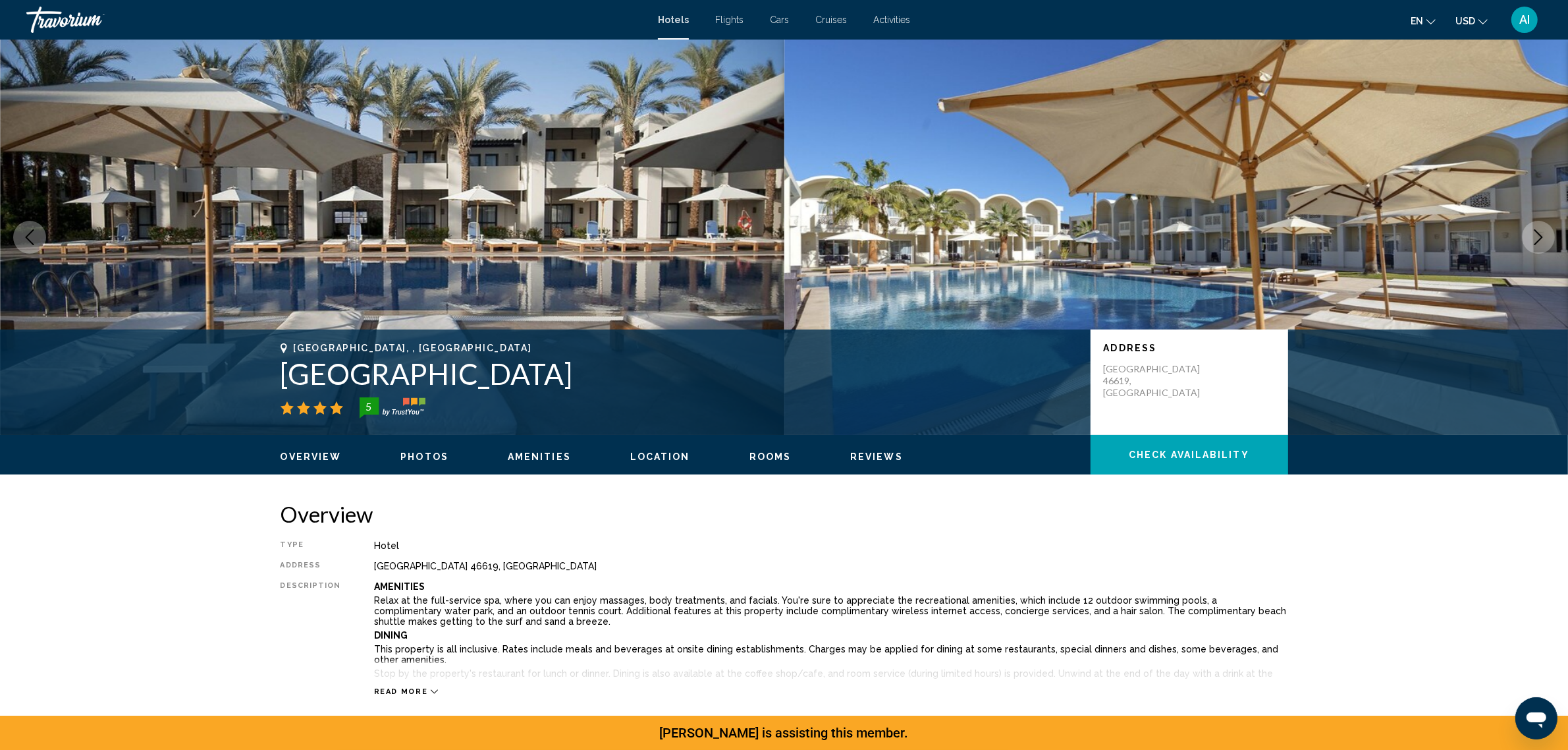
click at [1539, 245] on icon "Next image" at bounding box center [1539, 237] width 16 height 16
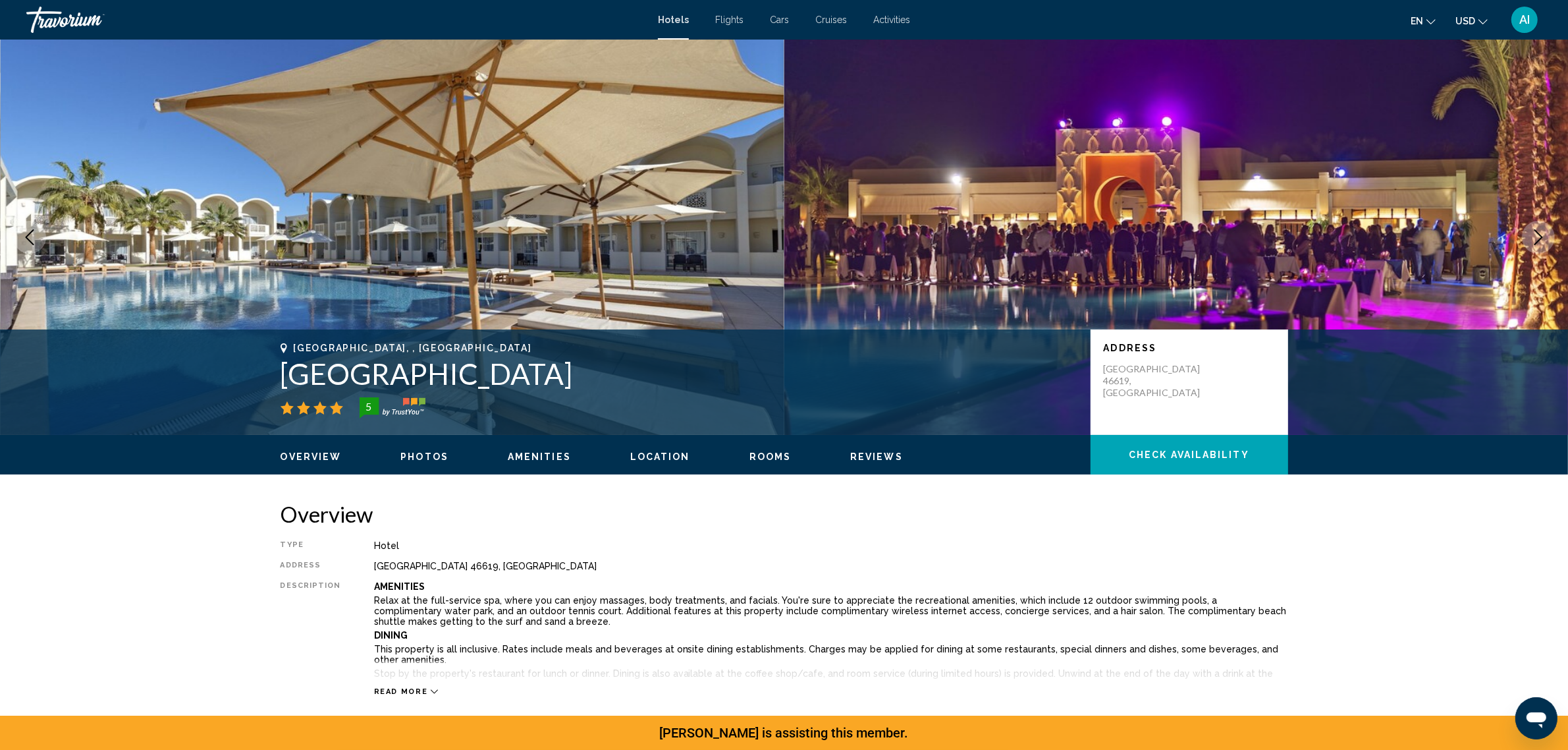
click at [1539, 245] on icon "Next image" at bounding box center [1539, 237] width 16 height 16
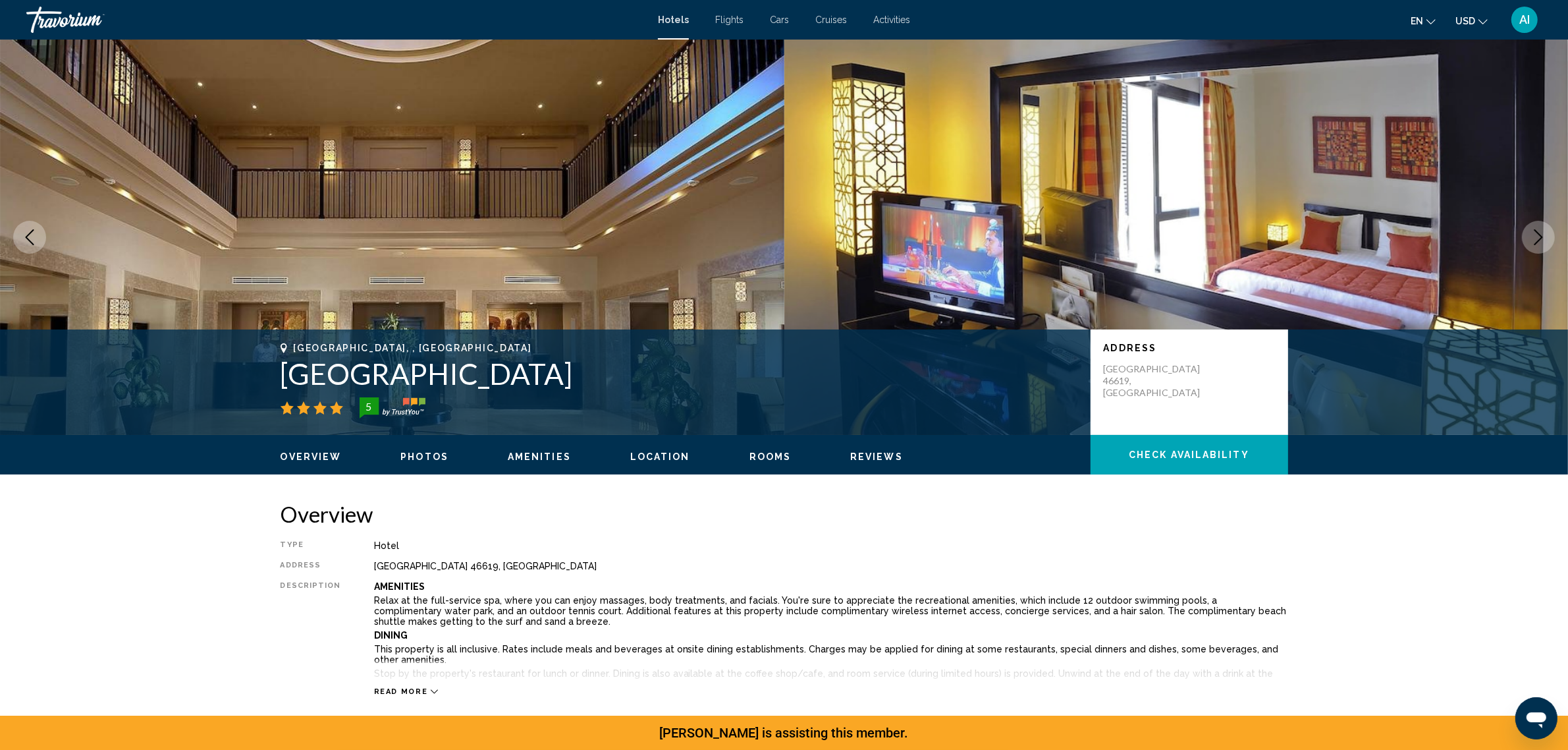
click at [1539, 245] on icon "Next image" at bounding box center [1539, 237] width 16 height 16
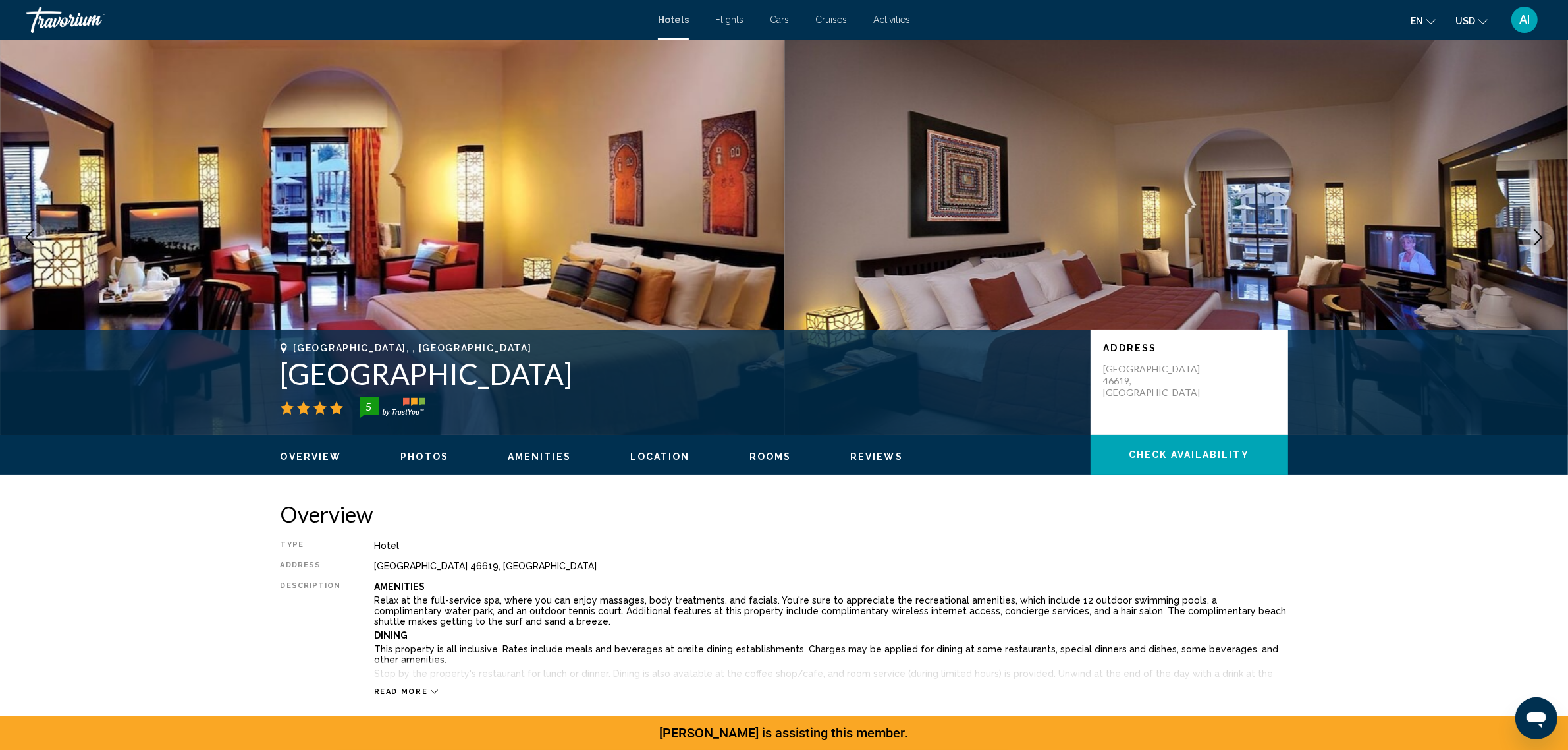
click at [1539, 245] on icon "Next image" at bounding box center [1539, 237] width 16 height 16
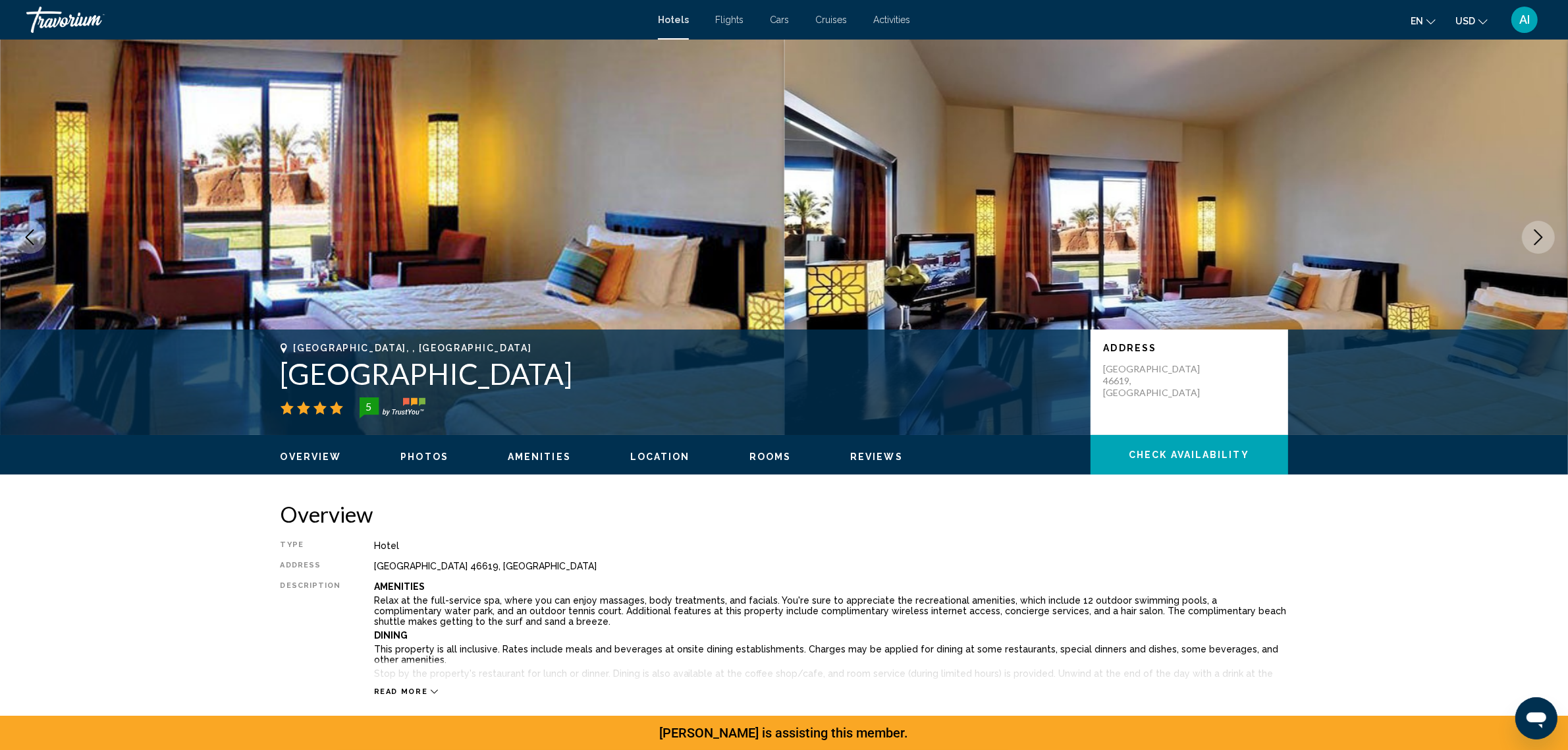
click at [1539, 245] on icon "Next image" at bounding box center [1539, 237] width 16 height 16
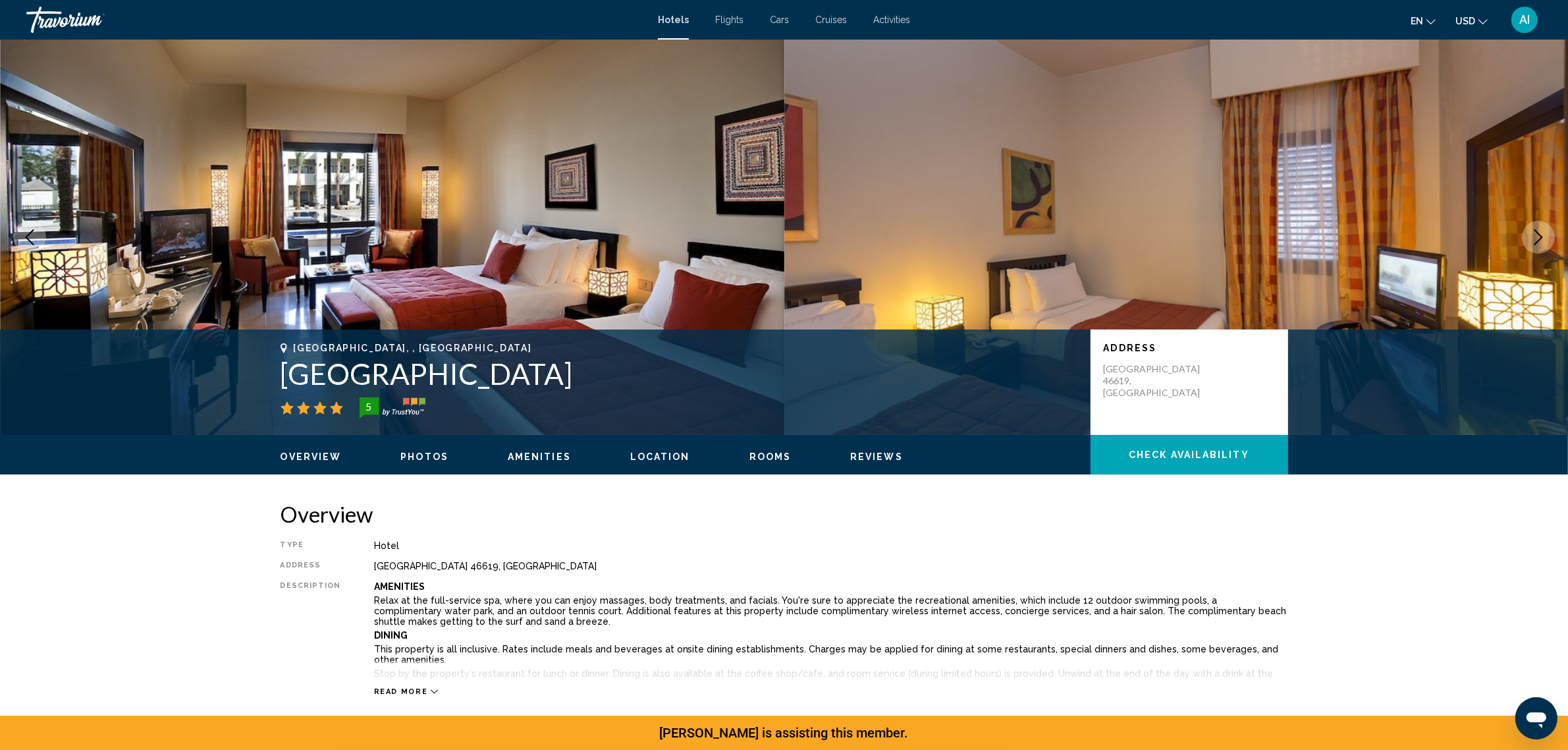
click at [41, 254] on button "Previous image" at bounding box center [29, 237] width 33 height 33
